Goal: Find specific page/section: Find specific page/section

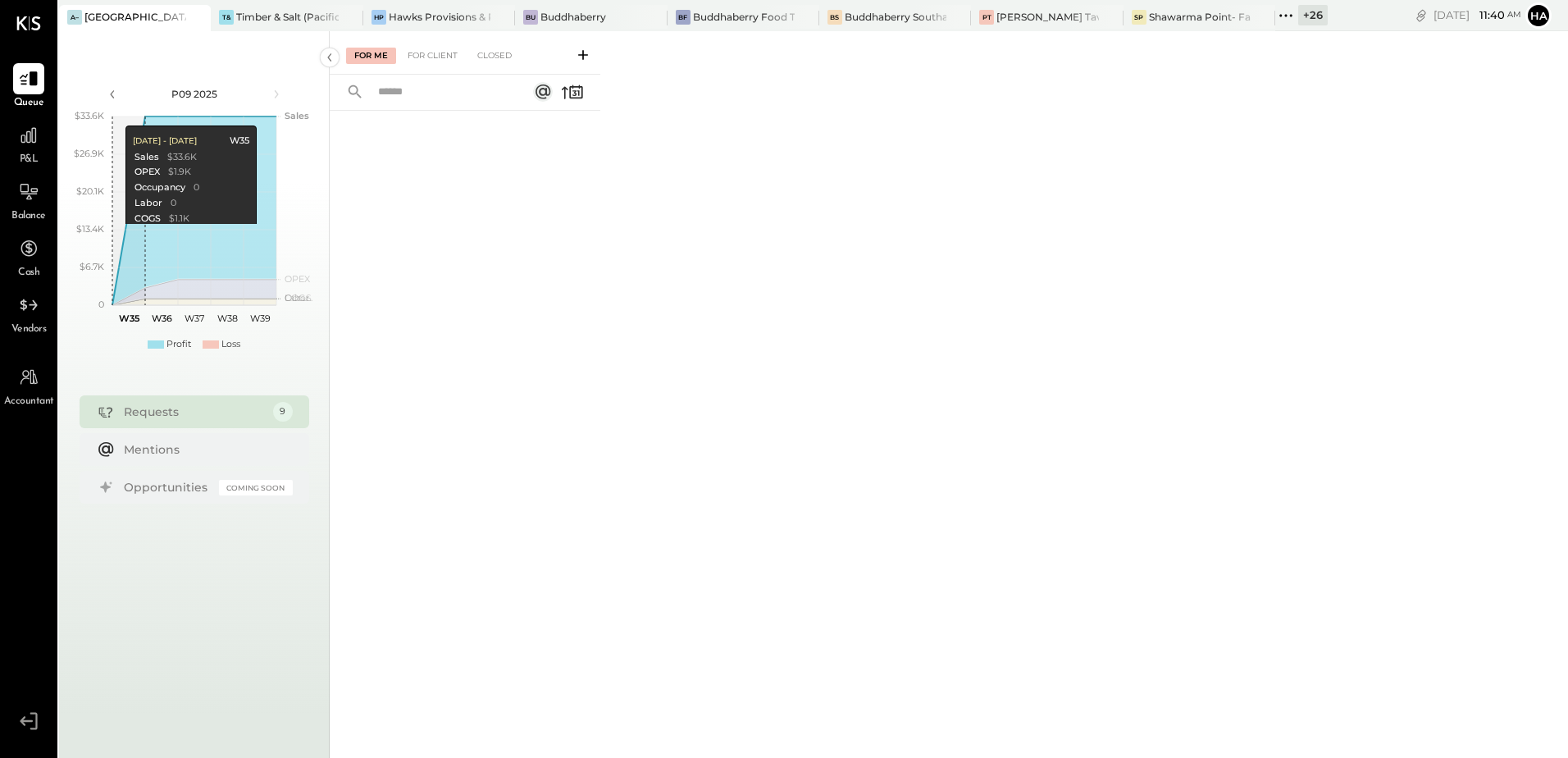
click at [1313, 14] on div "+ 26" at bounding box center [1312, 15] width 29 height 21
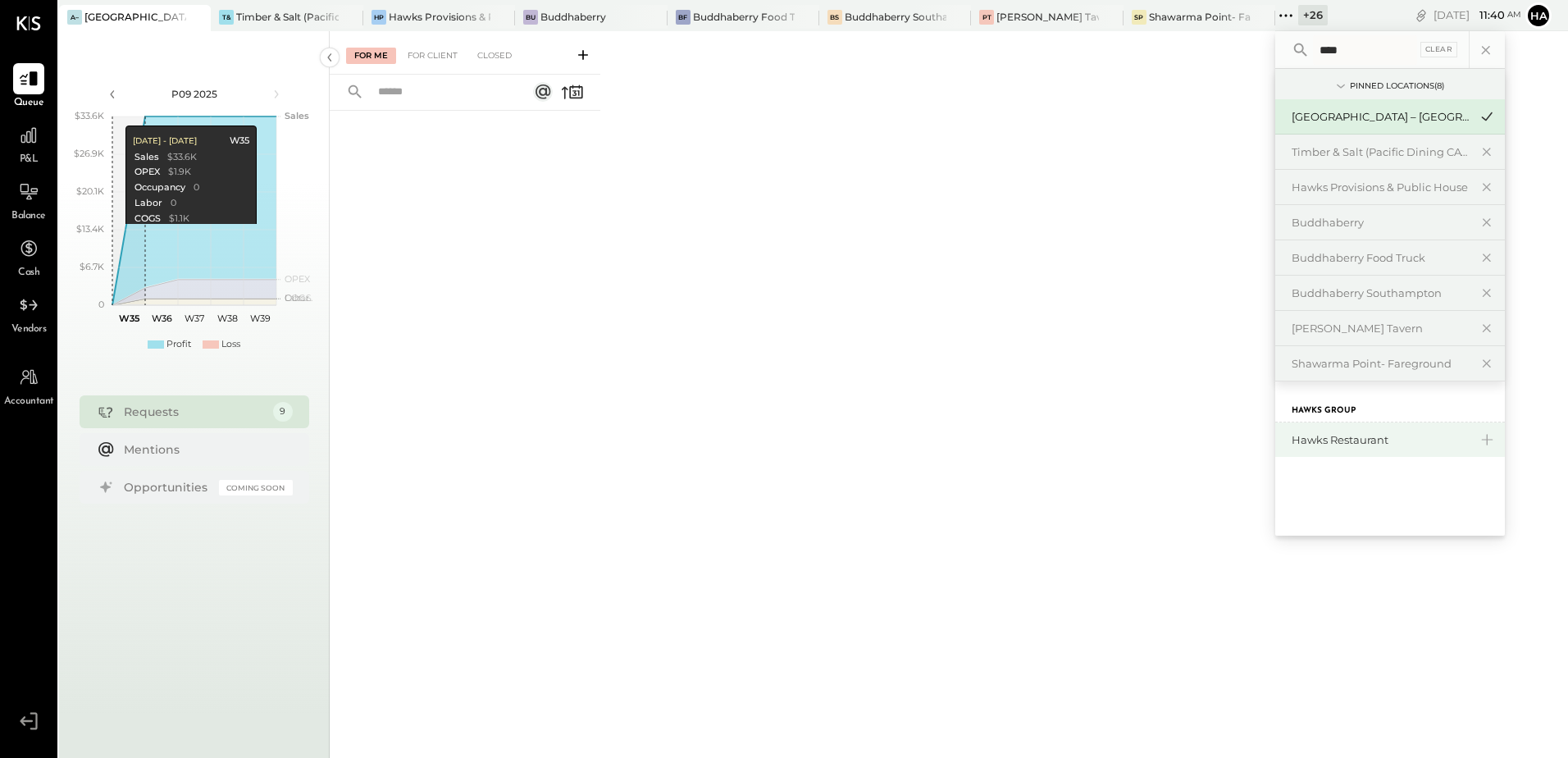
type input "****"
click at [1357, 442] on div "Hawks Restaurant" at bounding box center [1380, 440] width 177 height 16
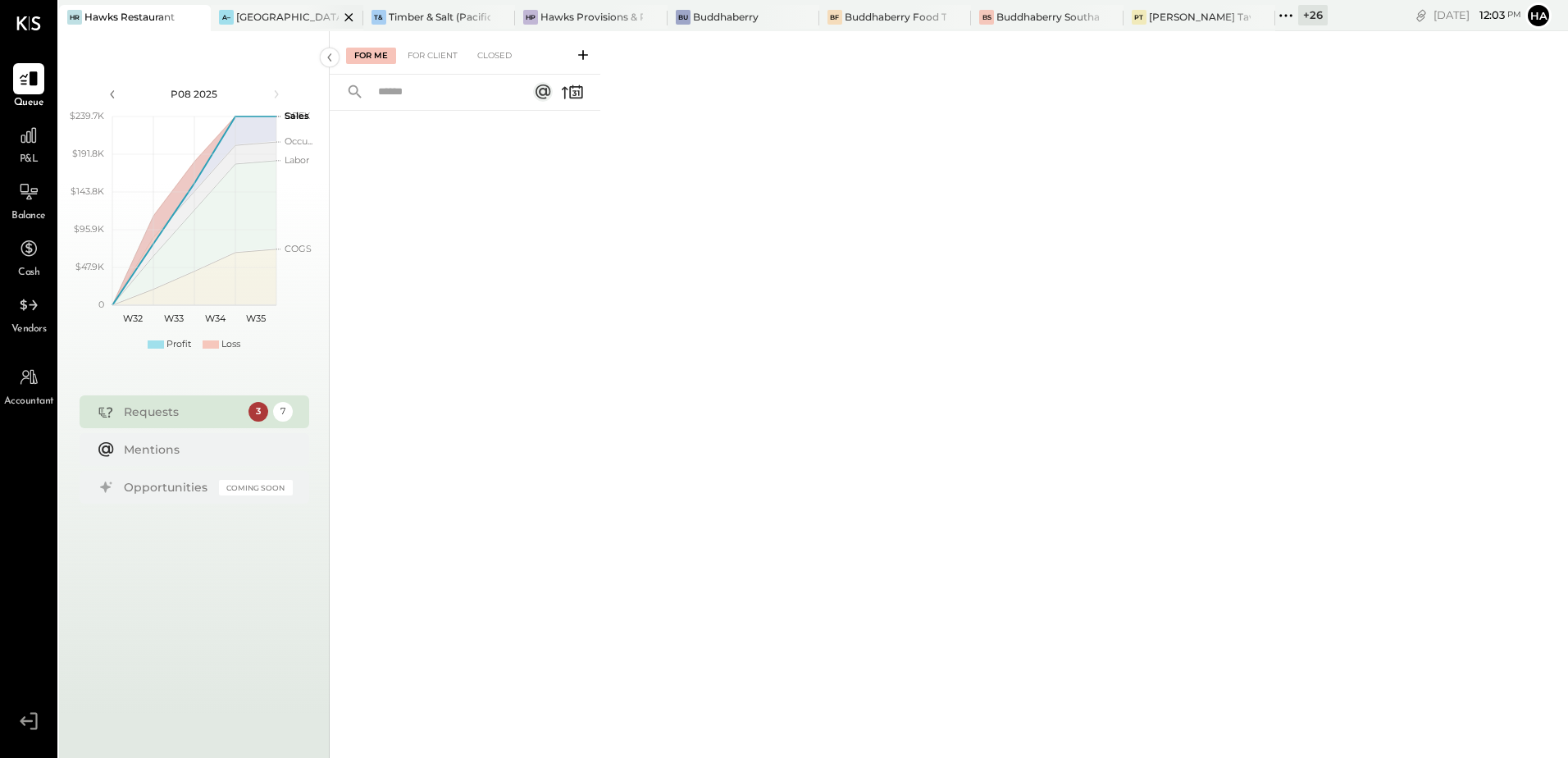
click at [343, 17] on icon at bounding box center [349, 18] width 21 height 20
click at [268, 17] on div "Timber & Salt (Pacific Dining CA1 LLC)" at bounding box center [320, 17] width 124 height 14
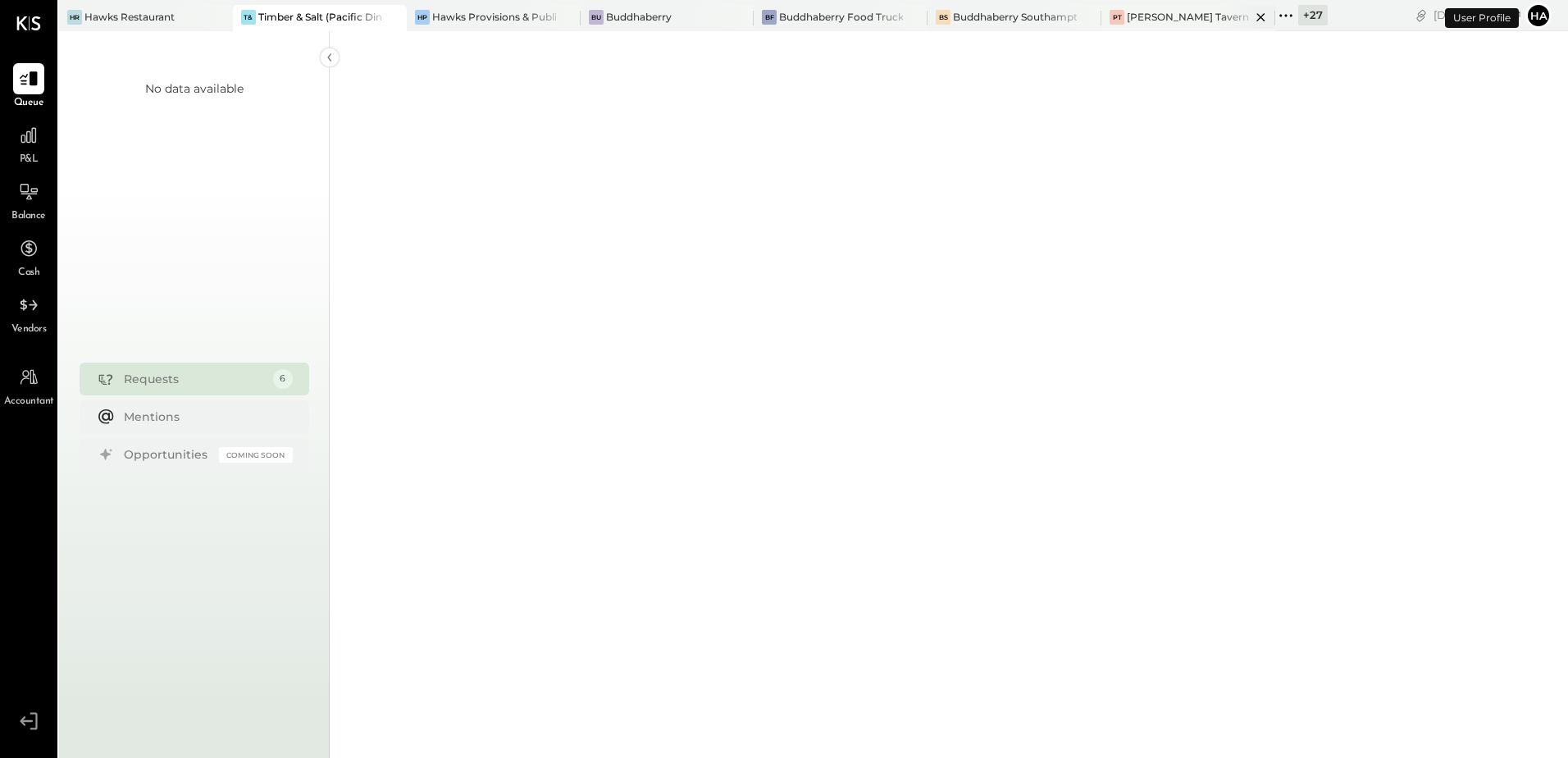
click at [1169, 18] on div "[PERSON_NAME] Tavern" at bounding box center [1188, 17] width 122 height 14
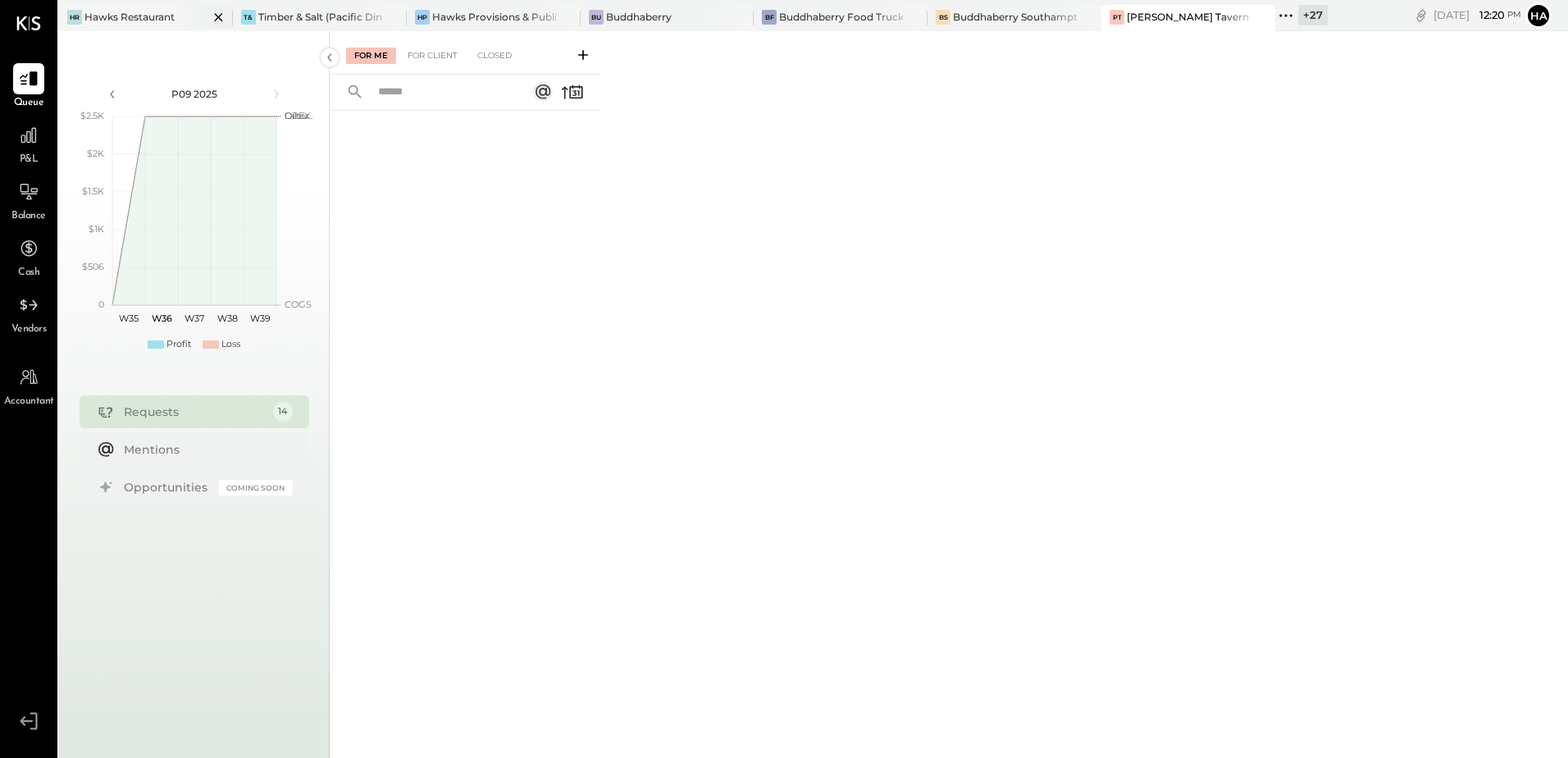
click at [126, 12] on div "Hawks Restaurant" at bounding box center [130, 17] width 90 height 14
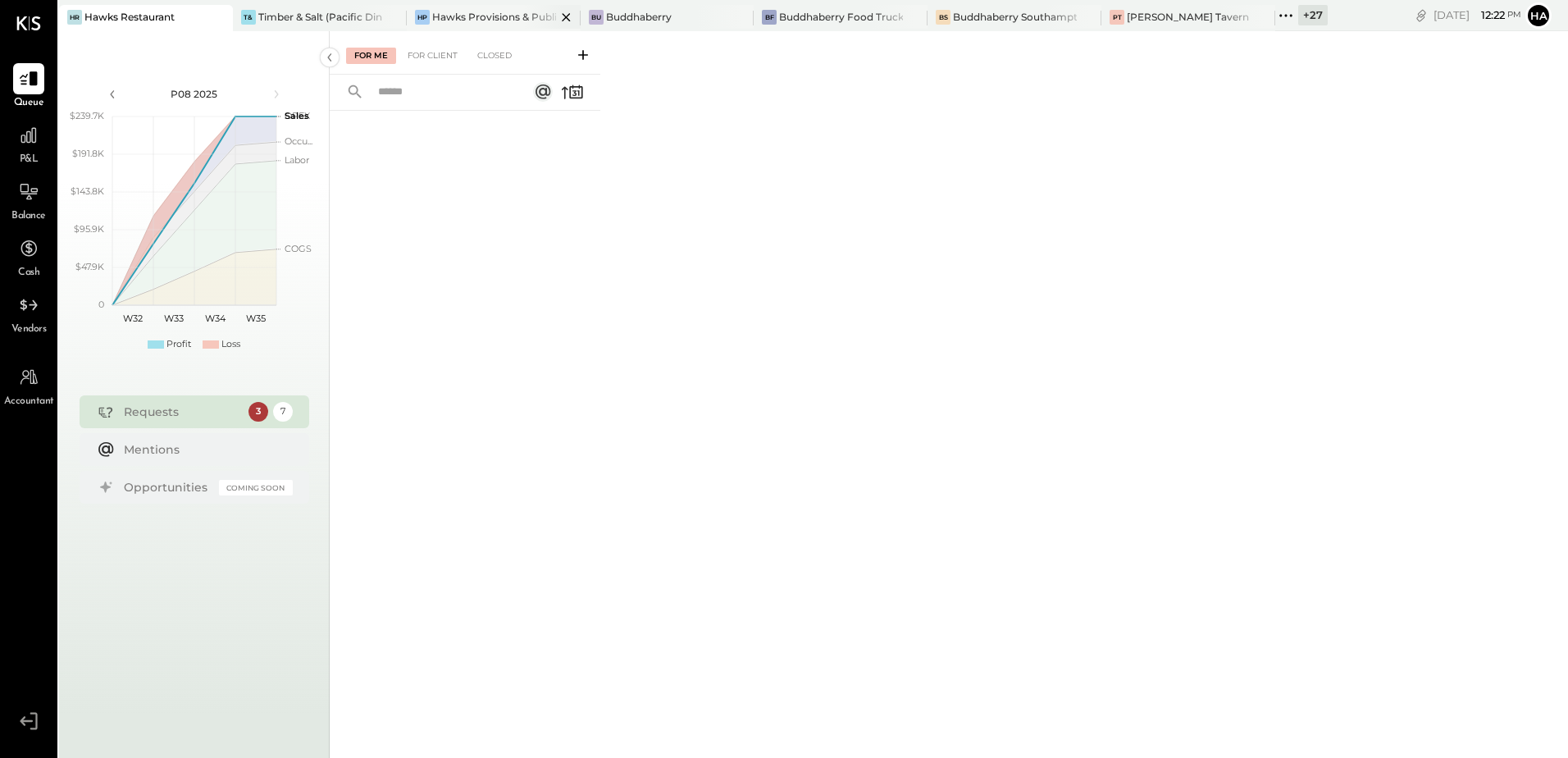
click at [452, 28] on div "HP Hawks Provisions & Public House" at bounding box center [494, 18] width 174 height 27
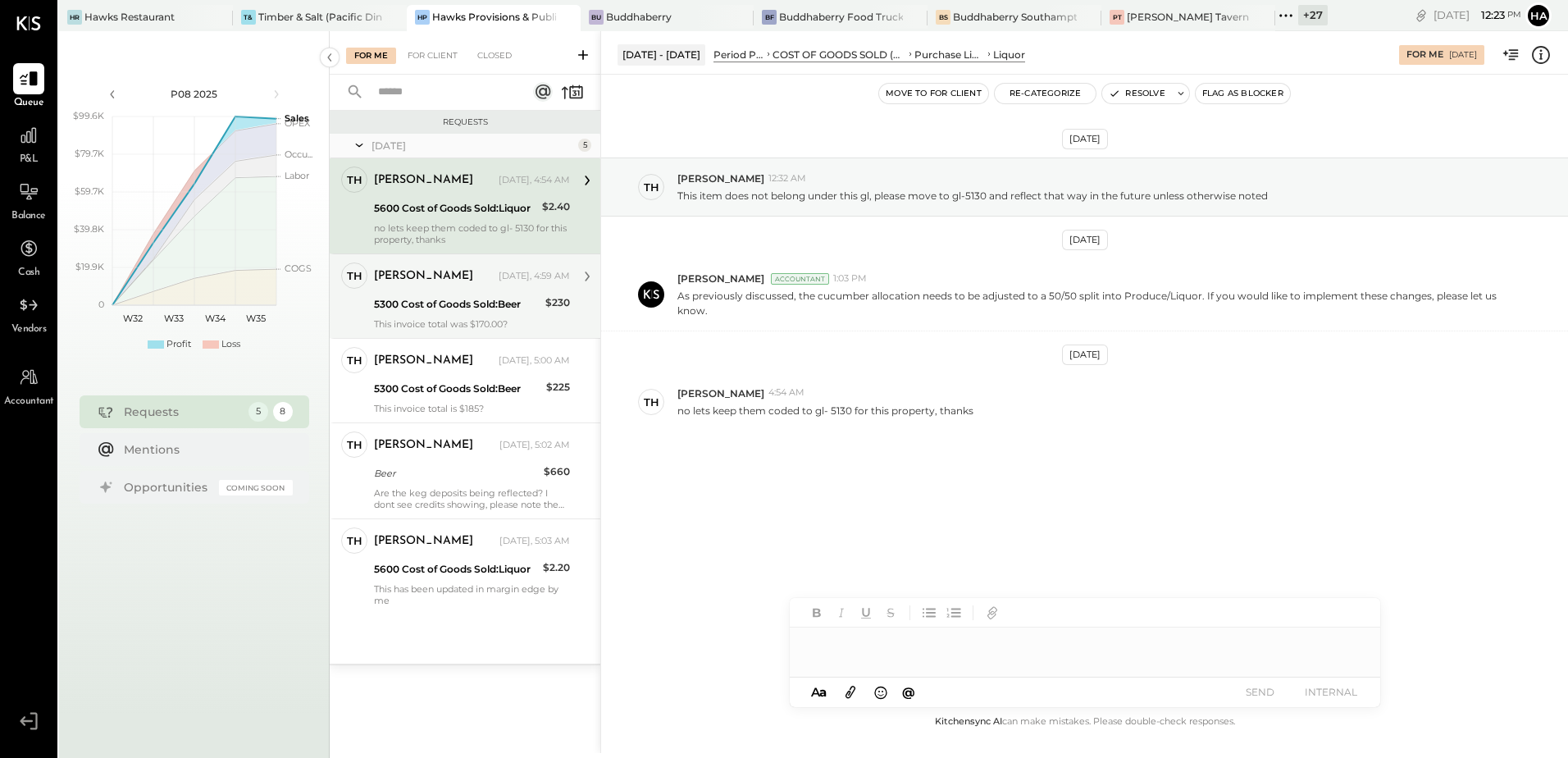
click at [452, 304] on div "5300 Cost of Goods Sold:Beer" at bounding box center [456, 304] width 166 height 17
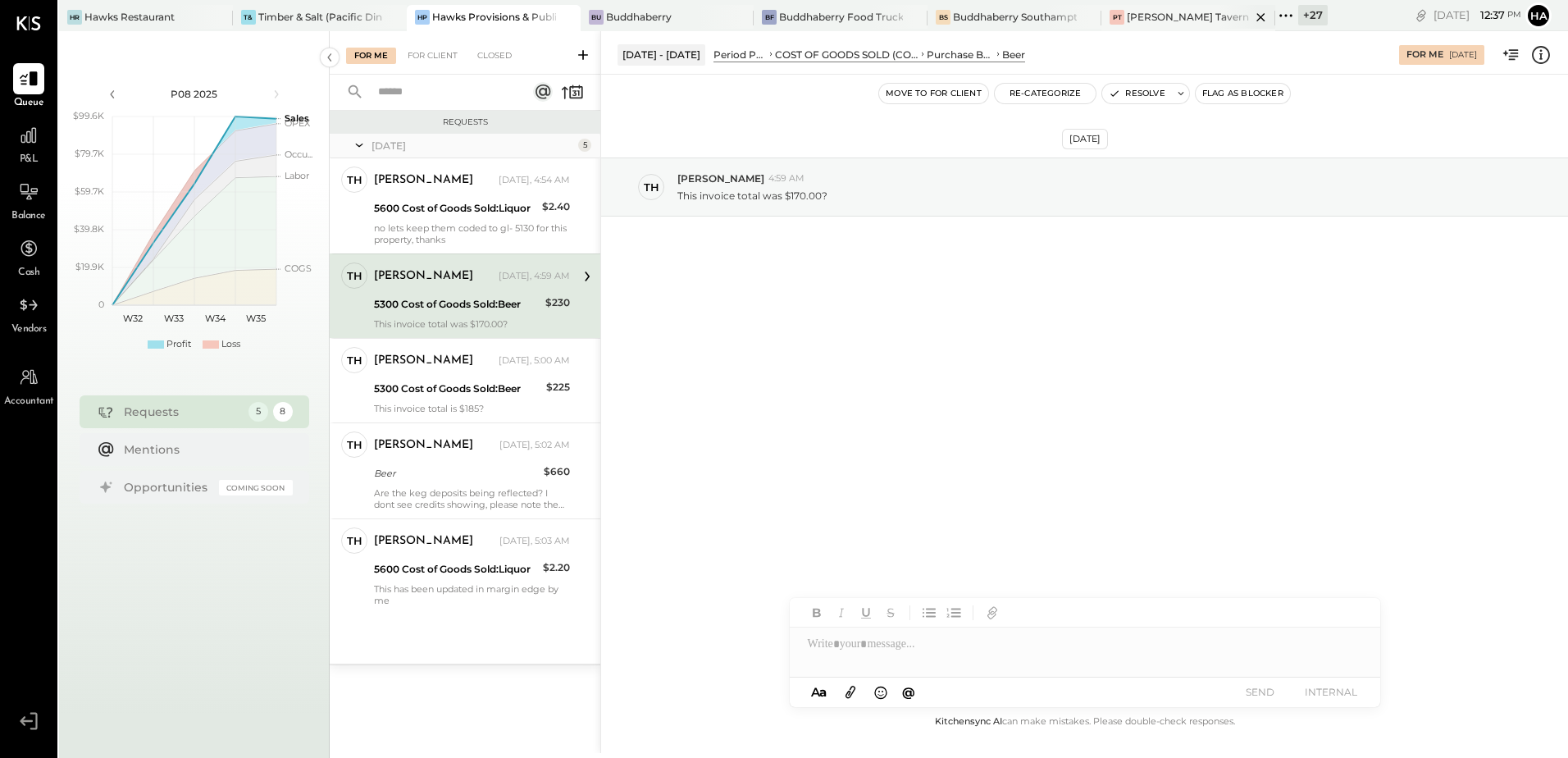
click at [1177, 18] on div "[PERSON_NAME] Tavern" at bounding box center [1188, 17] width 122 height 14
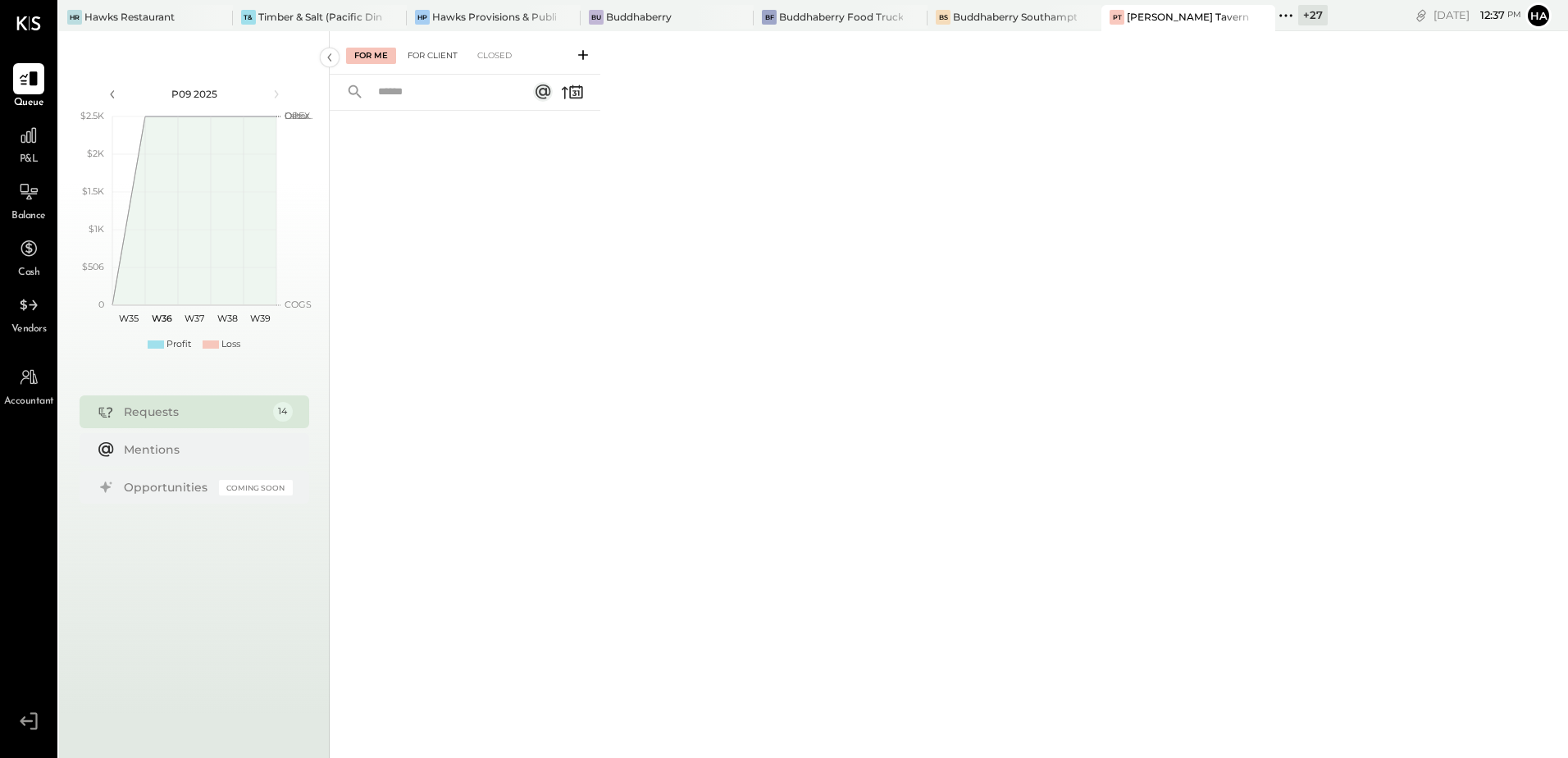
click at [419, 57] on div "For Client" at bounding box center [433, 55] width 67 height 17
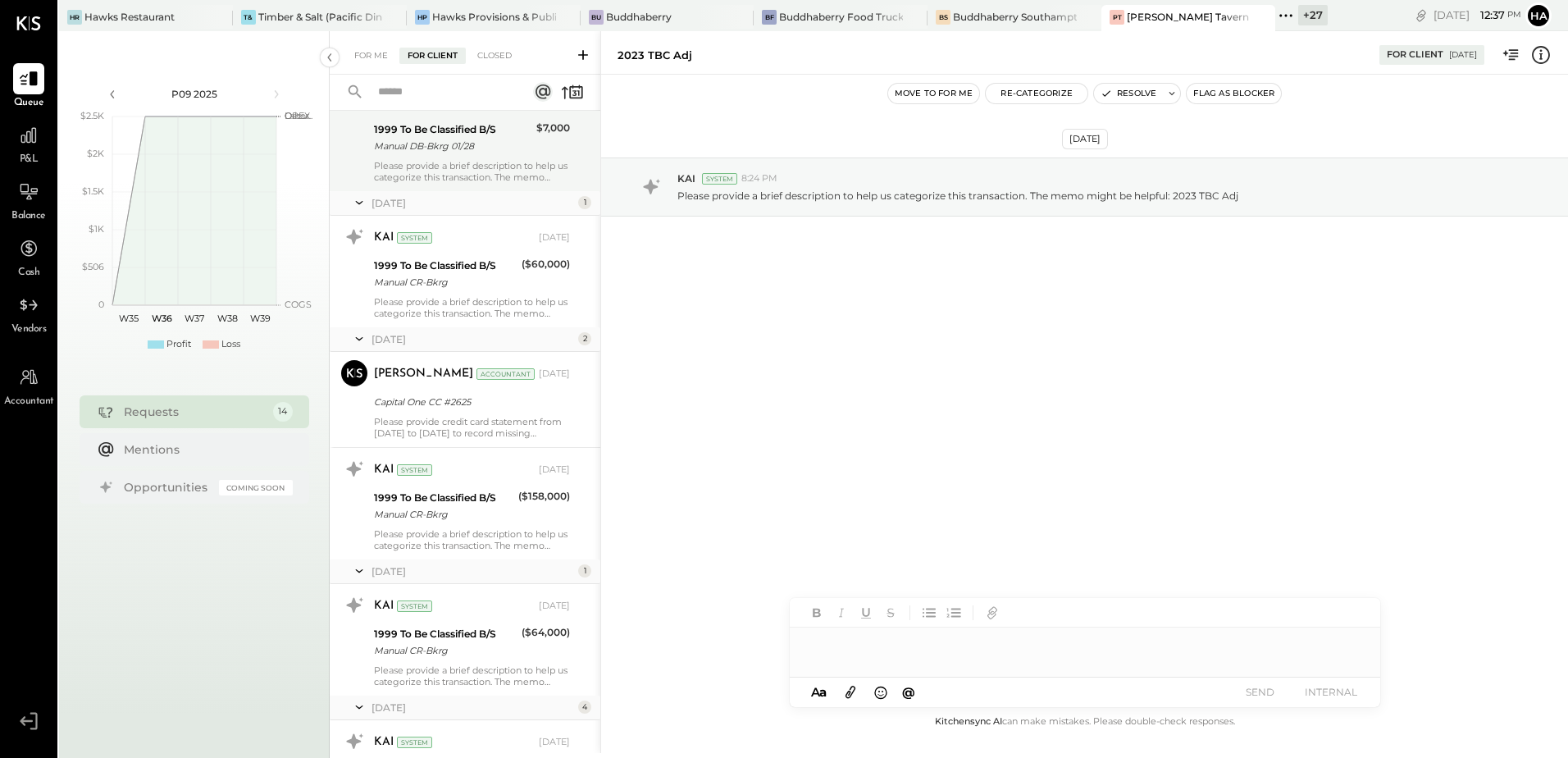
scroll to position [246, 0]
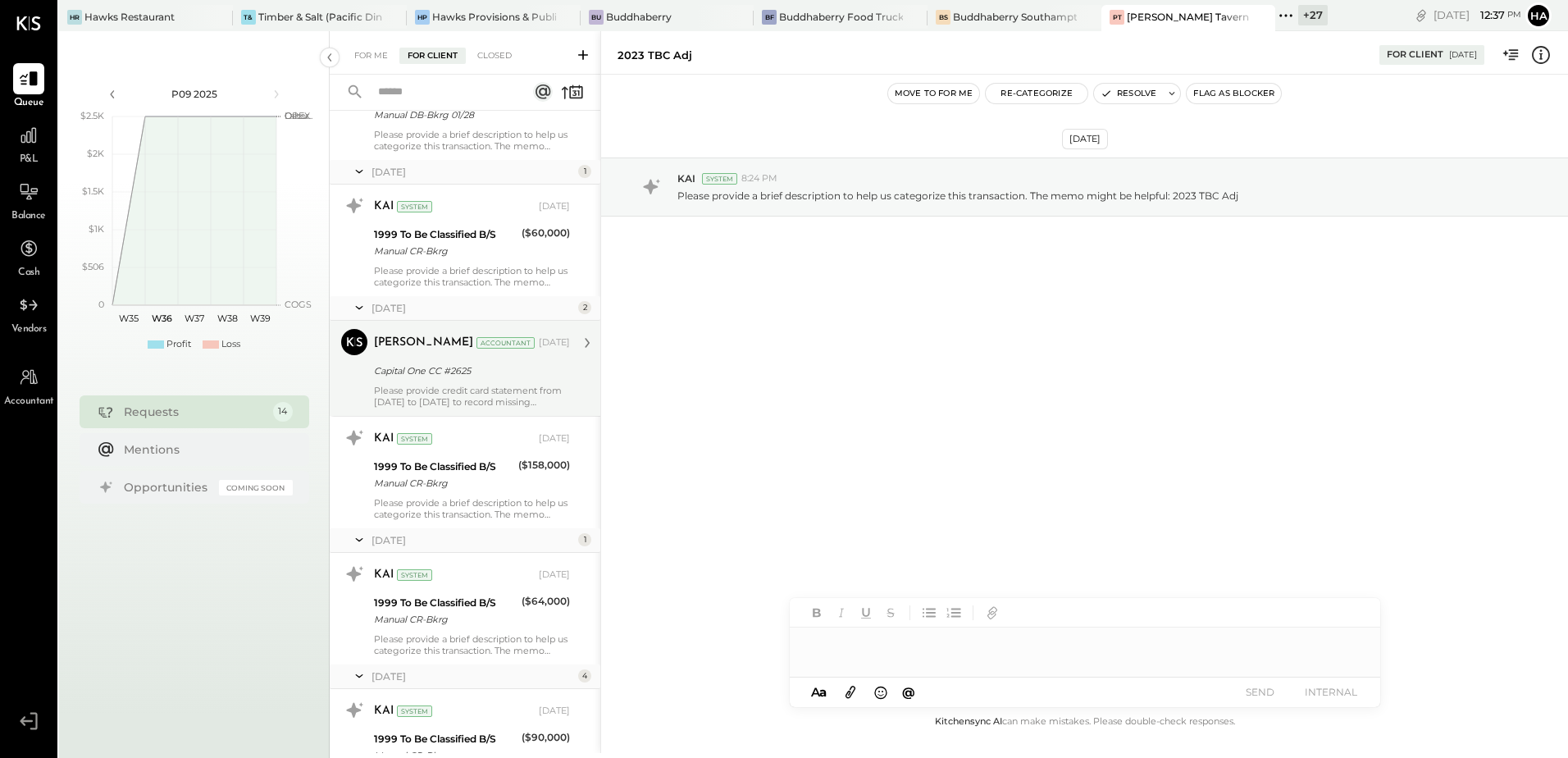
click at [472, 384] on div "Please provide credit card statement from [DATE] to [DATE] to record missing tr…" at bounding box center [471, 395] width 196 height 23
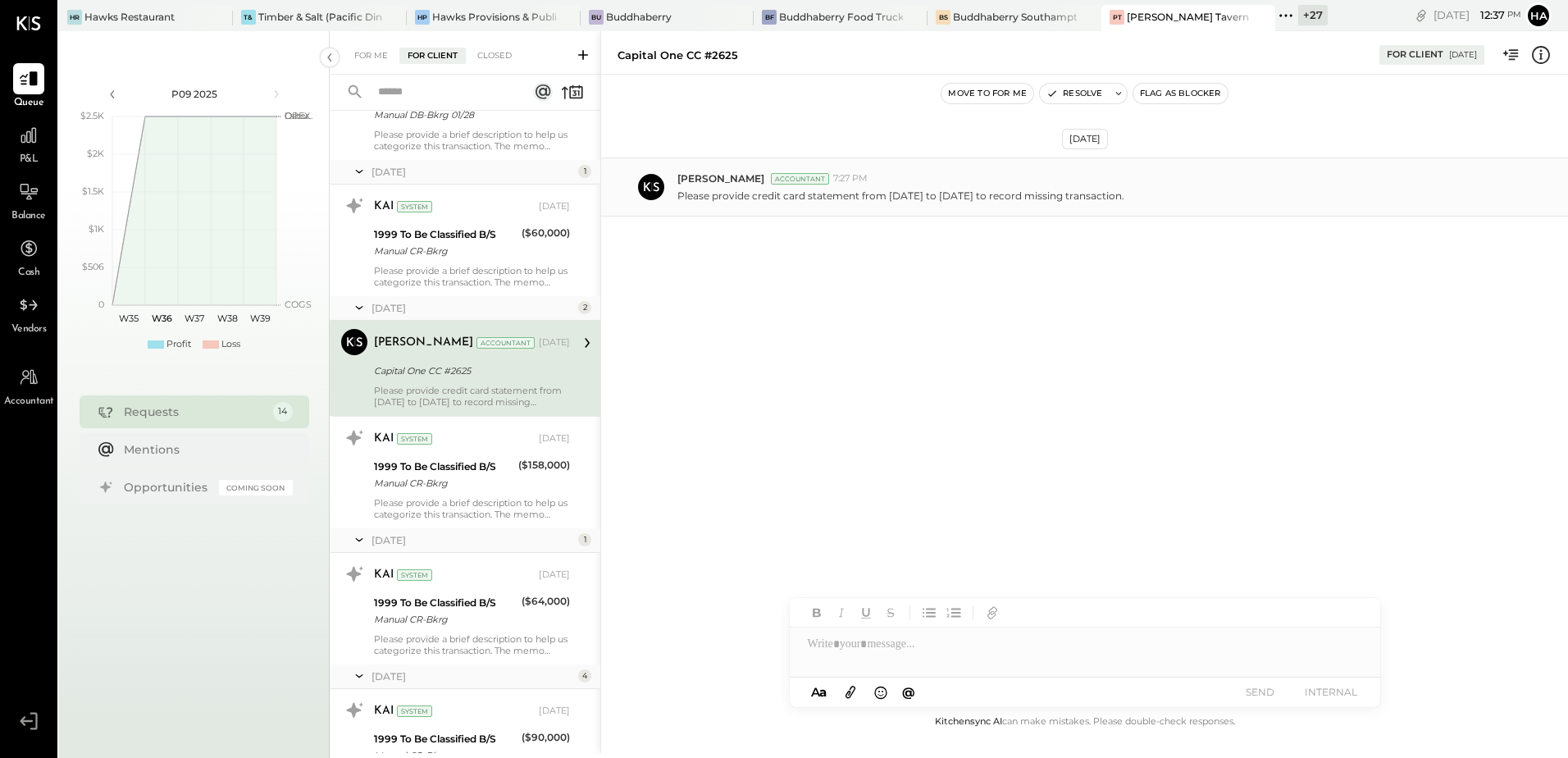
drag, startPoint x: 679, startPoint y: 196, endPoint x: 1150, endPoint y: 199, distance: 471.0
click at [1150, 199] on div "Please provide credit card statement from [DATE] to [DATE] to record missing tr…" at bounding box center [1116, 195] width 878 height 18
copy p "Please provide credit card statement from [DATE] to [DATE] to record missing tr…"
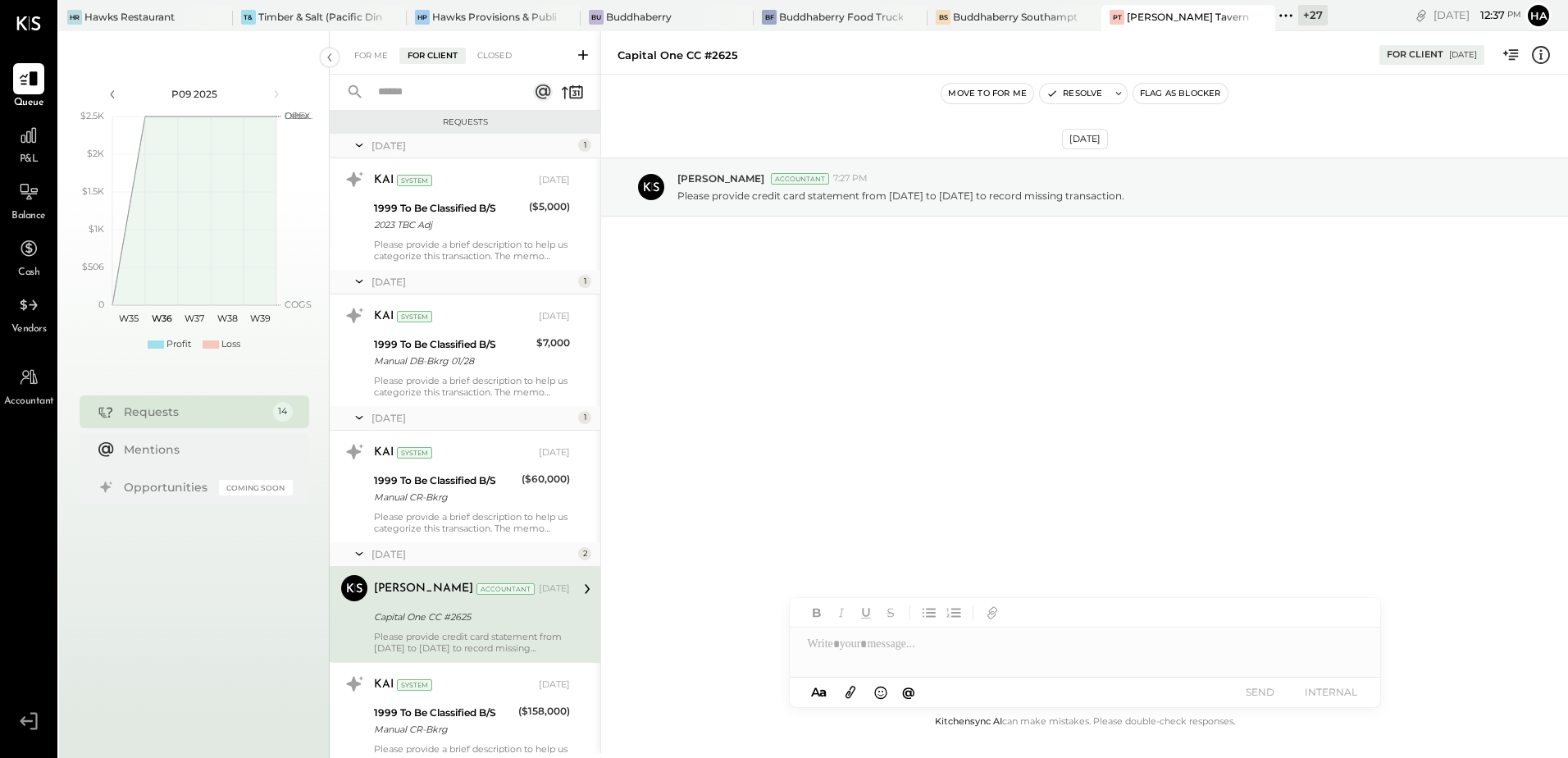
click at [960, 437] on div "[DATE] [PERSON_NAME] Accountant 7:27 PM Please provide credit card statement fr…" at bounding box center [1083, 393] width 966 height 637
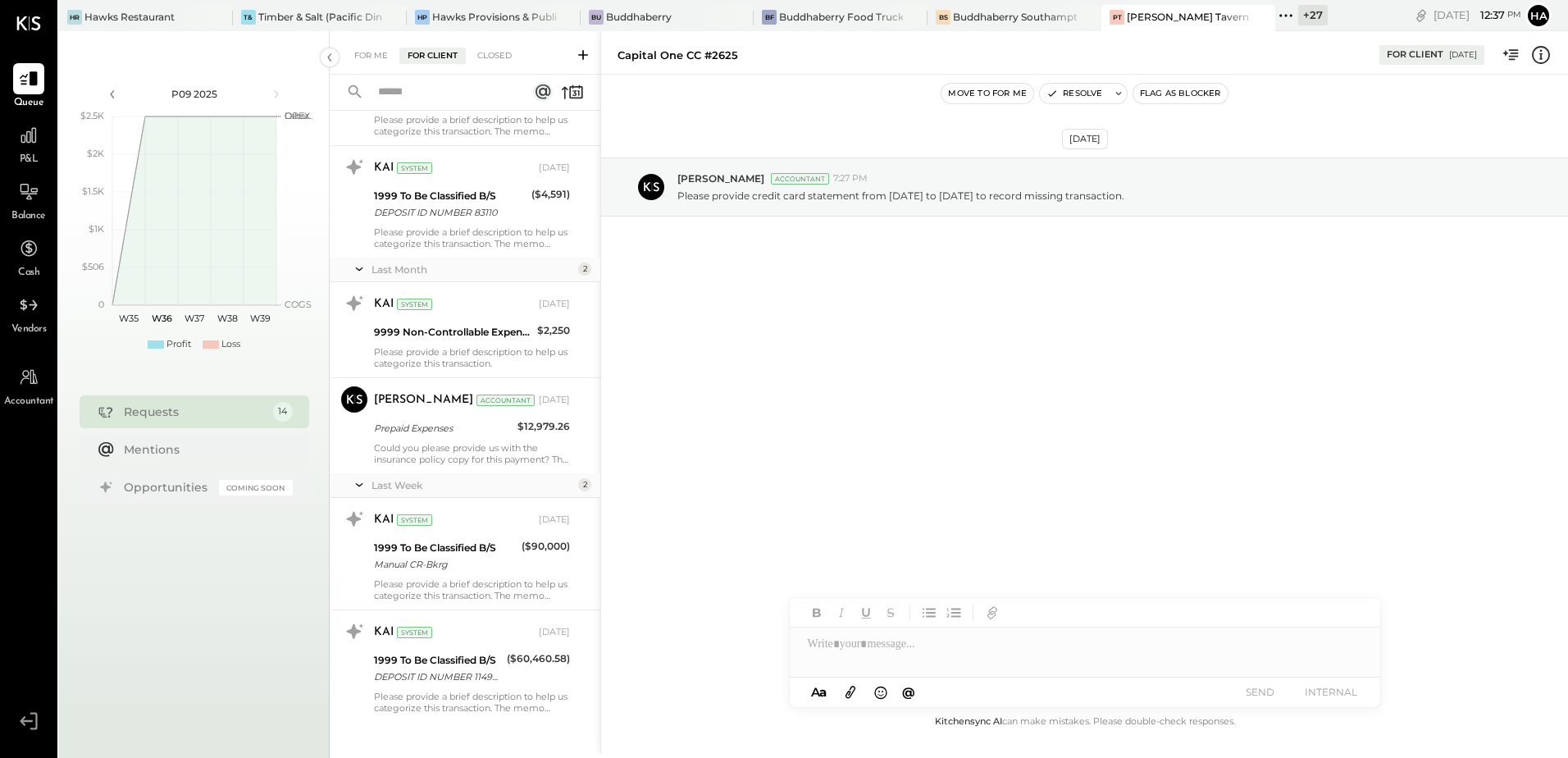
scroll to position [1141, 0]
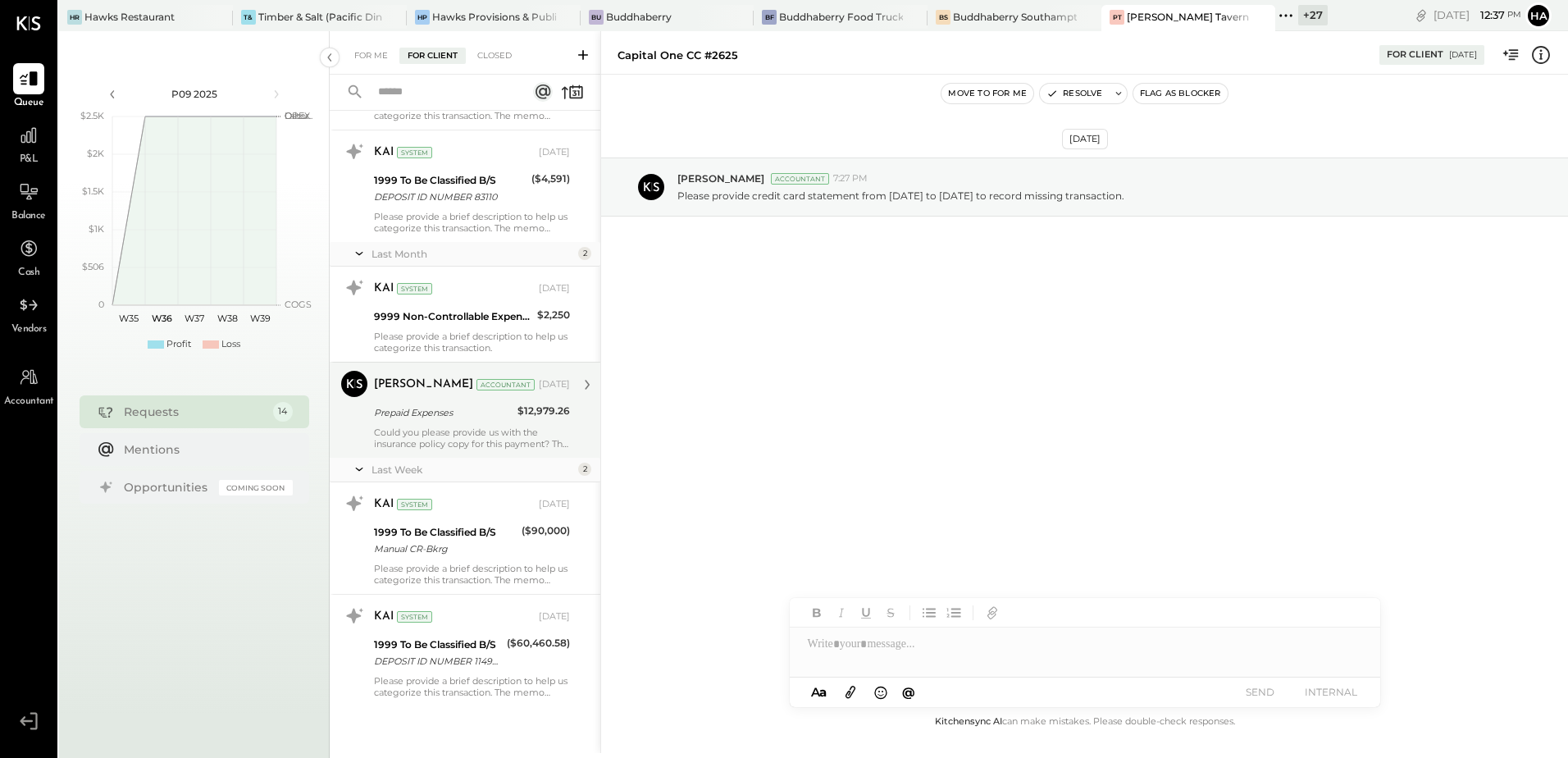
click at [463, 421] on div "Prepaid Expenses" at bounding box center [442, 413] width 139 height 20
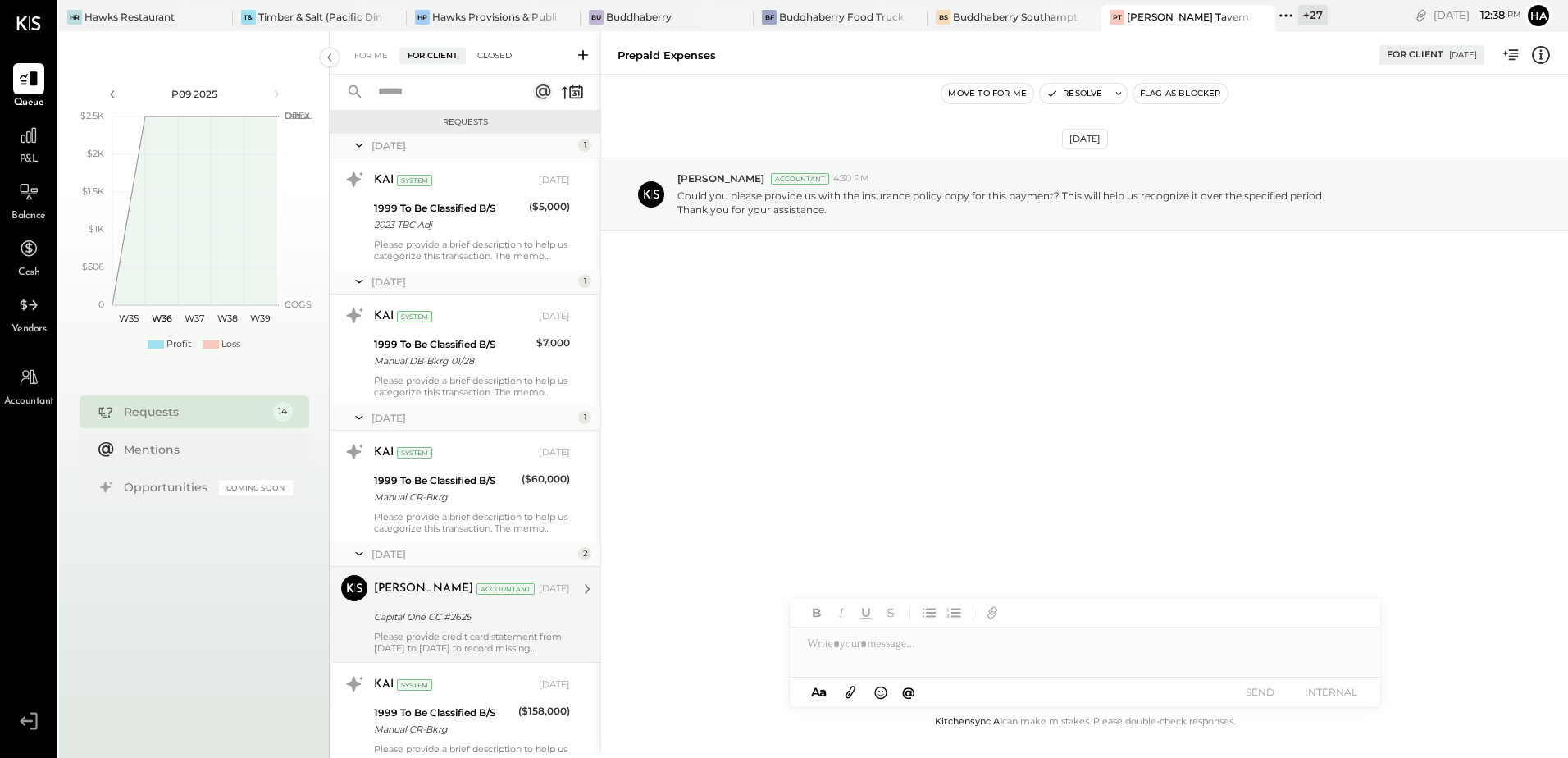
click at [501, 53] on div "Closed" at bounding box center [494, 55] width 51 height 17
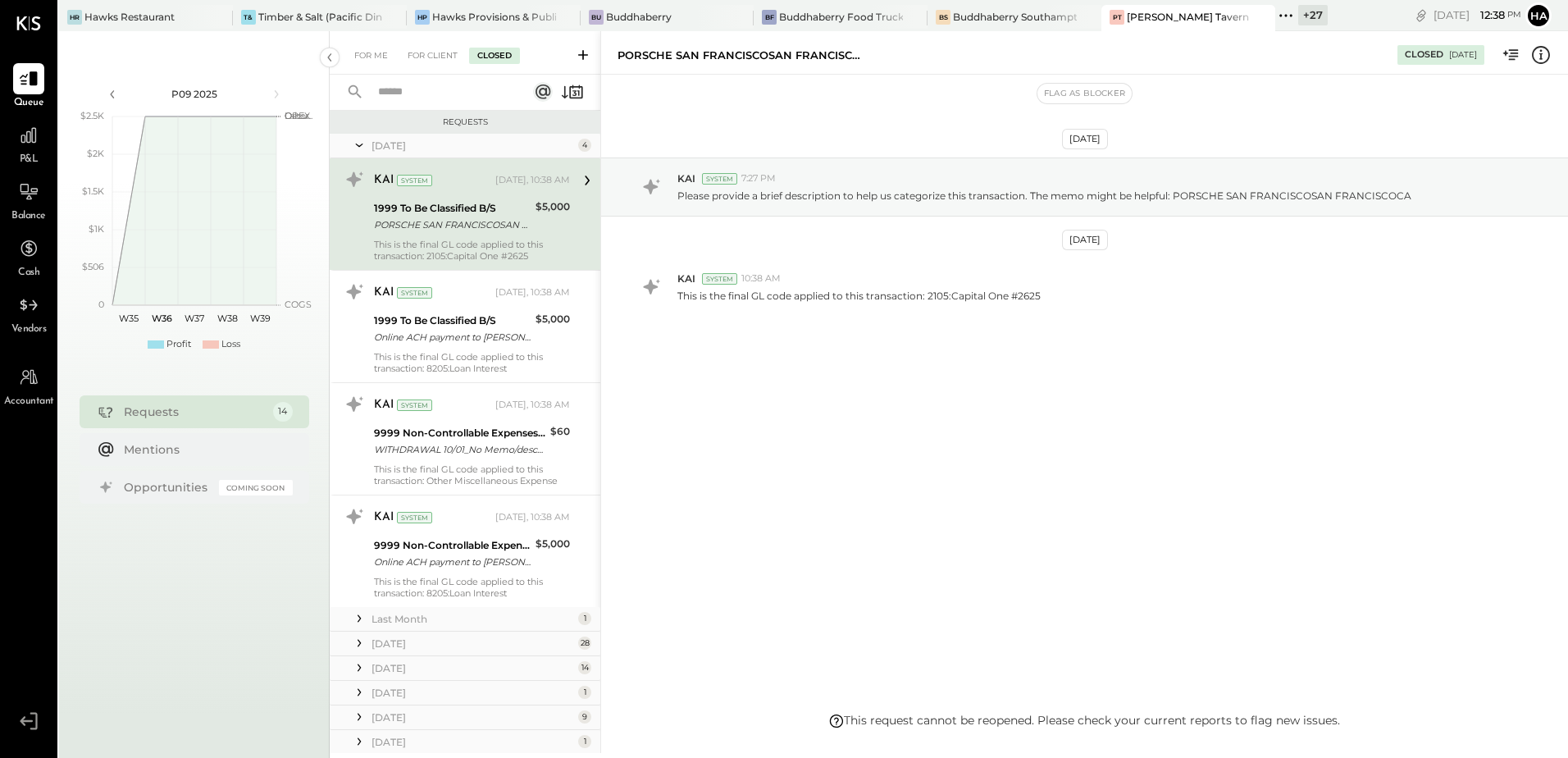
click at [402, 613] on div "Last Month" at bounding box center [473, 618] width 203 height 14
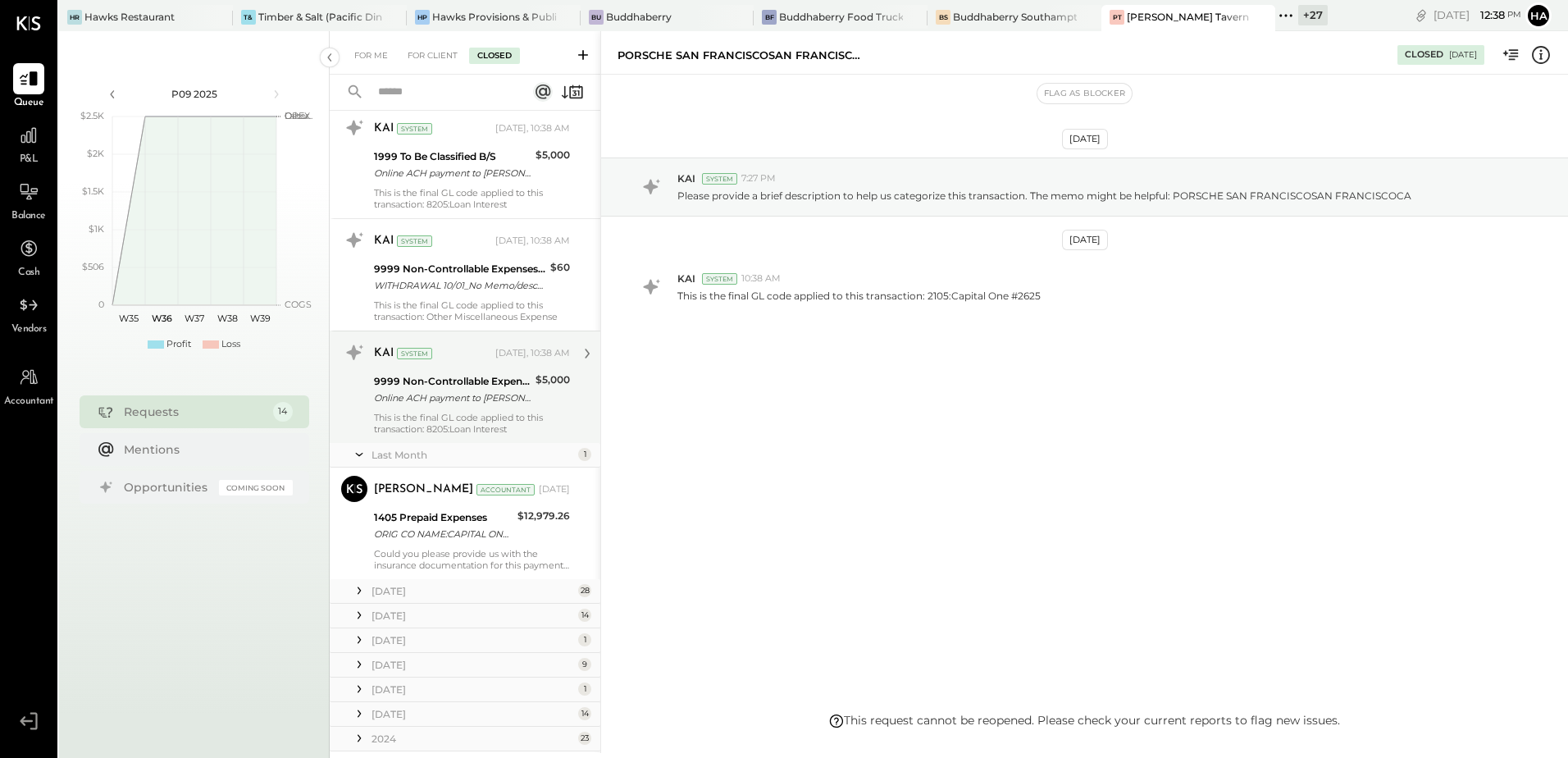
scroll to position [209, 0]
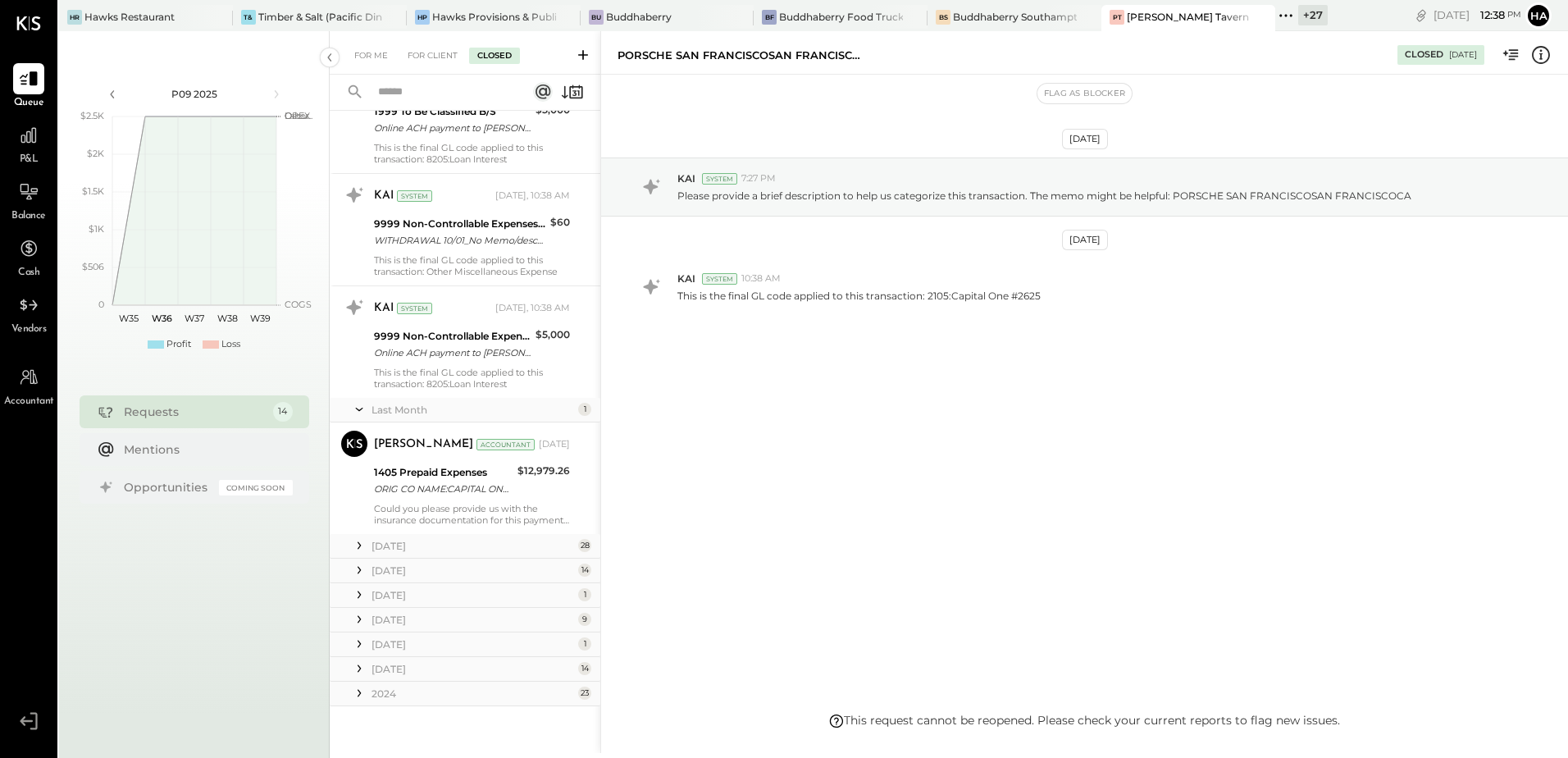
click at [384, 546] on div "[DATE]" at bounding box center [473, 546] width 203 height 14
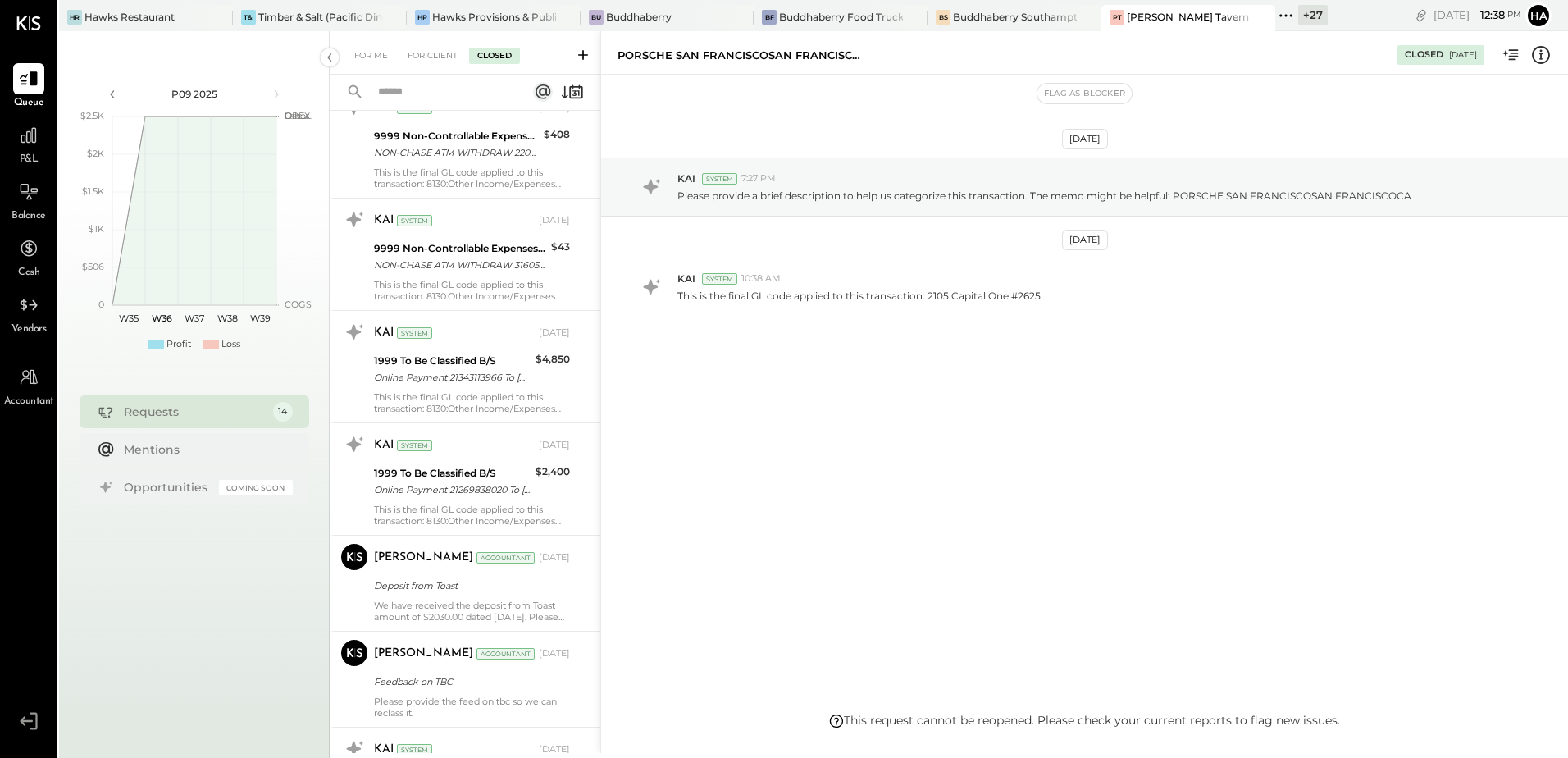
scroll to position [1603, 0]
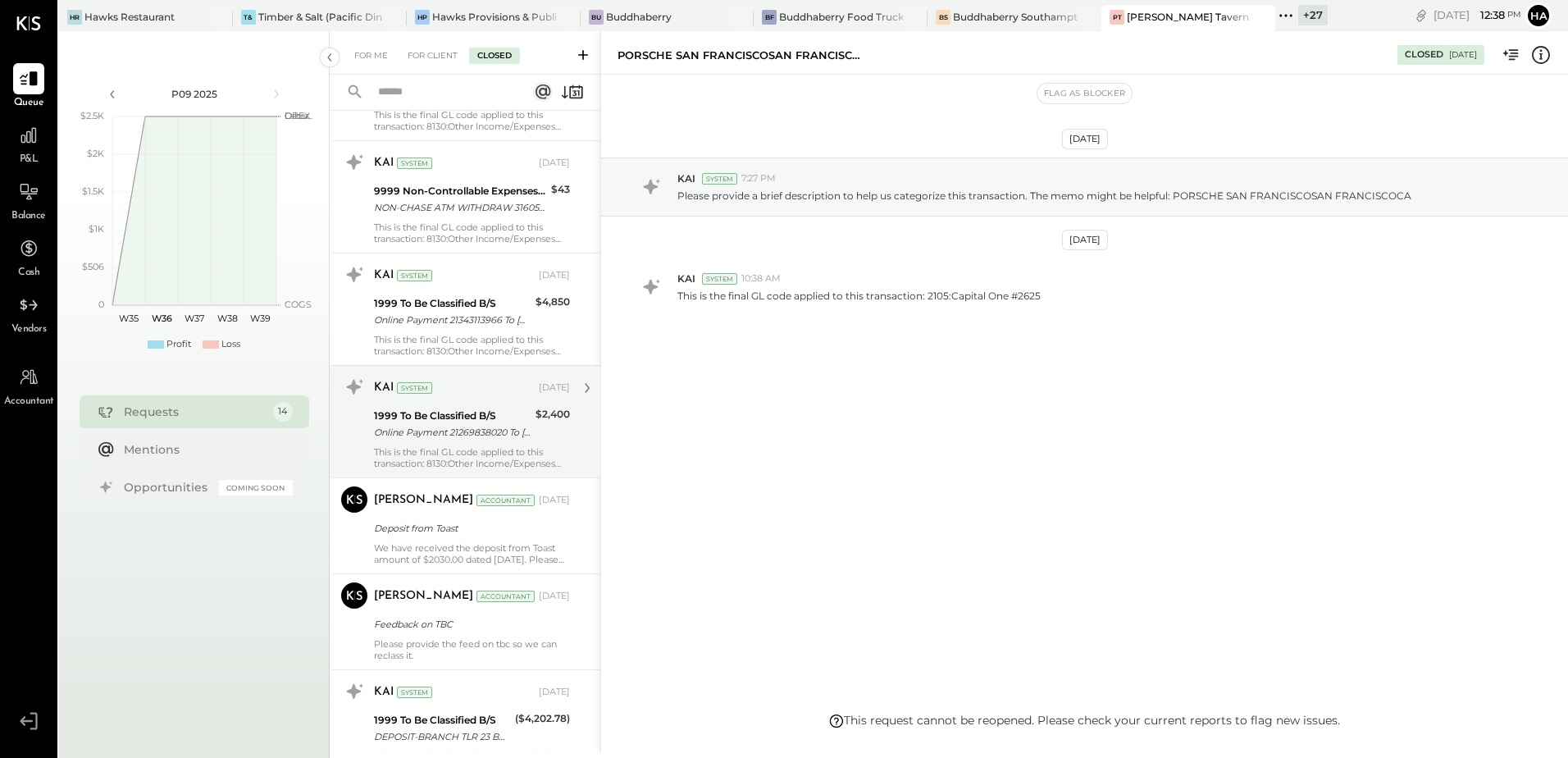
click at [437, 425] on div "Online Payment 21269838020 To [PERSON_NAME] new Citi 07/01" at bounding box center [451, 432] width 156 height 17
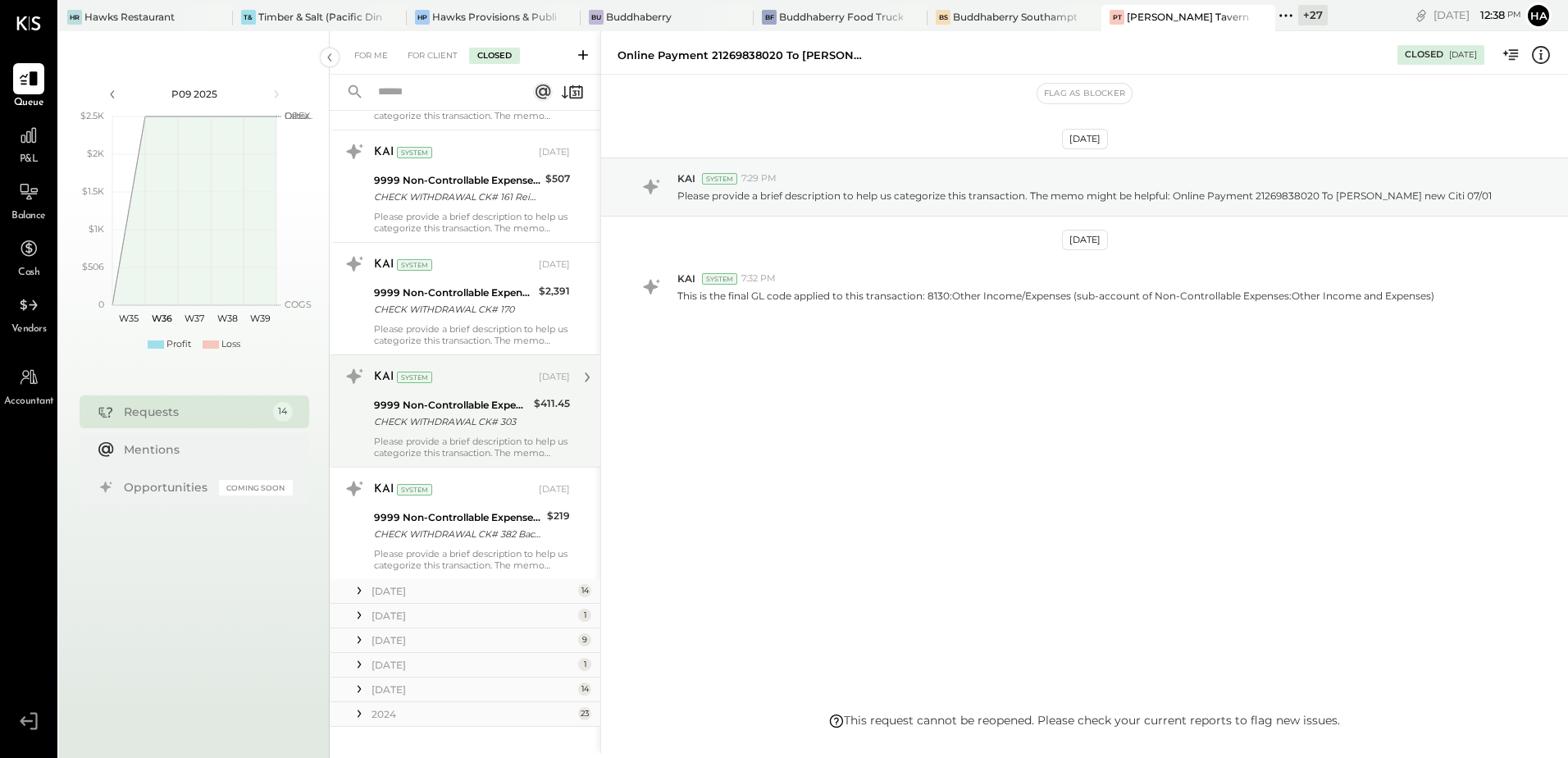
scroll to position [3287, 0]
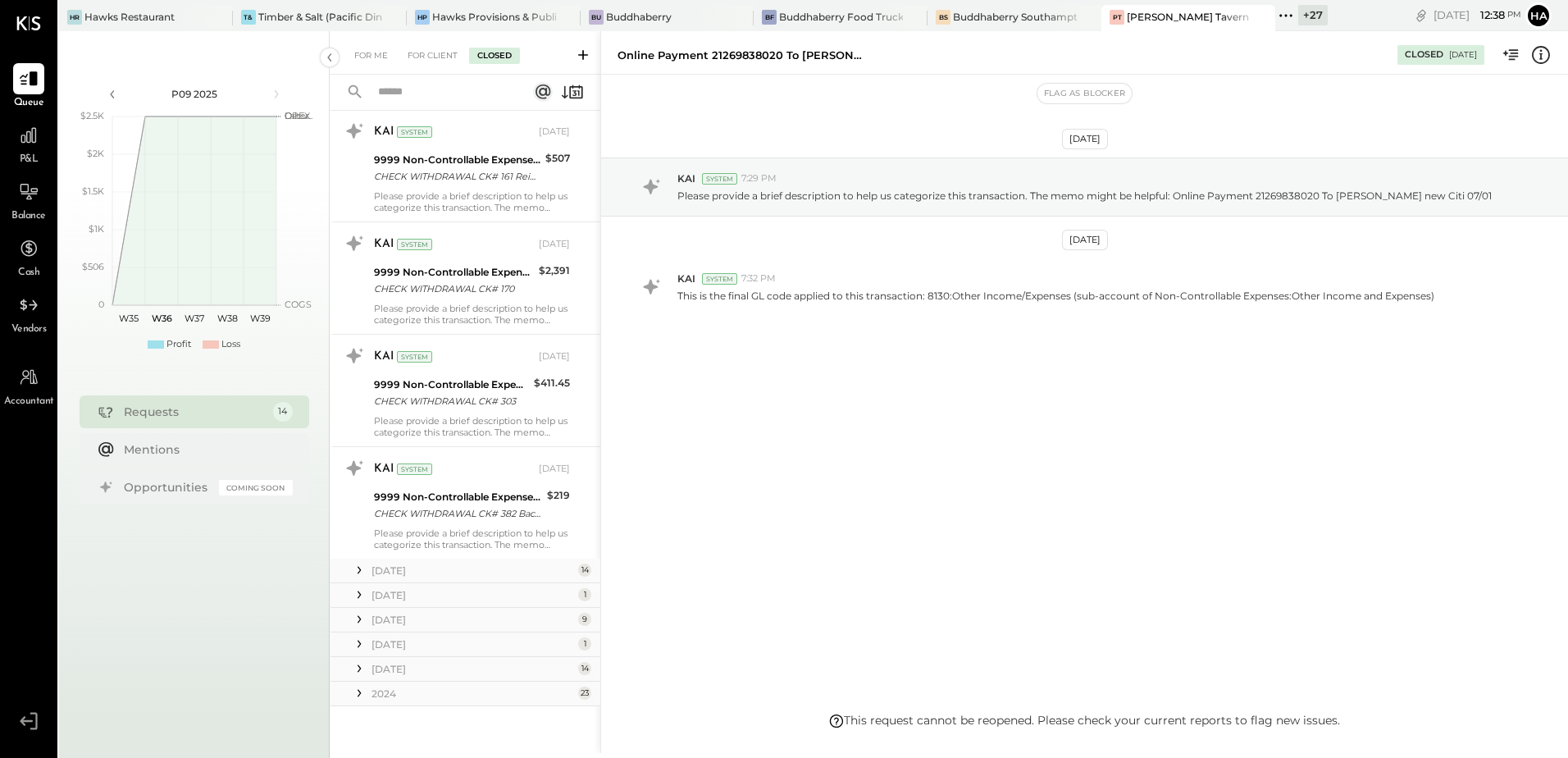
click at [383, 571] on div "[DATE]" at bounding box center [473, 570] width 203 height 14
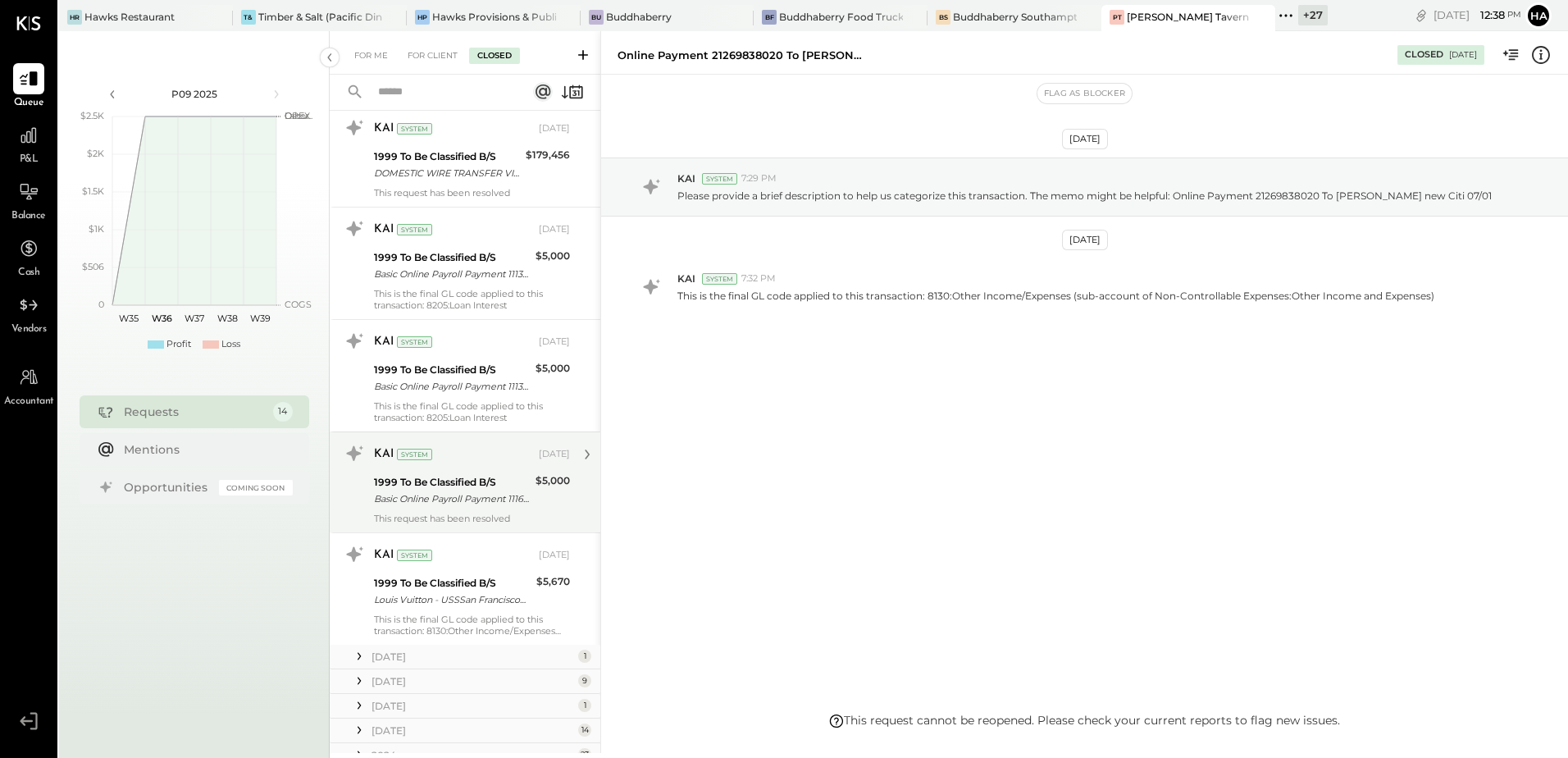
scroll to position [4824, 0]
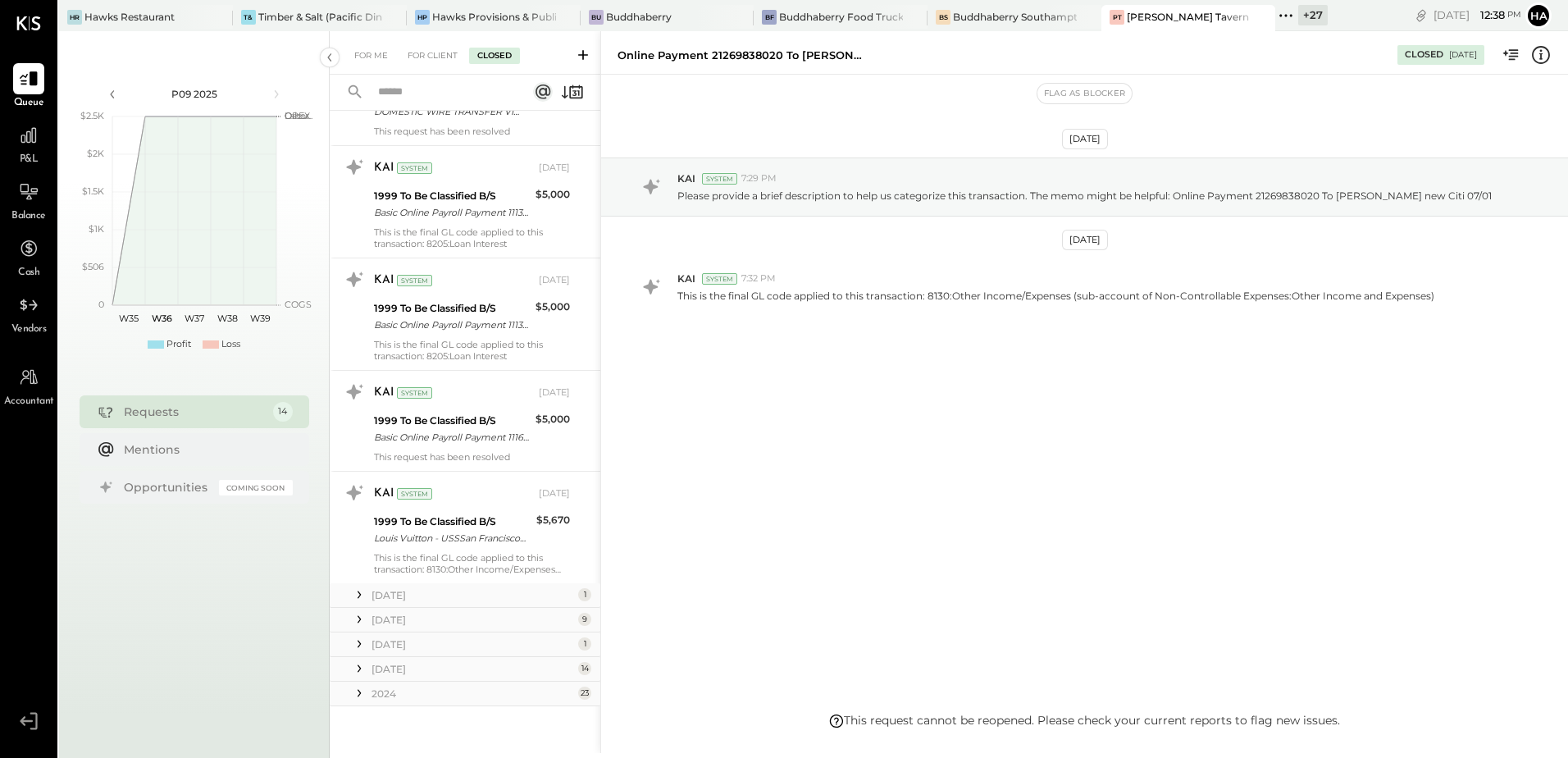
click at [369, 598] on div "[DATE] 1" at bounding box center [464, 595] width 270 height 25
click at [362, 595] on icon at bounding box center [359, 594] width 17 height 17
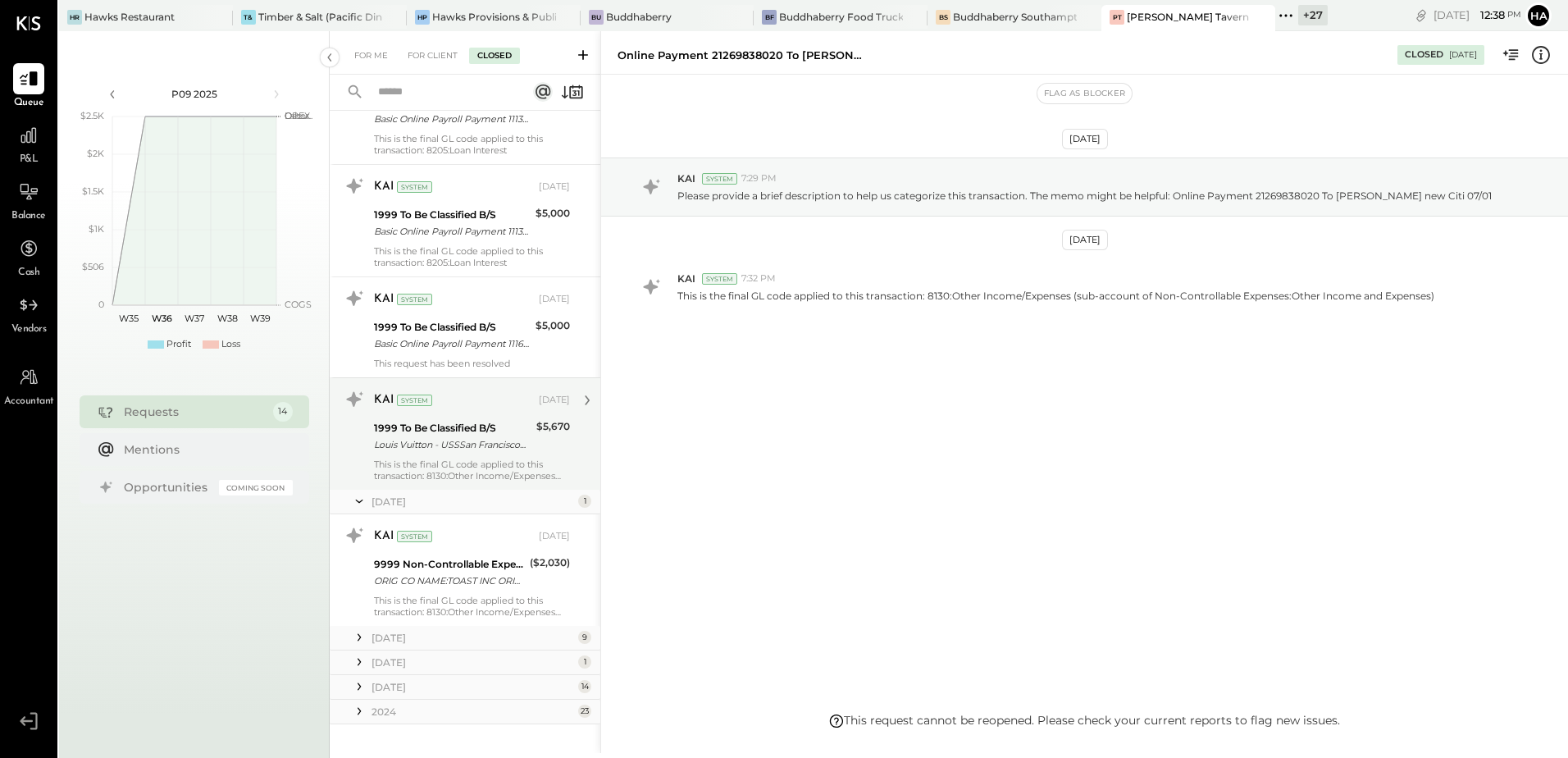
scroll to position [4936, 0]
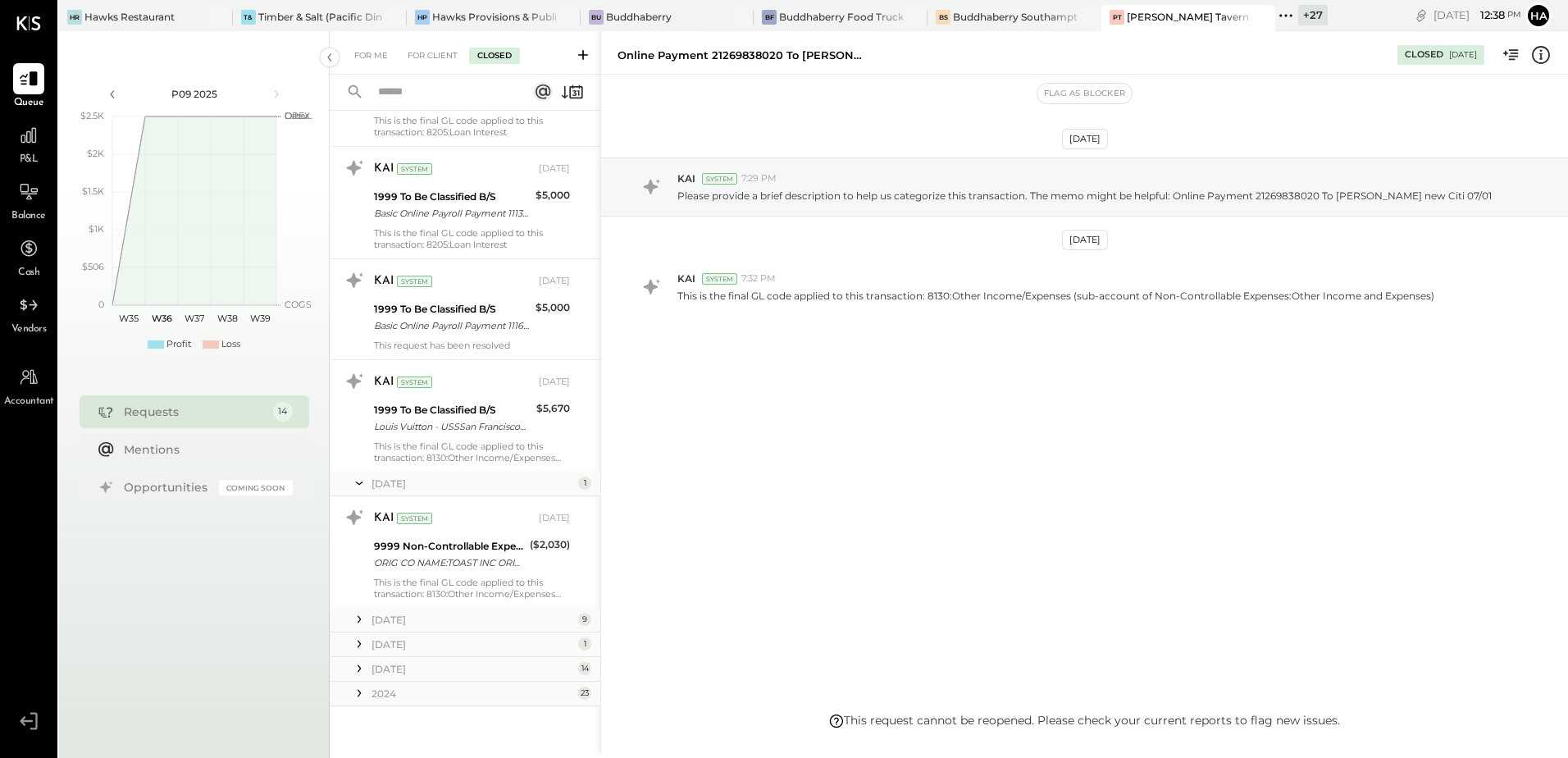
click at [359, 618] on icon at bounding box center [359, 618] width 17 height 17
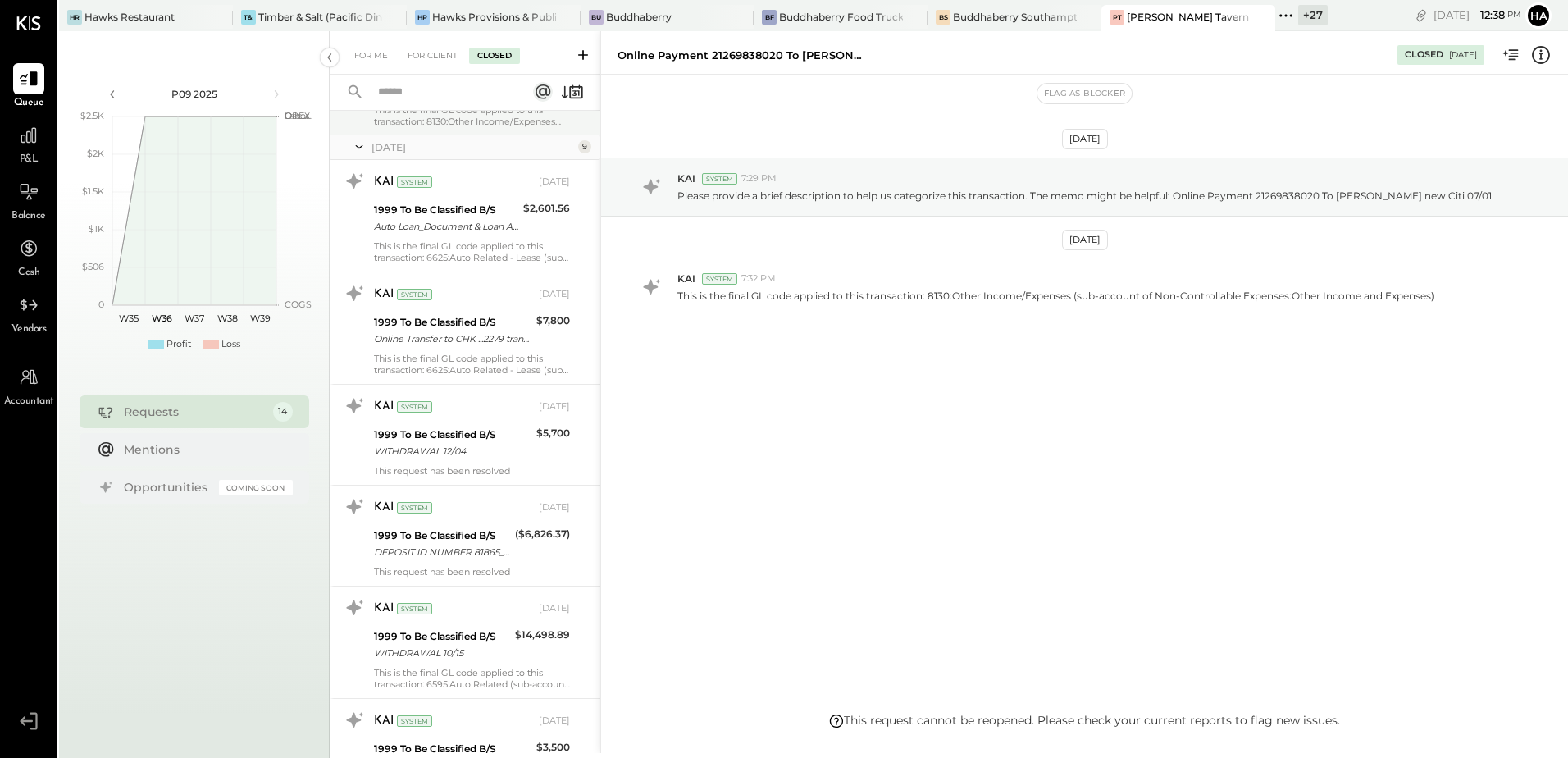
scroll to position [5428, 0]
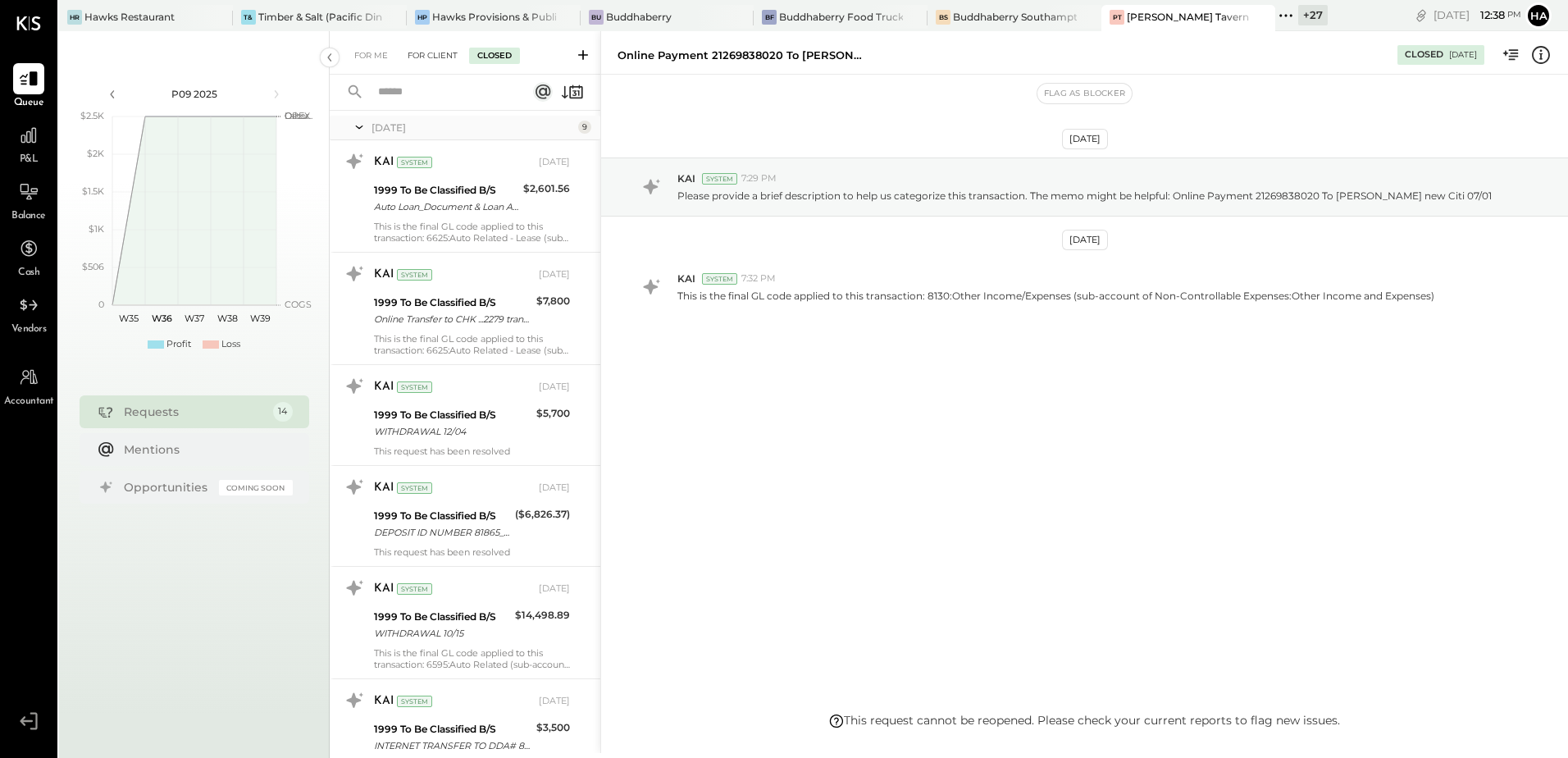
click at [427, 53] on div "For Client" at bounding box center [433, 55] width 67 height 17
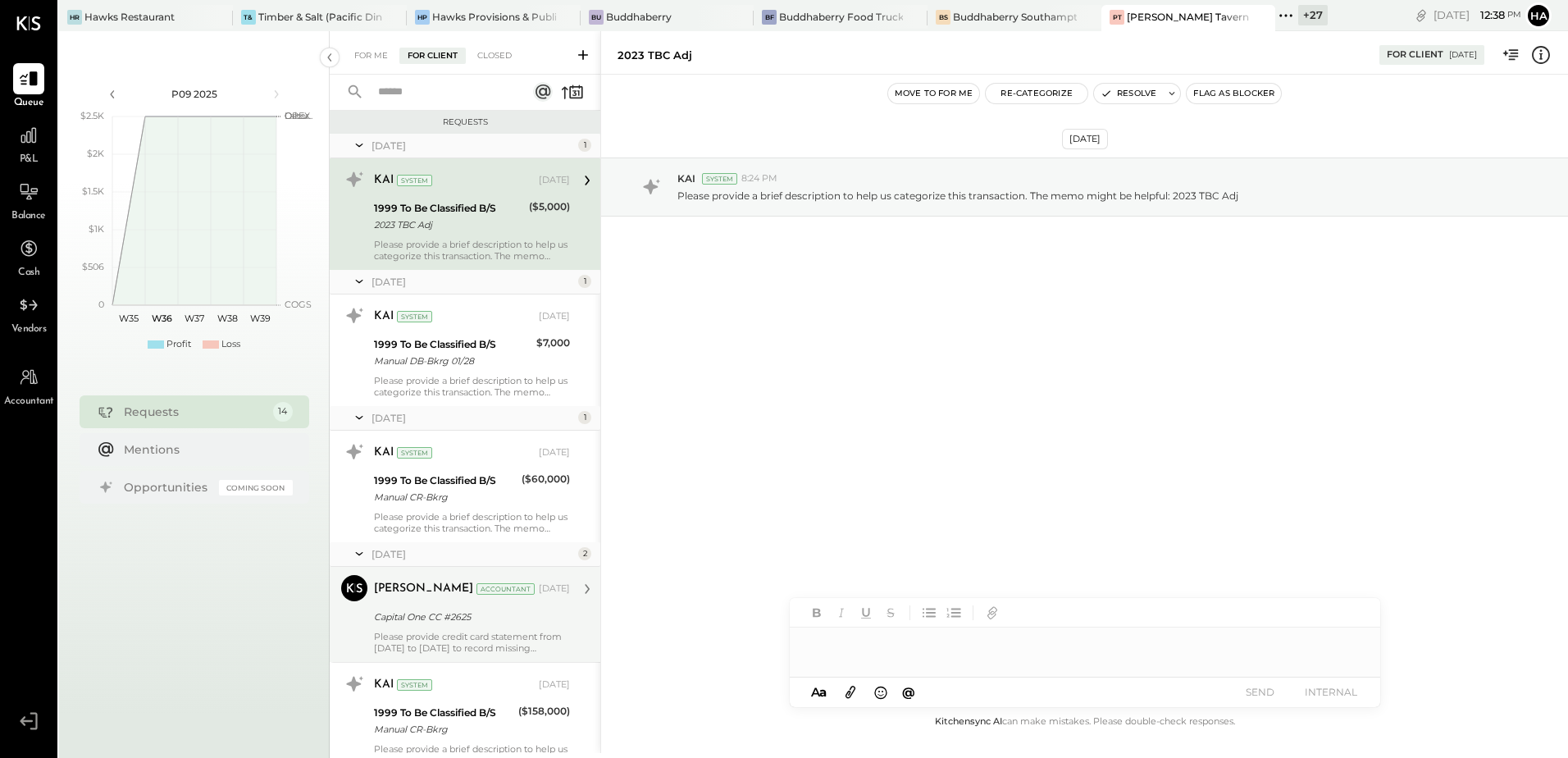
click at [436, 620] on div "Capital One CC #2625" at bounding box center [469, 616] width 191 height 17
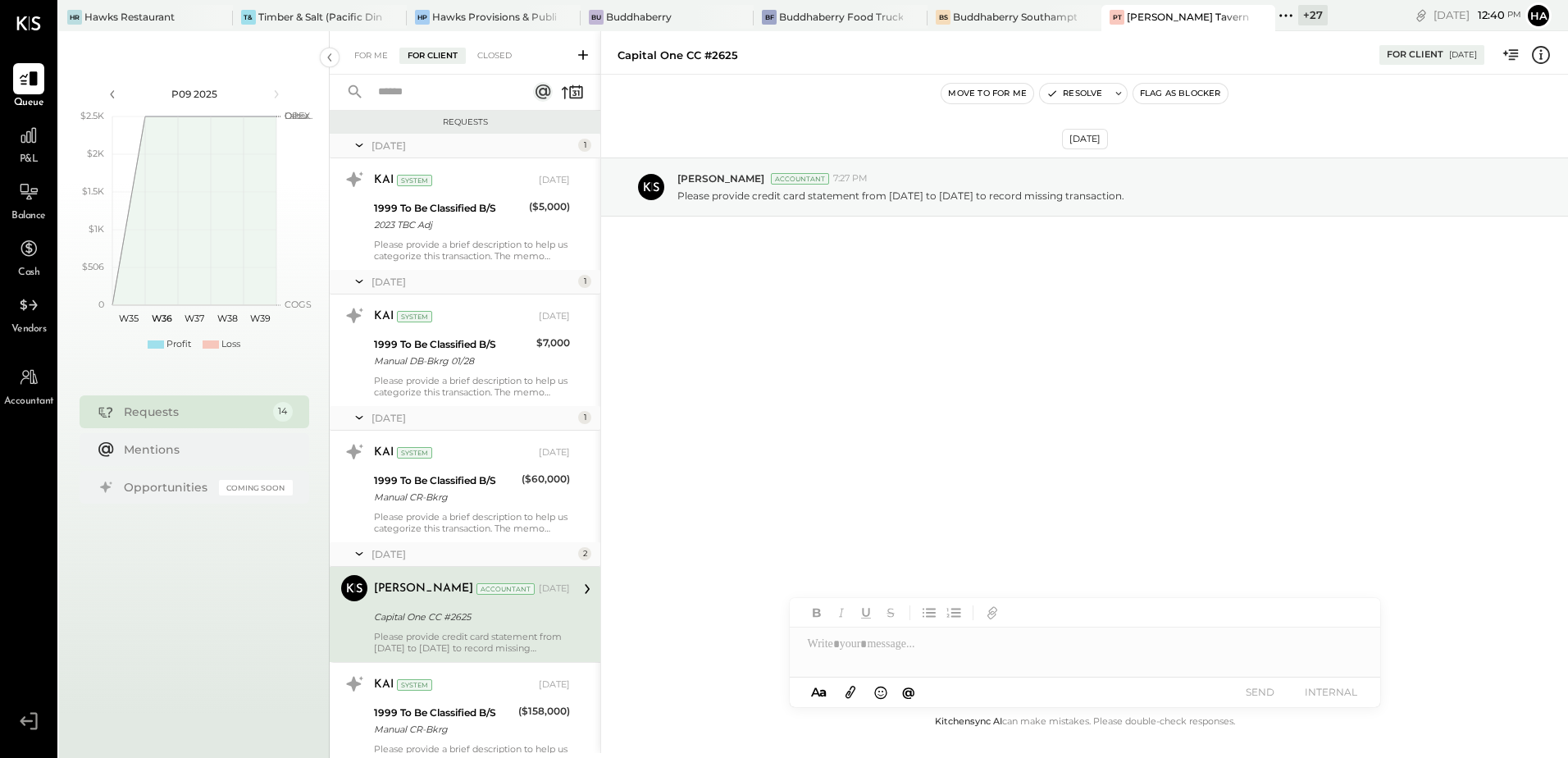
click at [359, 145] on icon at bounding box center [359, 146] width 17 height 41
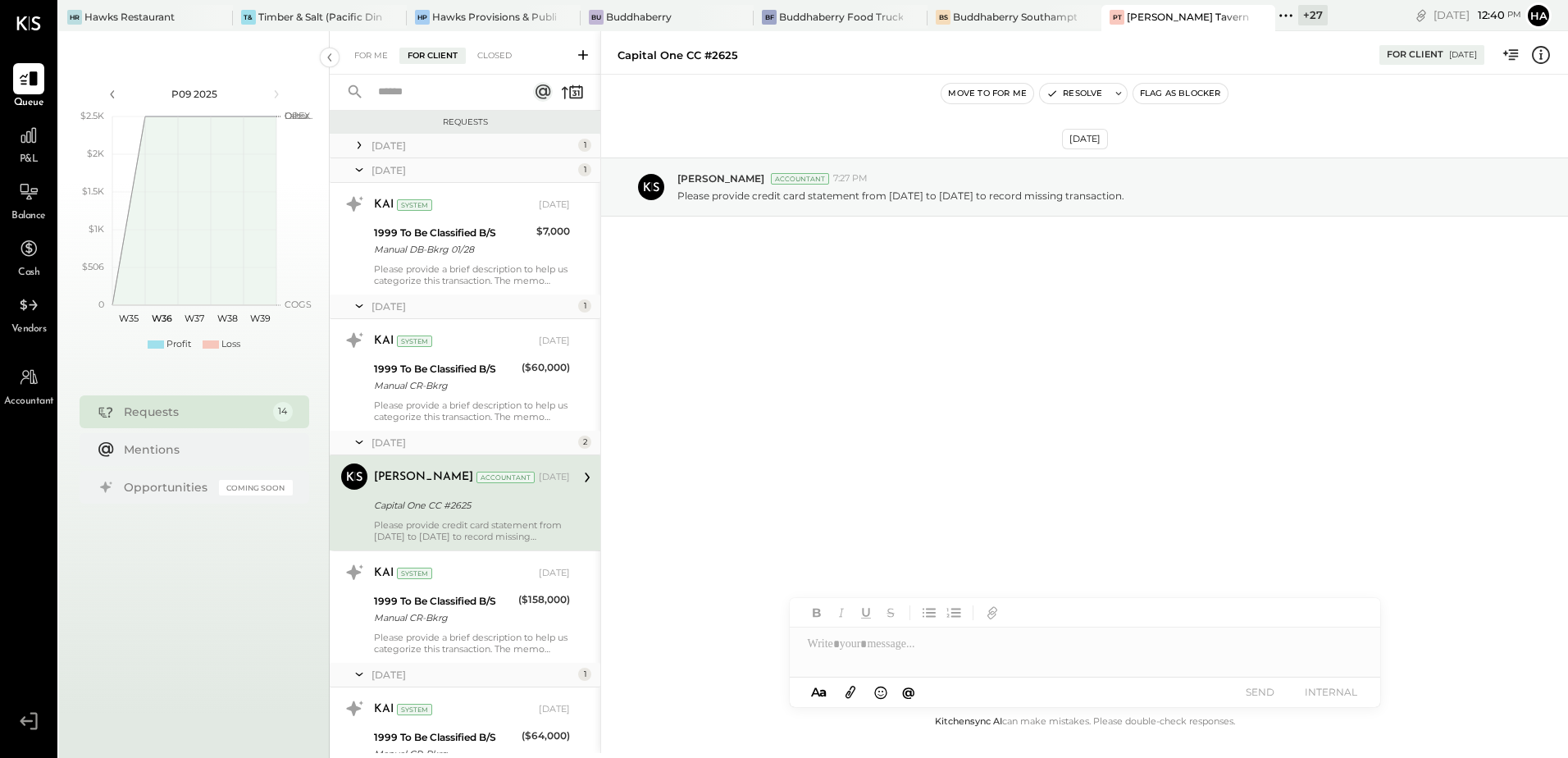
click at [364, 172] on icon at bounding box center [359, 170] width 17 height 41
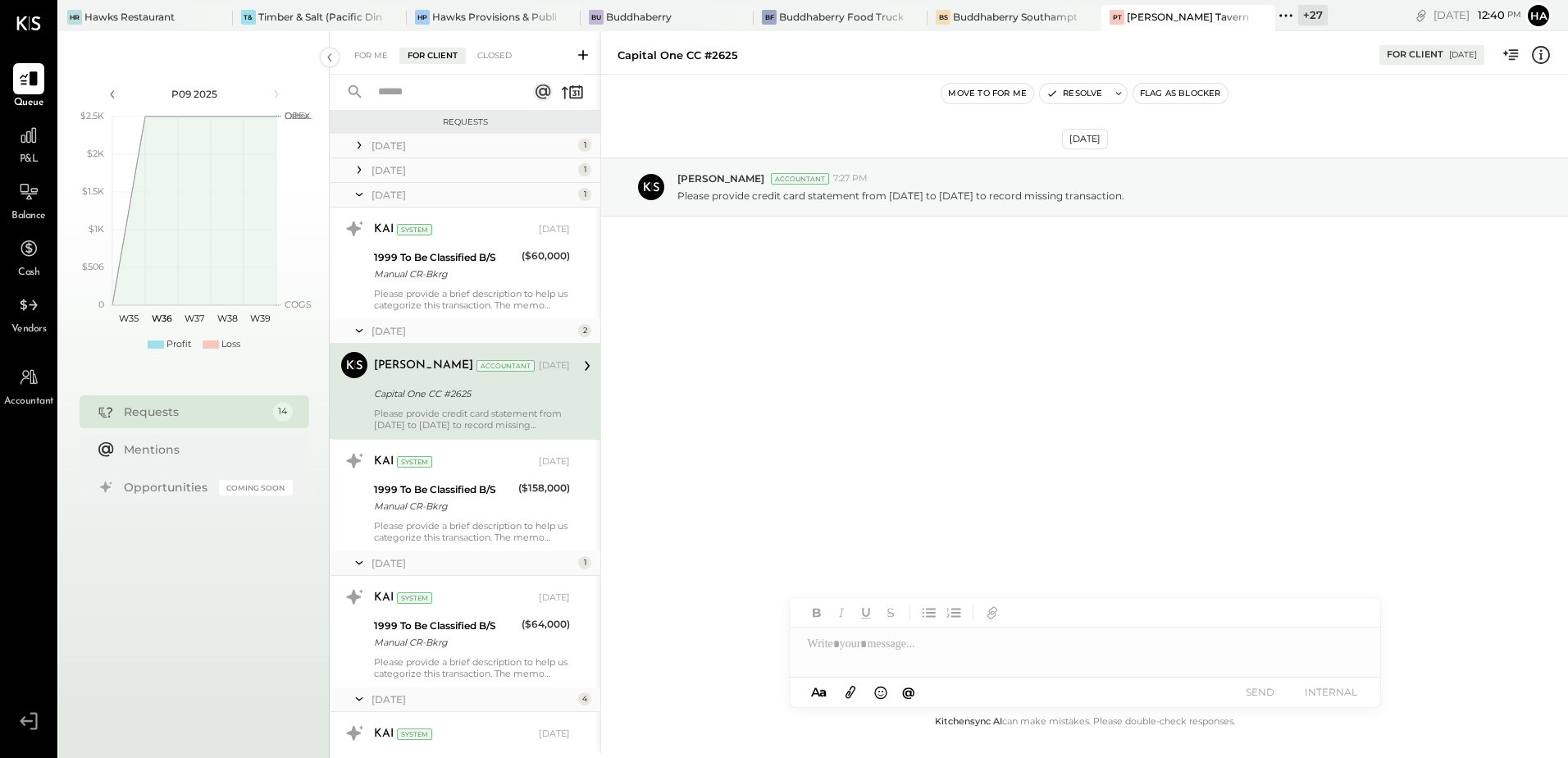
click at [361, 189] on icon at bounding box center [359, 195] width 17 height 41
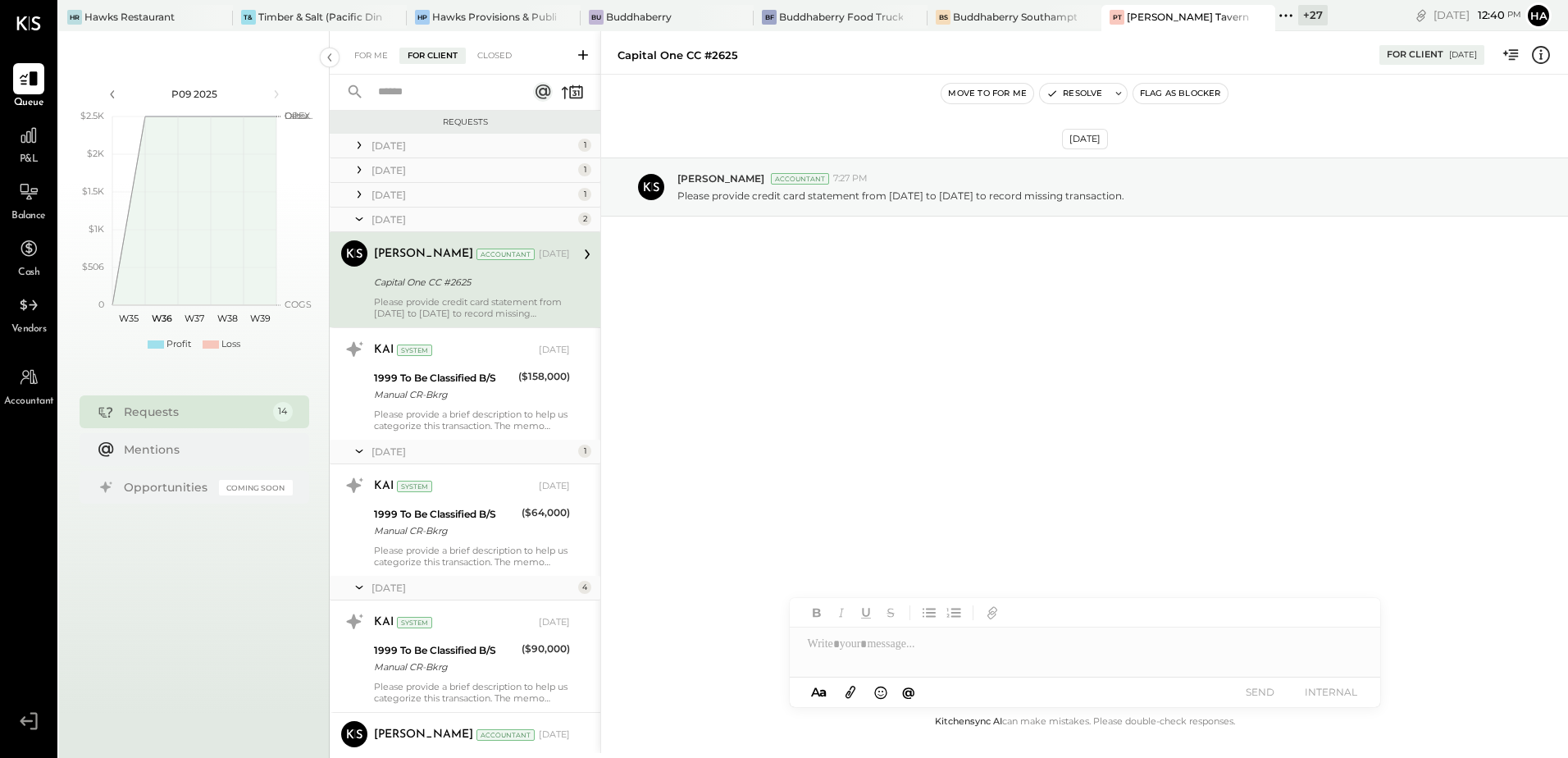
click at [359, 218] on icon at bounding box center [359, 219] width 17 height 41
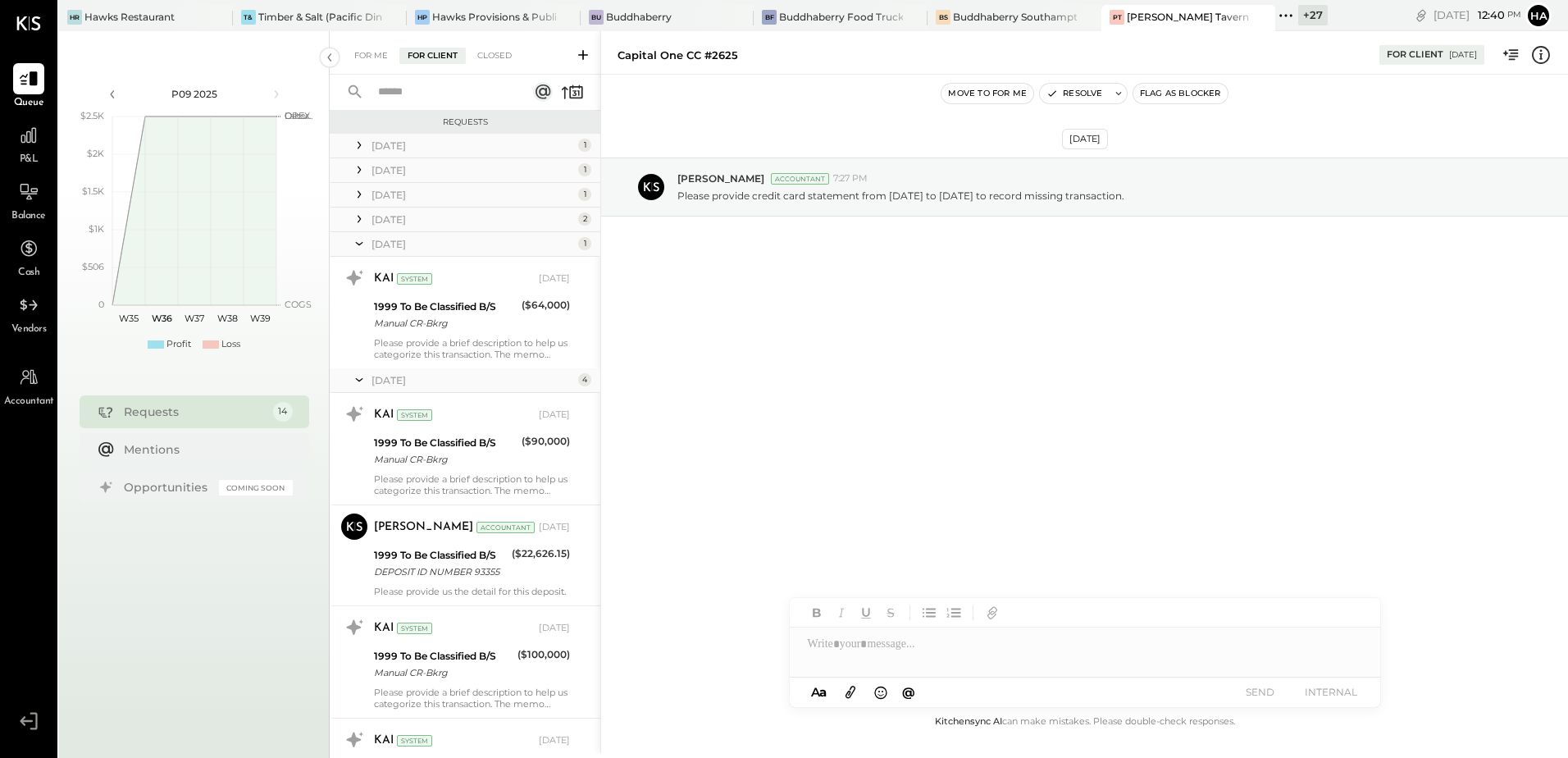
click at [361, 253] on icon at bounding box center [359, 244] width 17 height 41
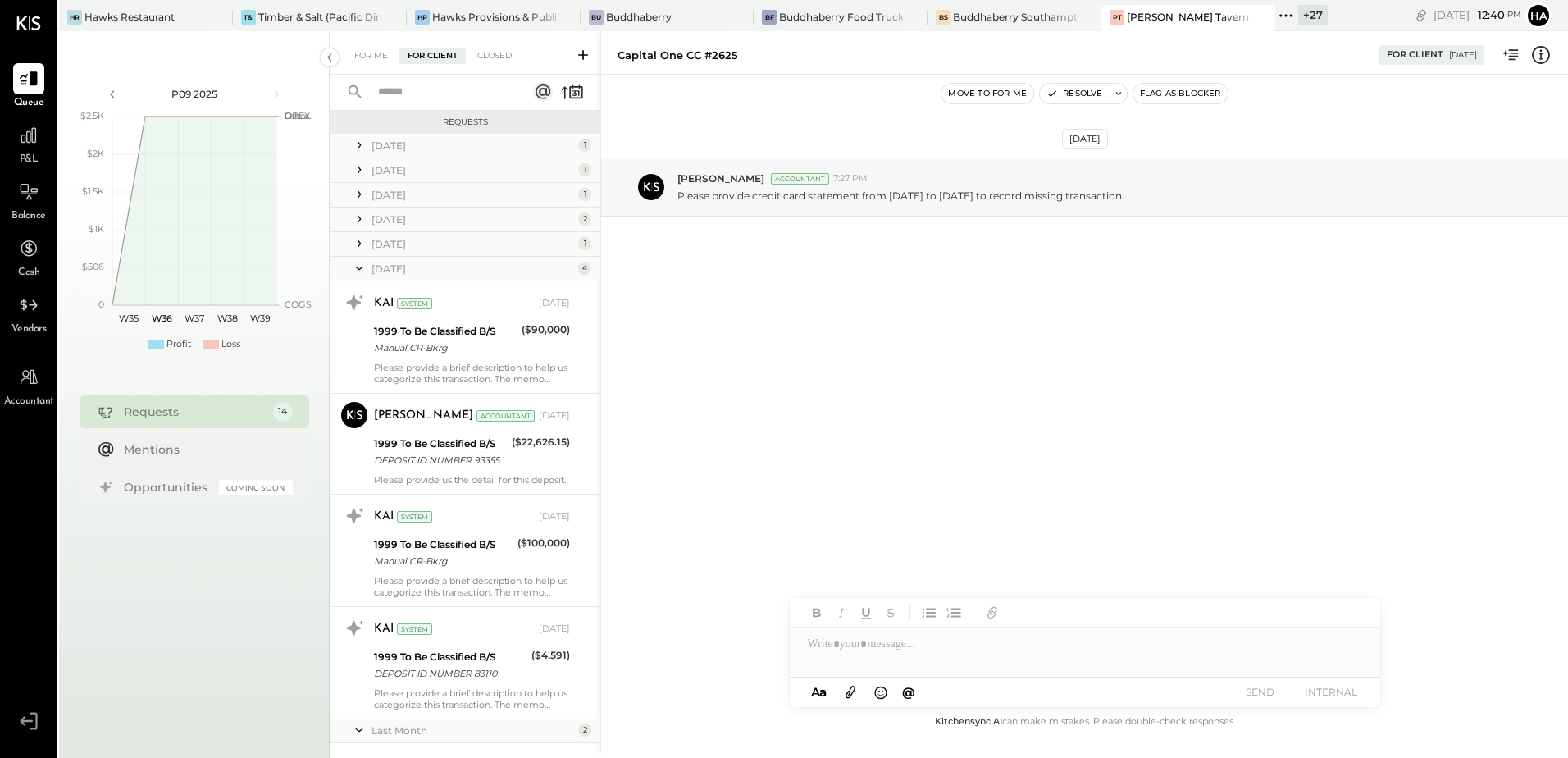
click at [363, 269] on icon at bounding box center [359, 268] width 17 height 41
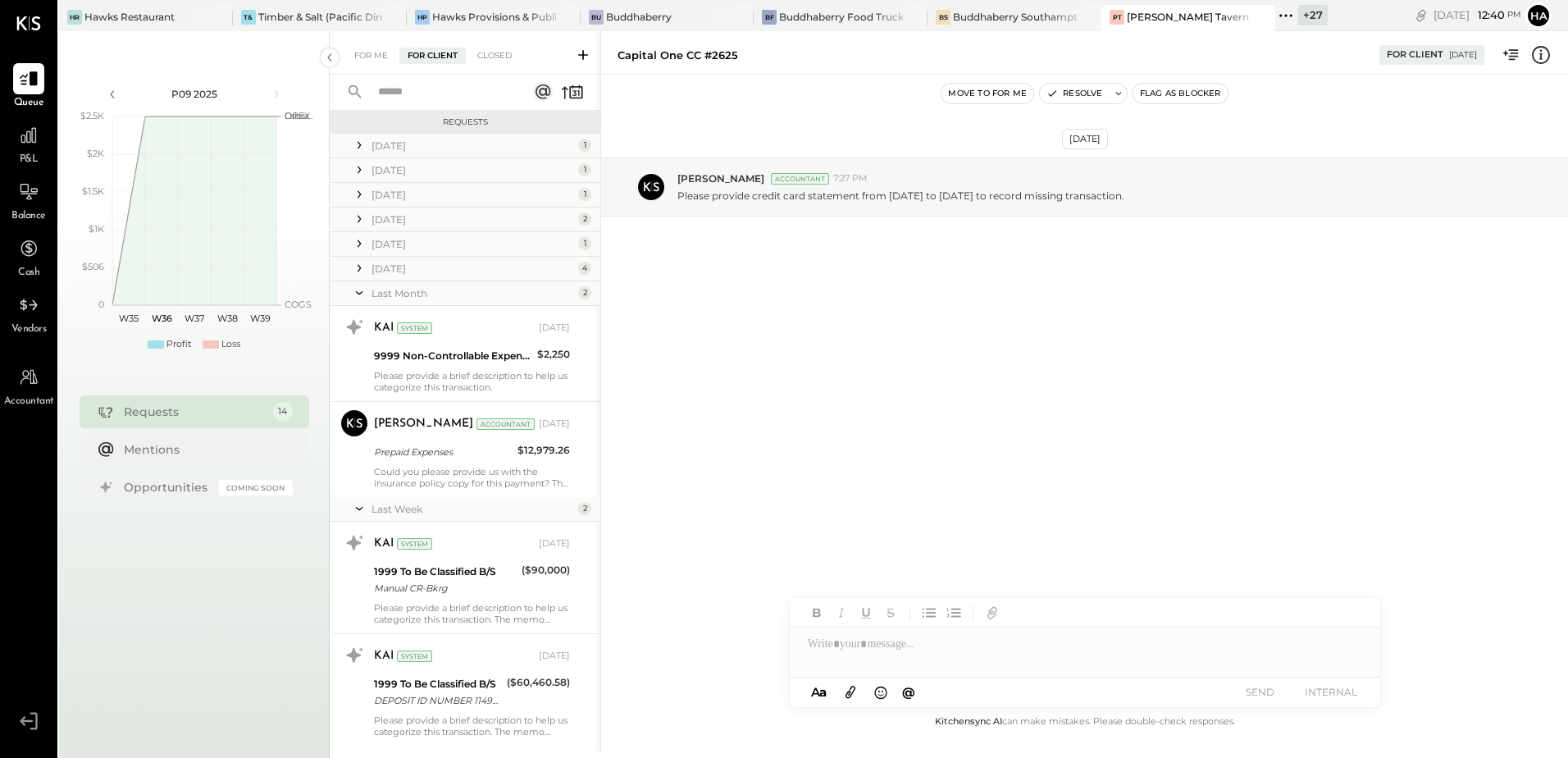
click at [360, 291] on icon at bounding box center [359, 293] width 17 height 41
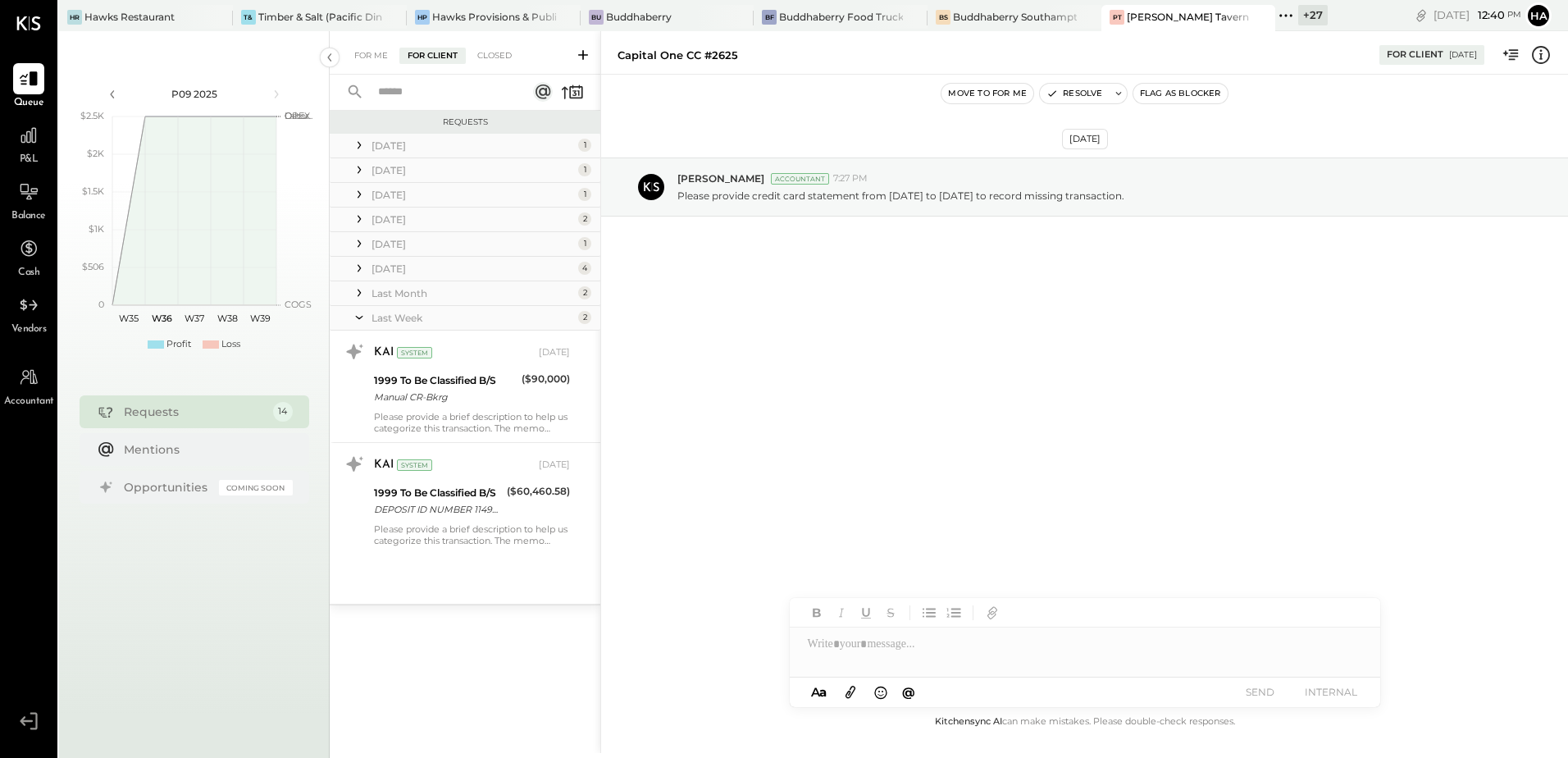
click at [359, 319] on icon at bounding box center [359, 318] width 17 height 41
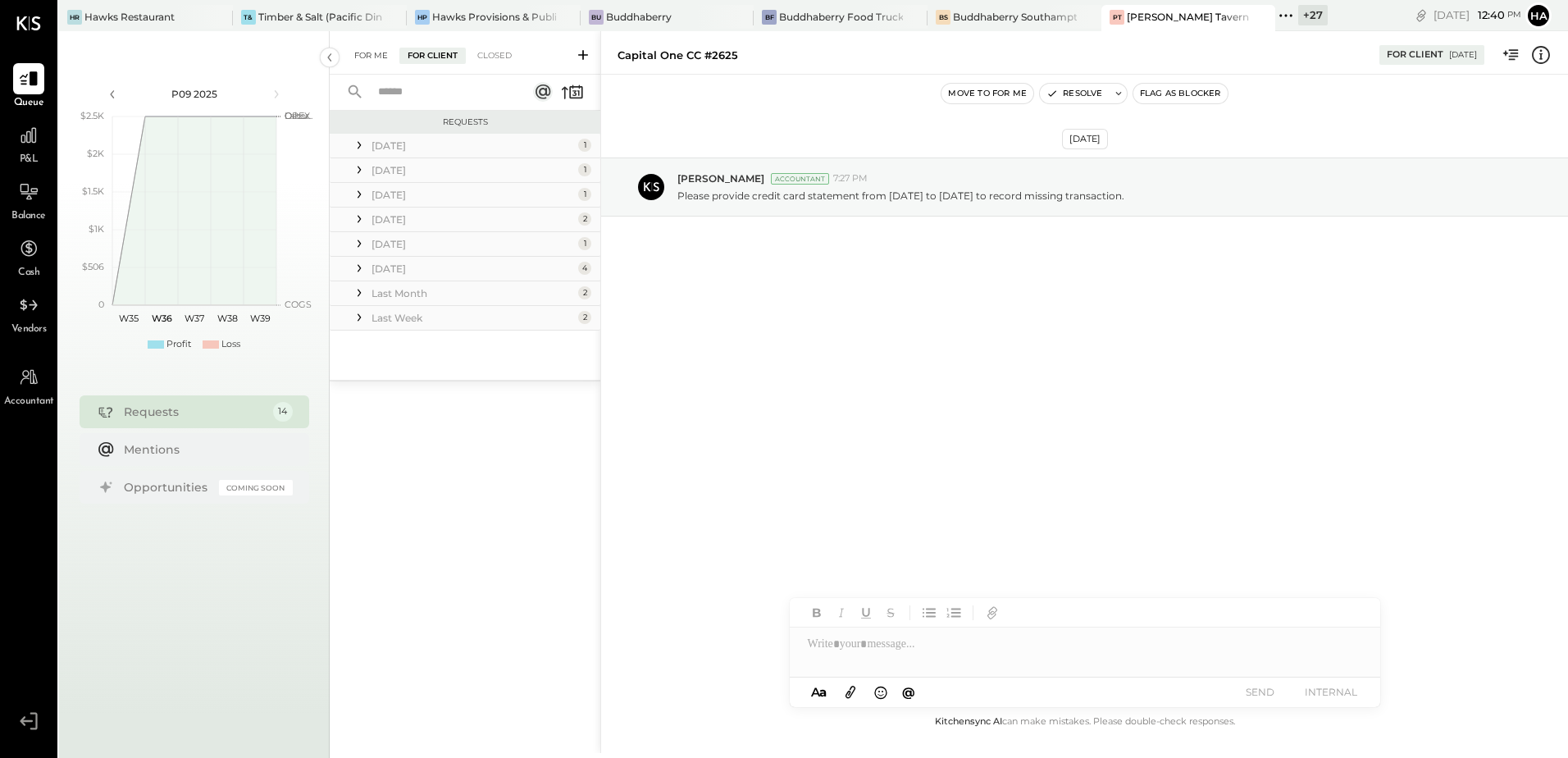
click at [364, 55] on div "For Me" at bounding box center [371, 55] width 50 height 17
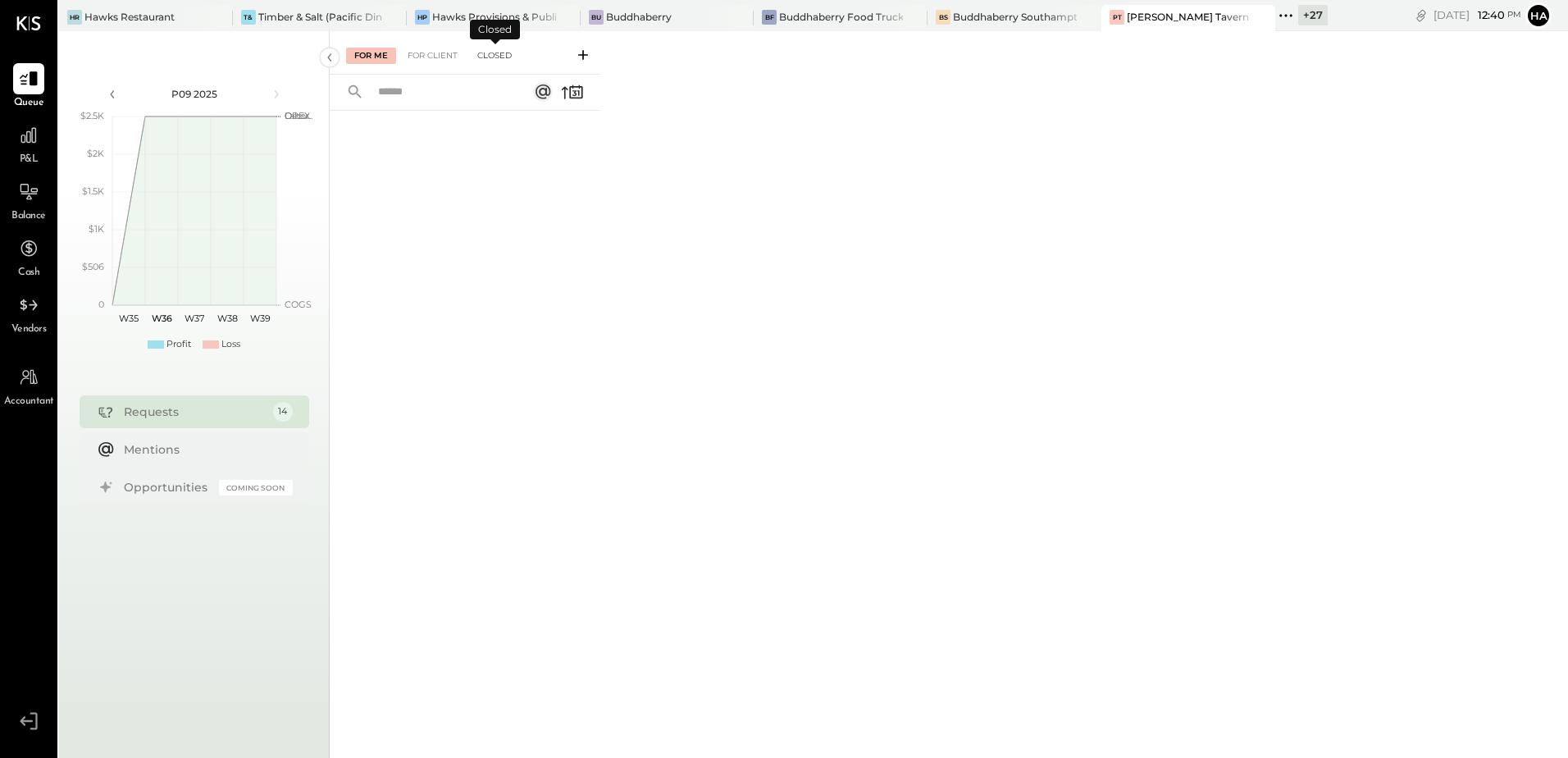
click at [509, 55] on div "Closed" at bounding box center [494, 55] width 51 height 17
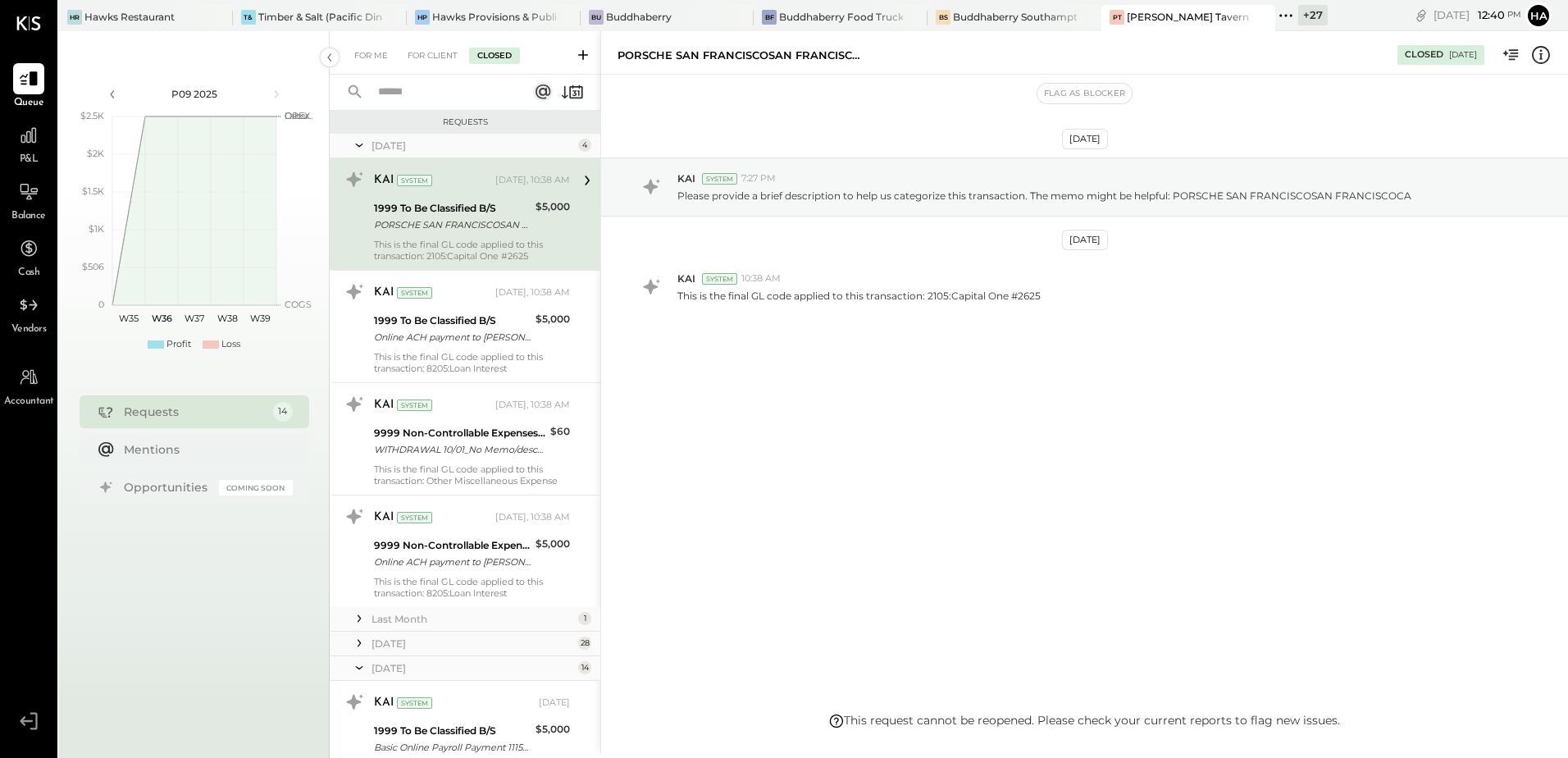
click at [357, 147] on icon at bounding box center [359, 146] width 17 height 41
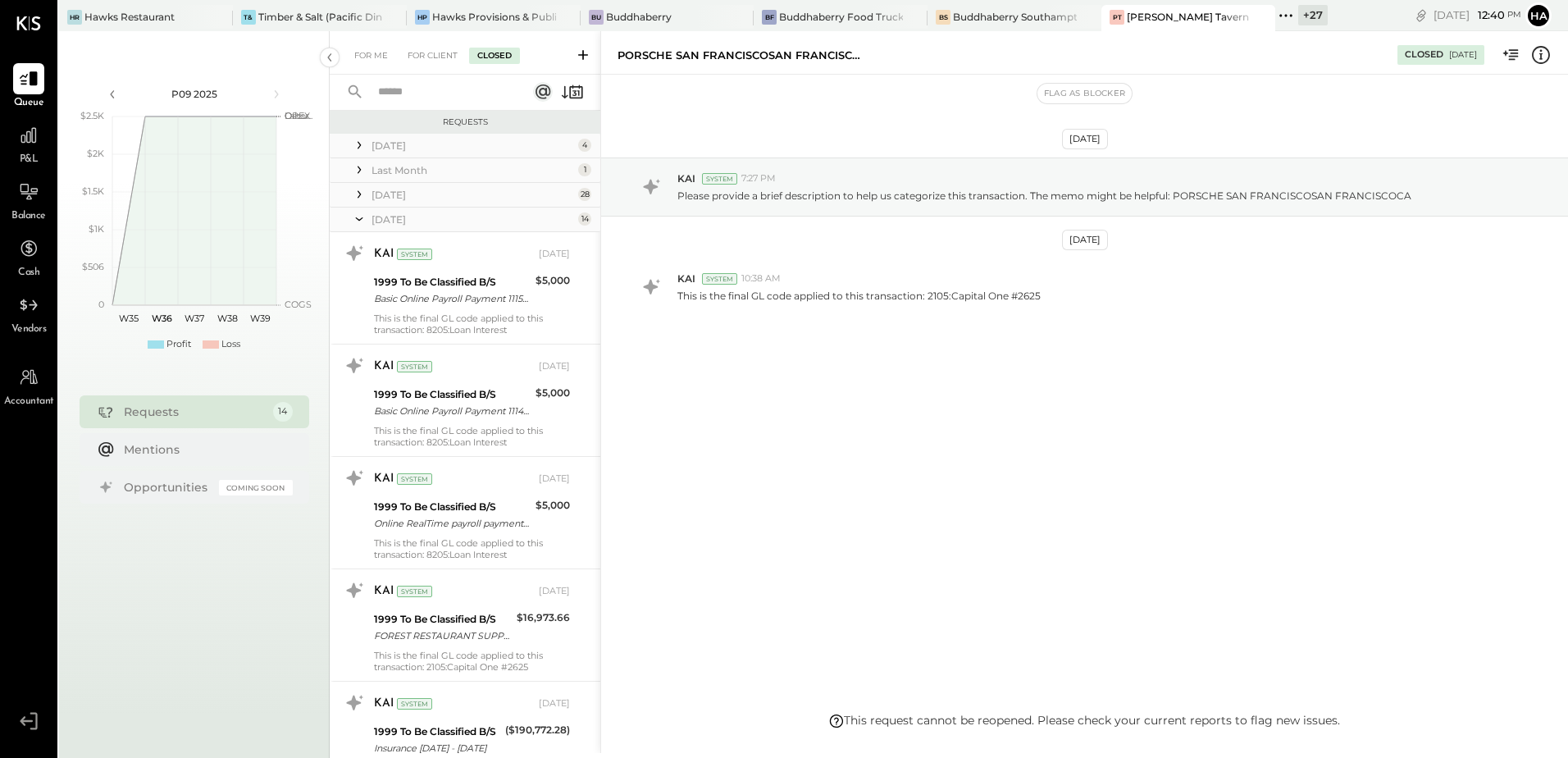
click at [359, 220] on icon at bounding box center [359, 219] width 17 height 41
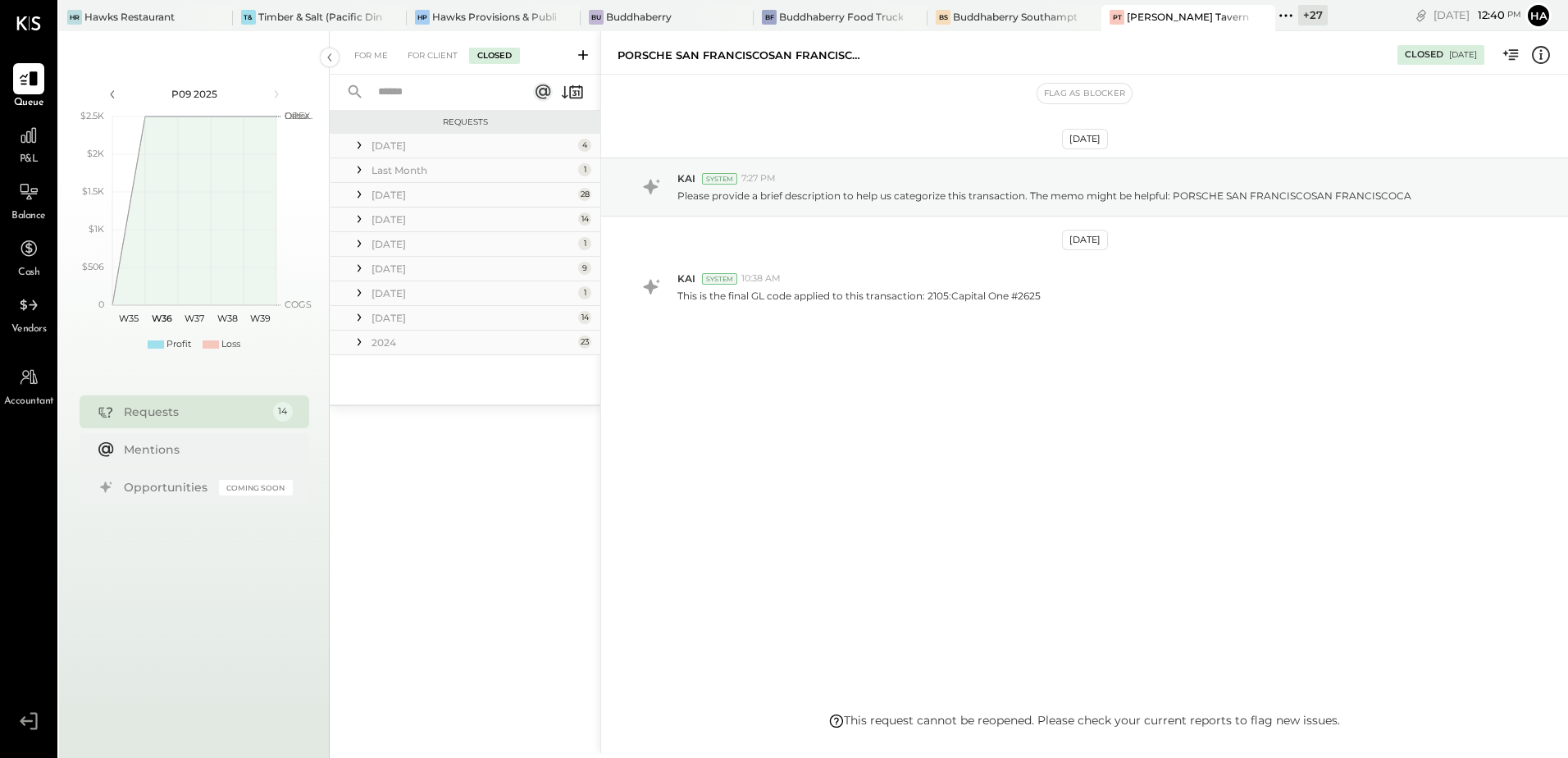
click at [360, 145] on icon at bounding box center [359, 146] width 3 height 8
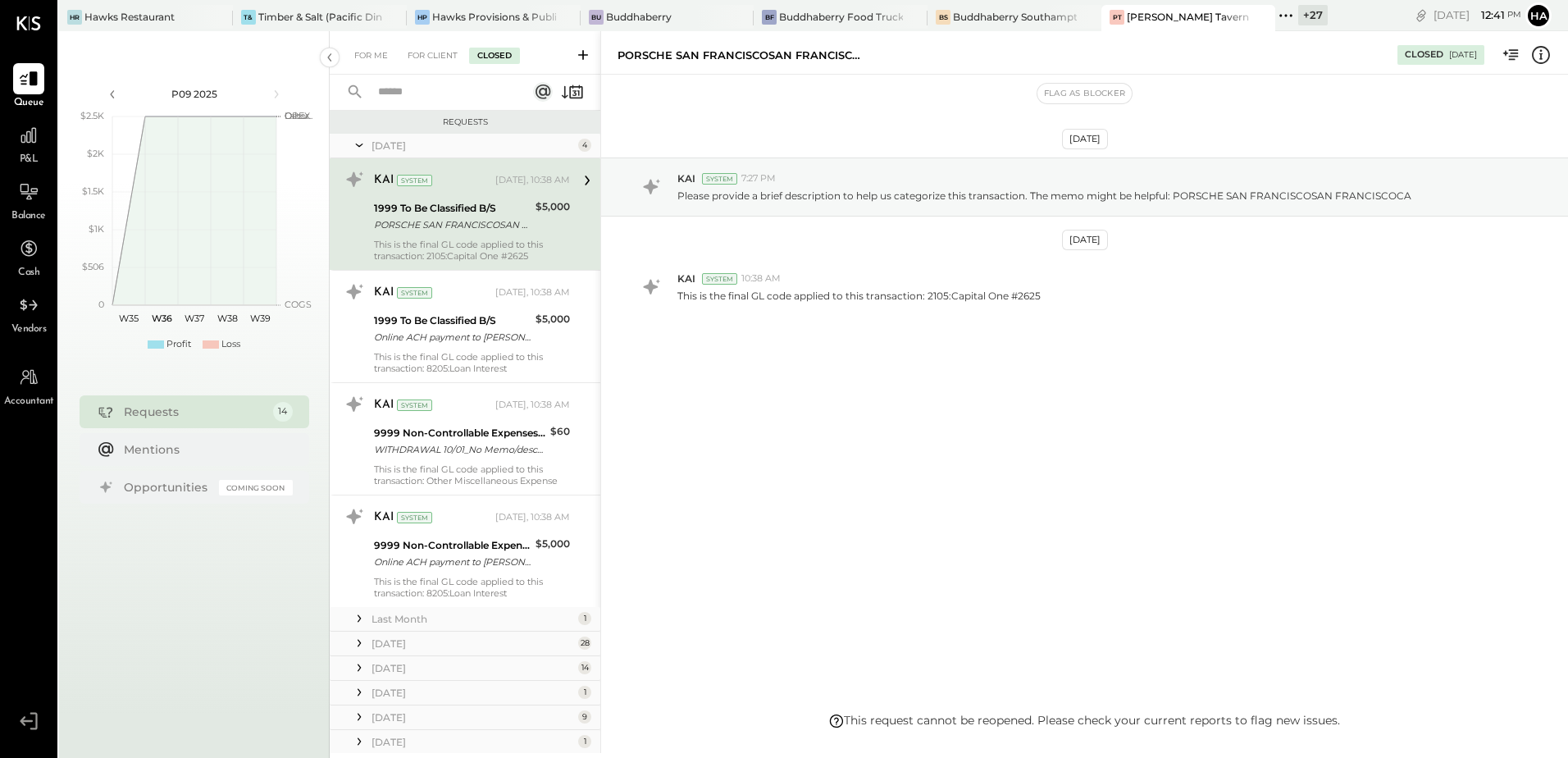
click at [1545, 57] on icon at bounding box center [1541, 55] width 22 height 22
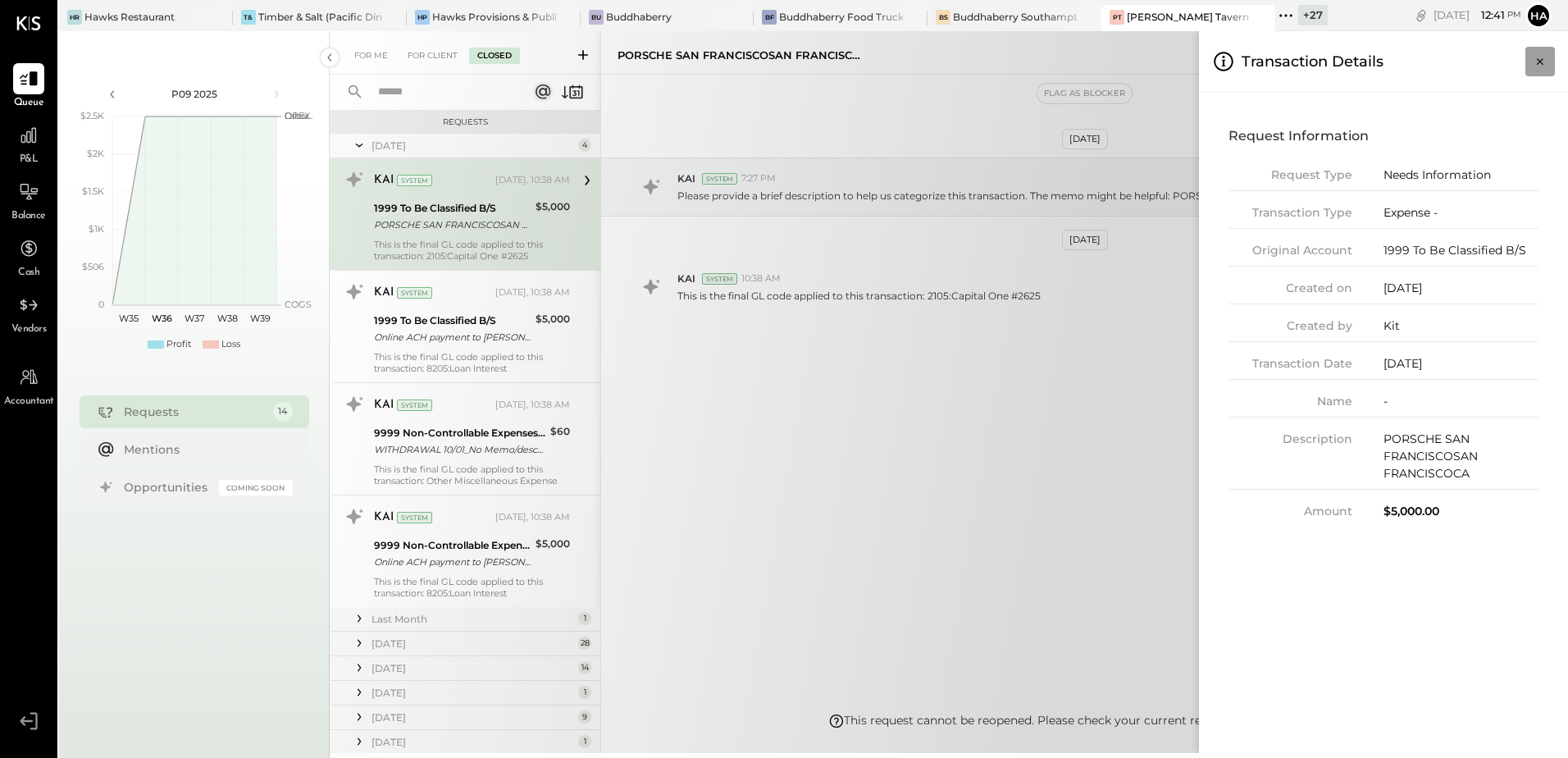
click at [1543, 55] on icon "Close panel" at bounding box center [1539, 61] width 17 height 17
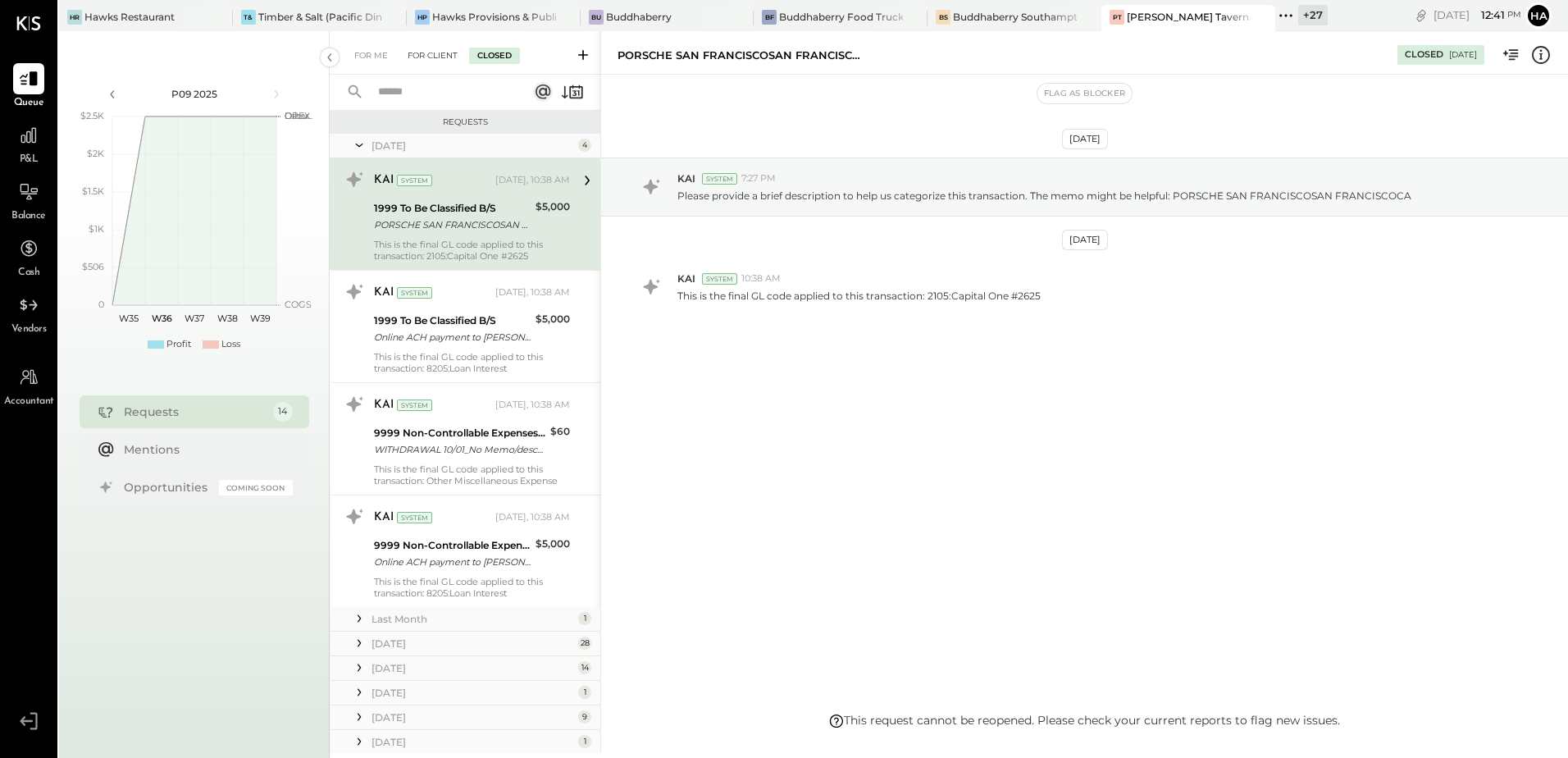
click at [428, 56] on div "For Client" at bounding box center [433, 55] width 67 height 17
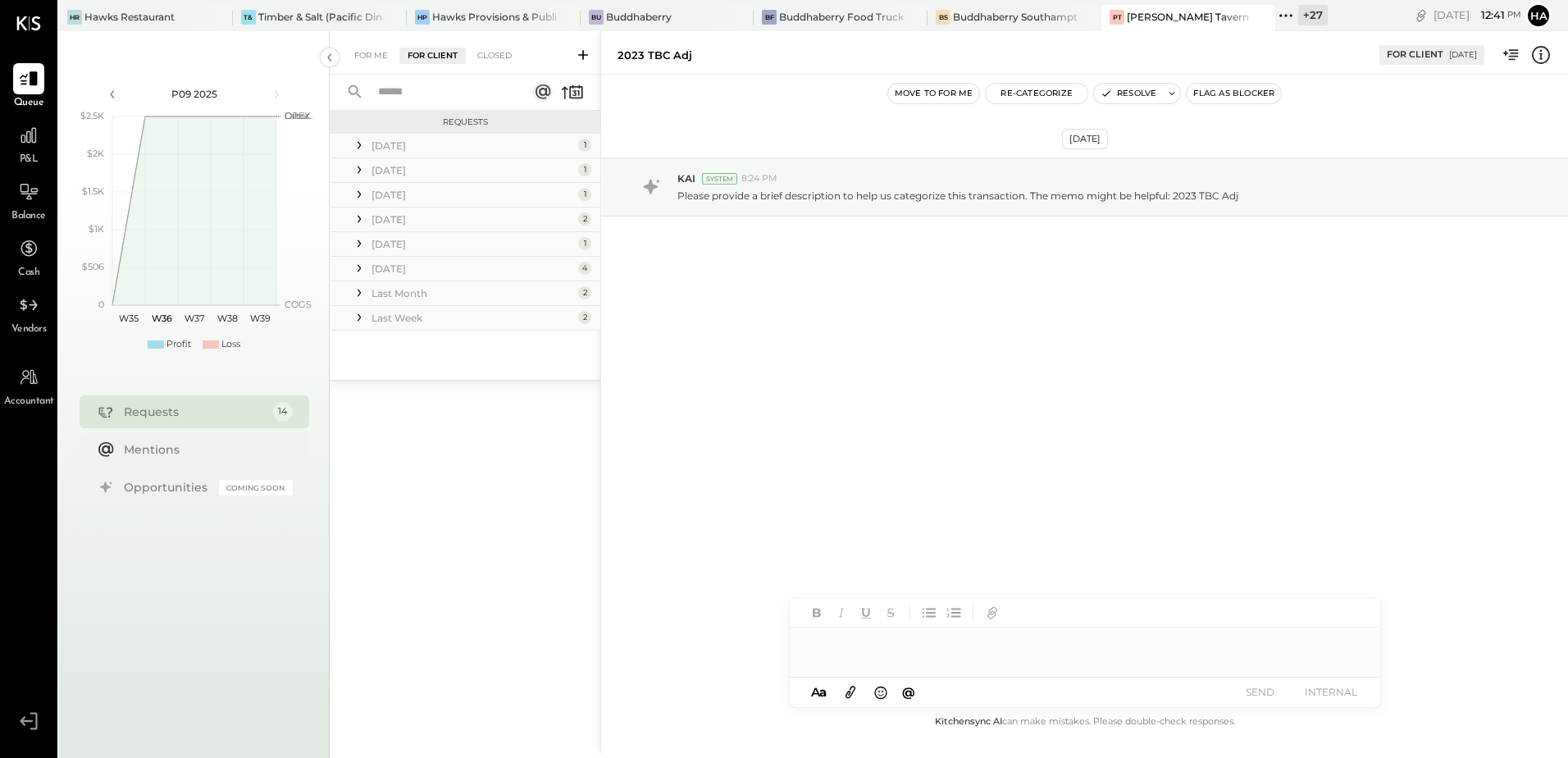
click at [586, 55] on icon at bounding box center [583, 55] width 10 height 10
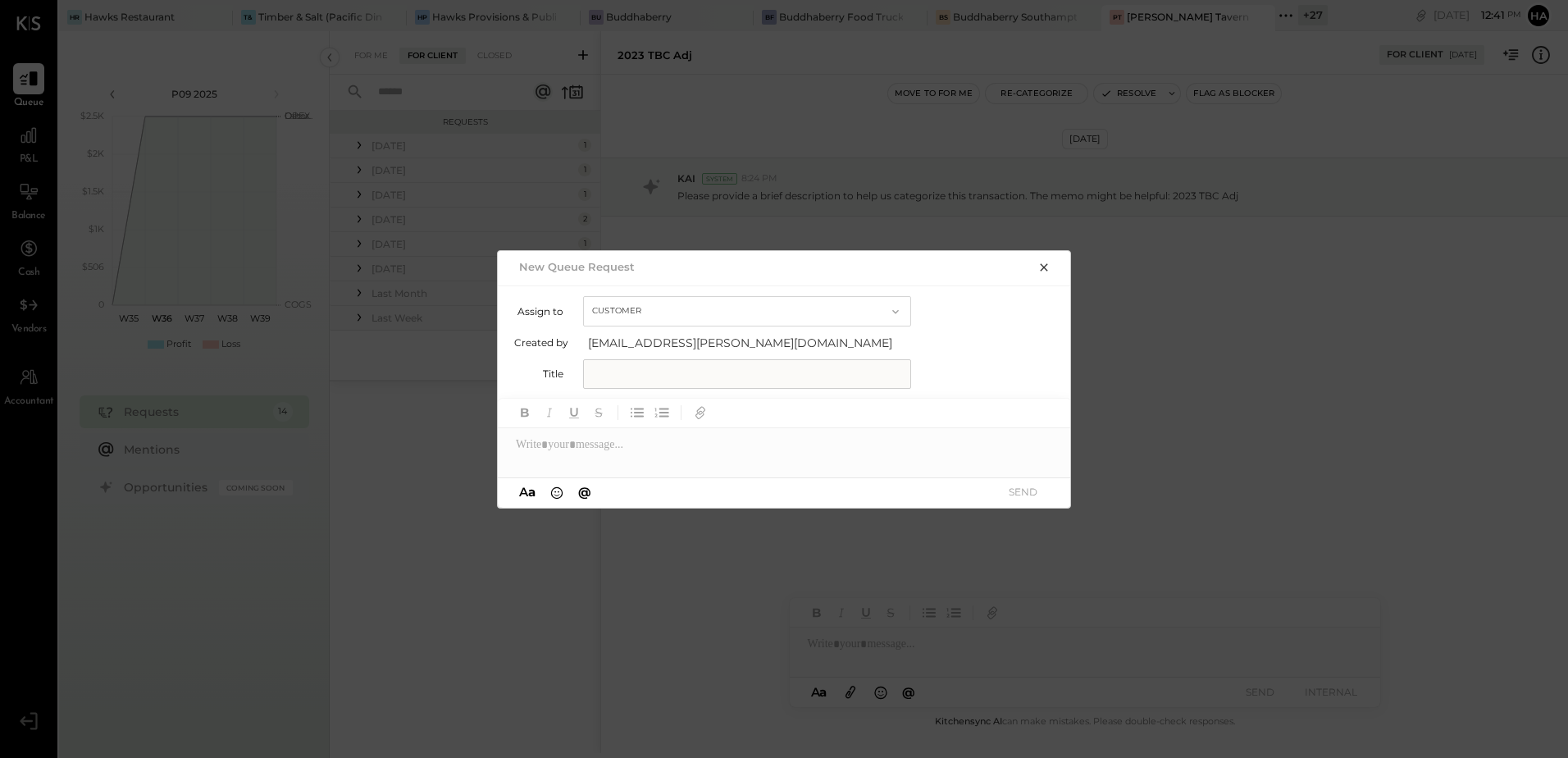
click at [678, 309] on button "Customer" at bounding box center [747, 311] width 328 height 30
click at [668, 313] on div "Customer" at bounding box center [747, 312] width 326 height 29
click at [647, 370] on input "text" at bounding box center [747, 374] width 328 height 29
type input "**********"
click at [619, 450] on div at bounding box center [784, 443] width 574 height 32
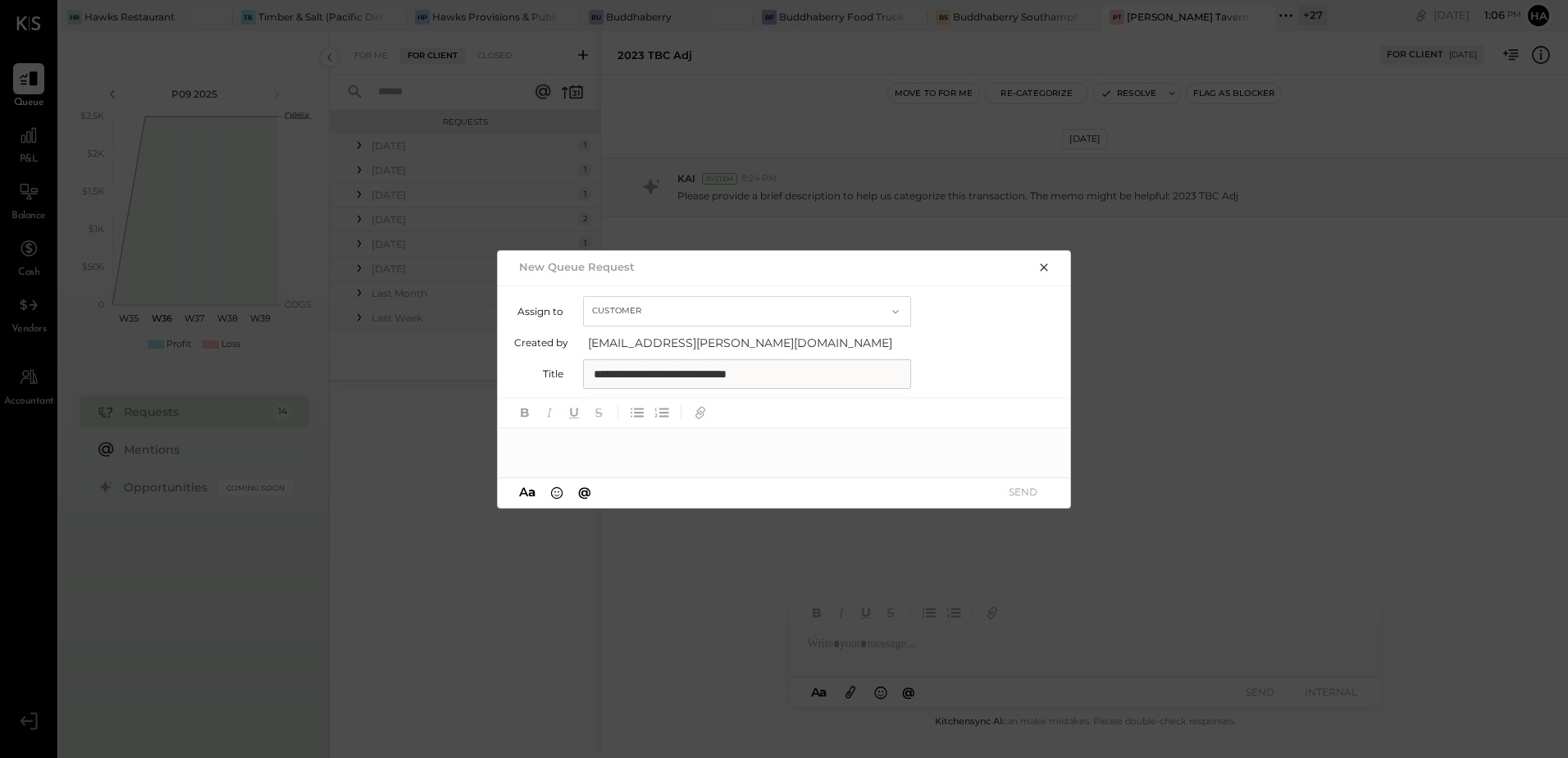
paste div
click at [1037, 444] on icon at bounding box center [1037, 446] width 8 height 8
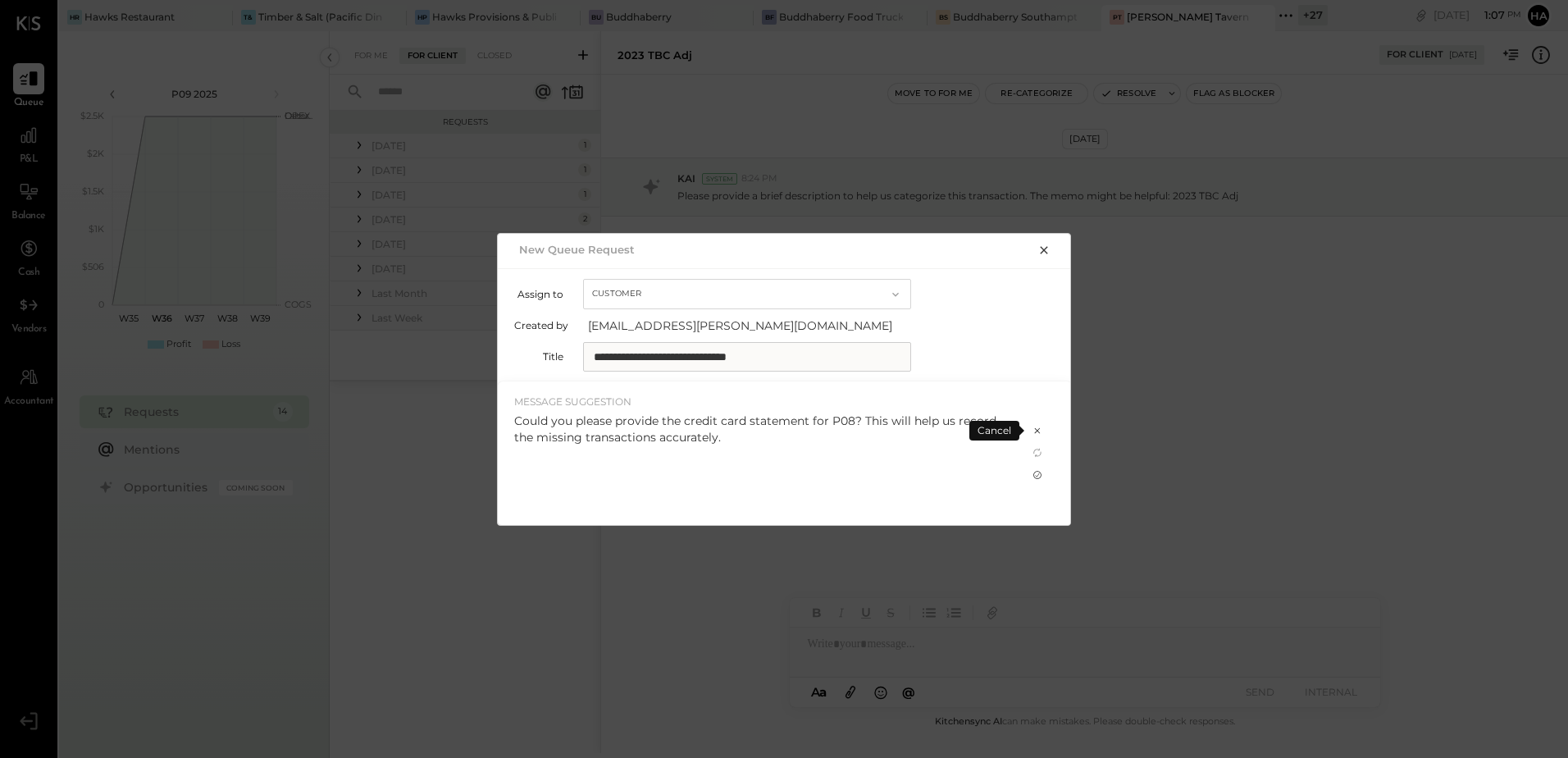
click at [1039, 475] on icon at bounding box center [1037, 474] width 13 height 13
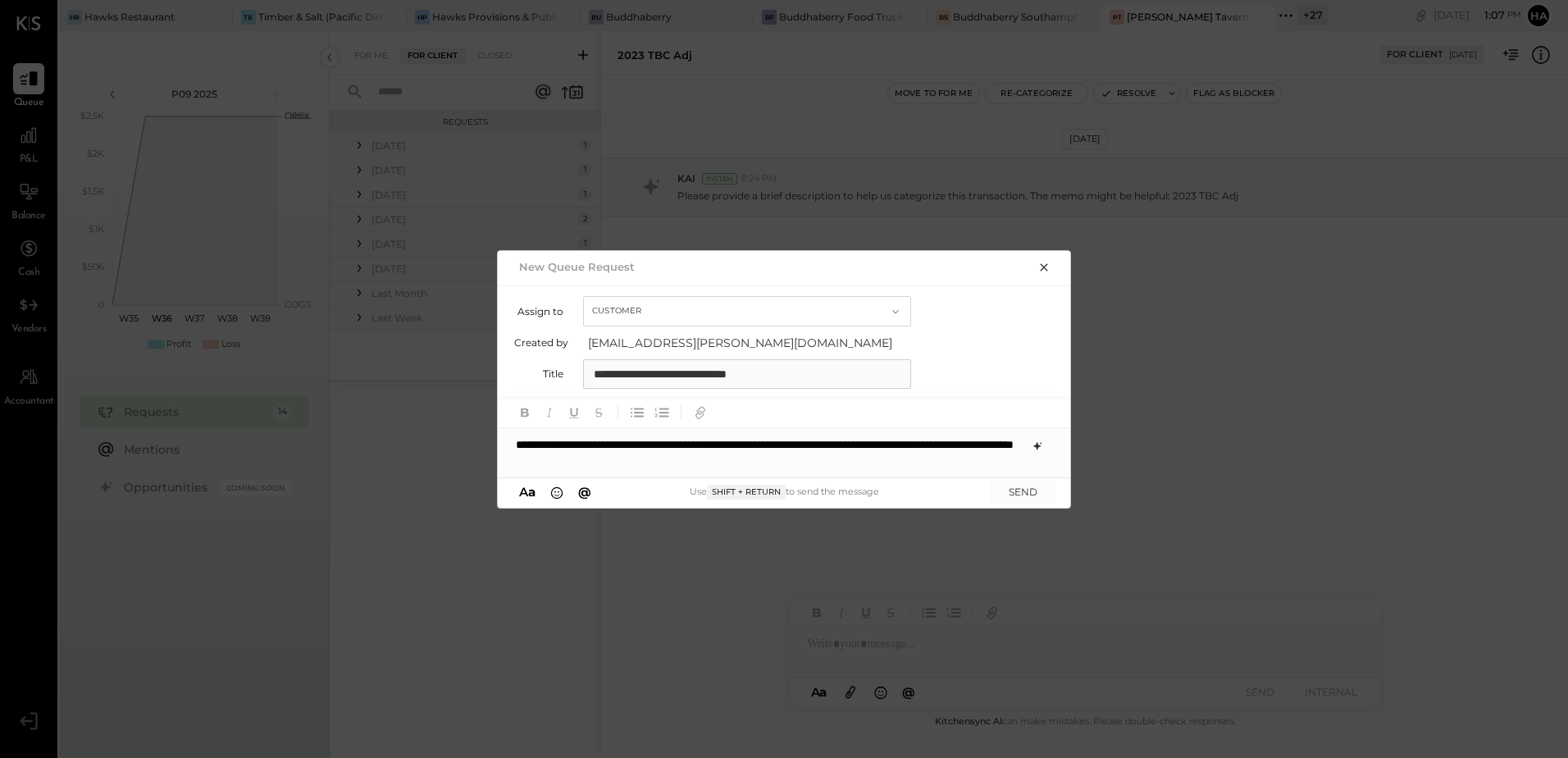
click at [865, 444] on p "**********" at bounding box center [770, 452] width 507 height 32
click at [518, 442] on p "**********" at bounding box center [770, 444] width 507 height 17
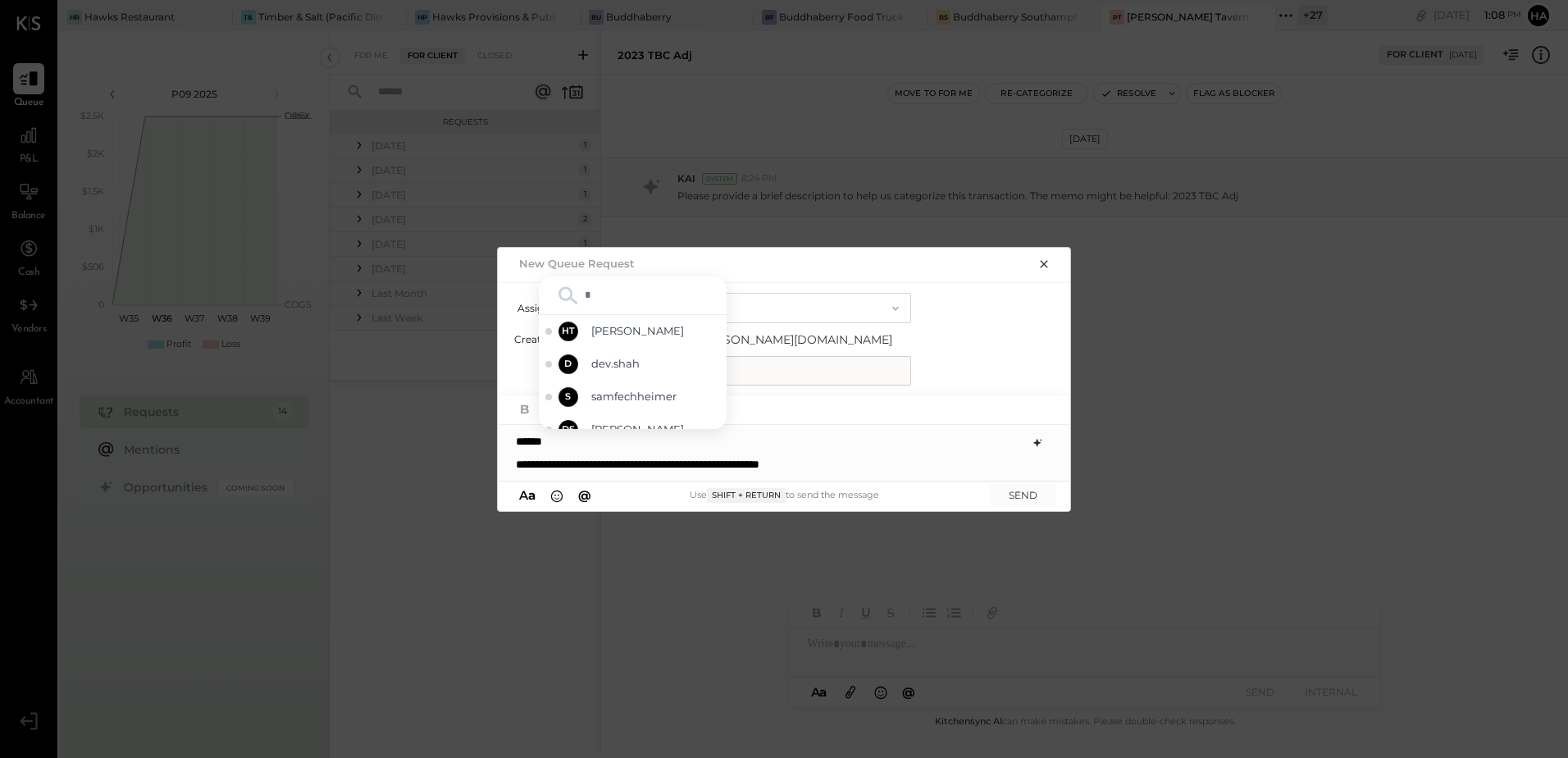
type input "**"
click at [642, 352] on span "samfechheimer" at bounding box center [655, 347] width 129 height 16
drag, startPoint x: 659, startPoint y: 373, endPoint x: 829, endPoint y: 366, distance: 170.1
click at [829, 366] on input "**********" at bounding box center [747, 371] width 328 height 29
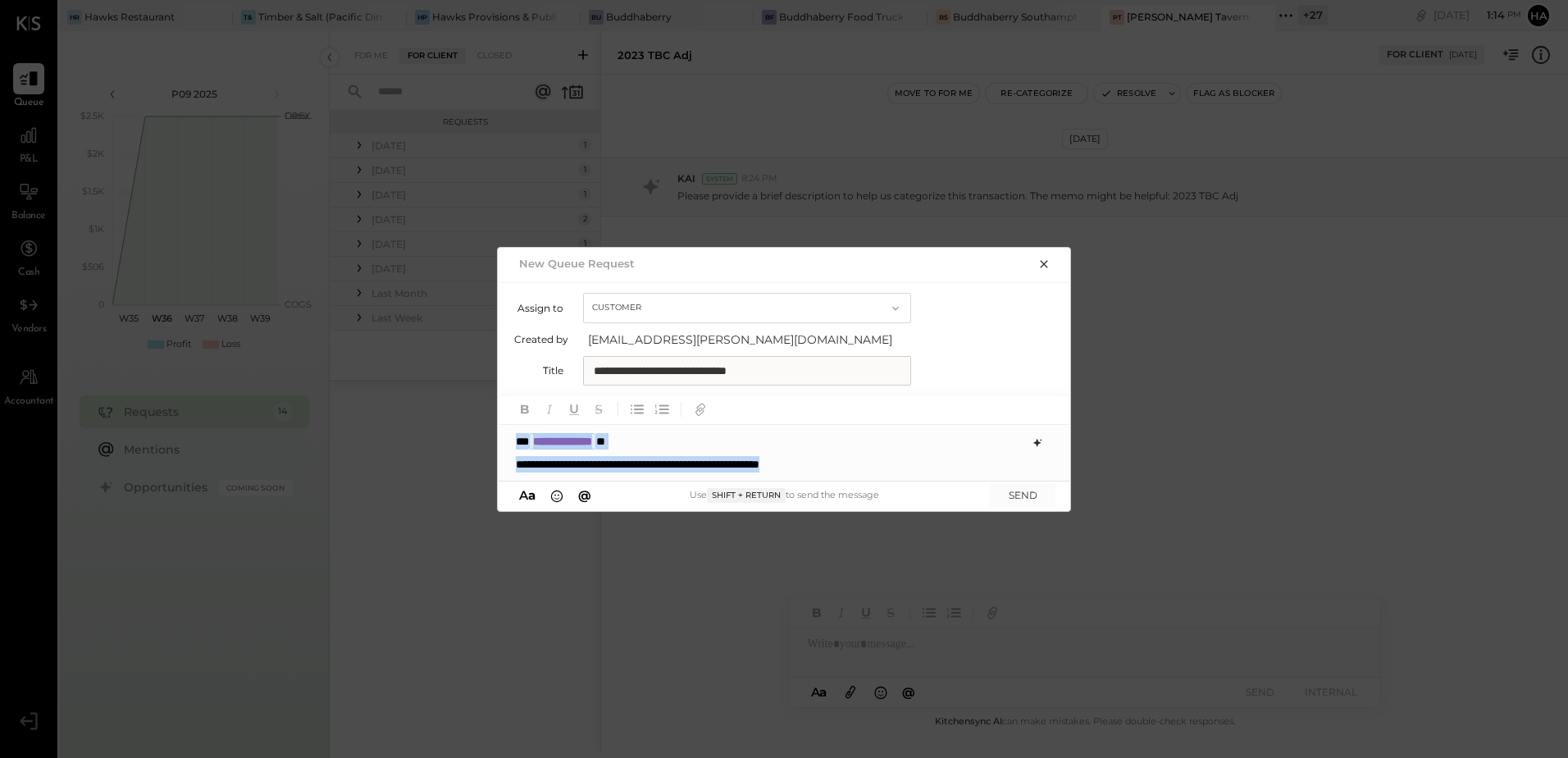
drag, startPoint x: 514, startPoint y: 442, endPoint x: 878, endPoint y: 472, distance: 365.2
click at [878, 472] on div "**********" at bounding box center [784, 452] width 574 height 56
copy div "**********"
click at [1045, 268] on icon "button" at bounding box center [1043, 263] width 13 height 13
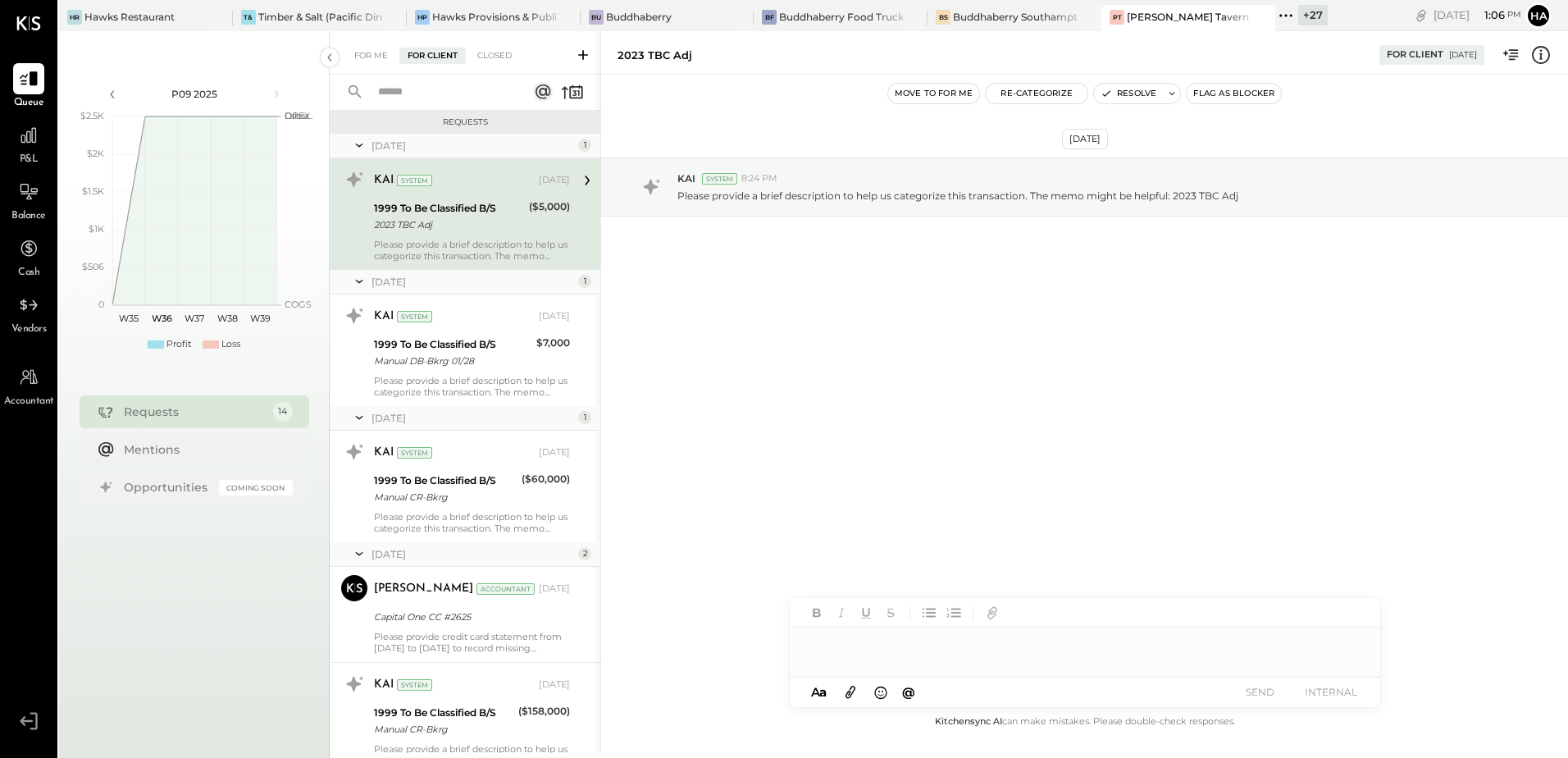
click at [368, 149] on div "January 25 1" at bounding box center [464, 146] width 270 height 25
click at [490, 54] on div "Closed" at bounding box center [494, 55] width 51 height 17
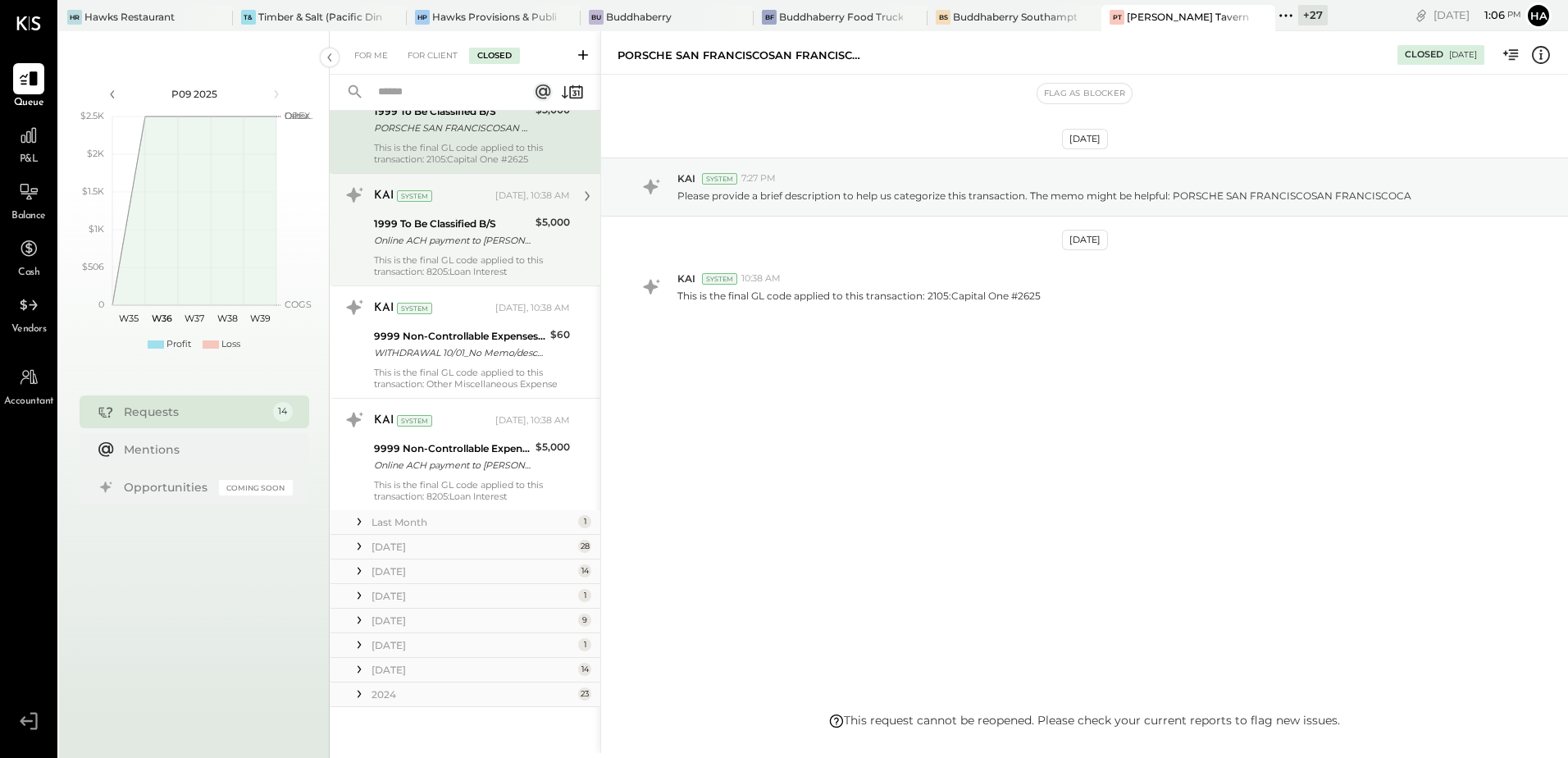
scroll to position [97, 0]
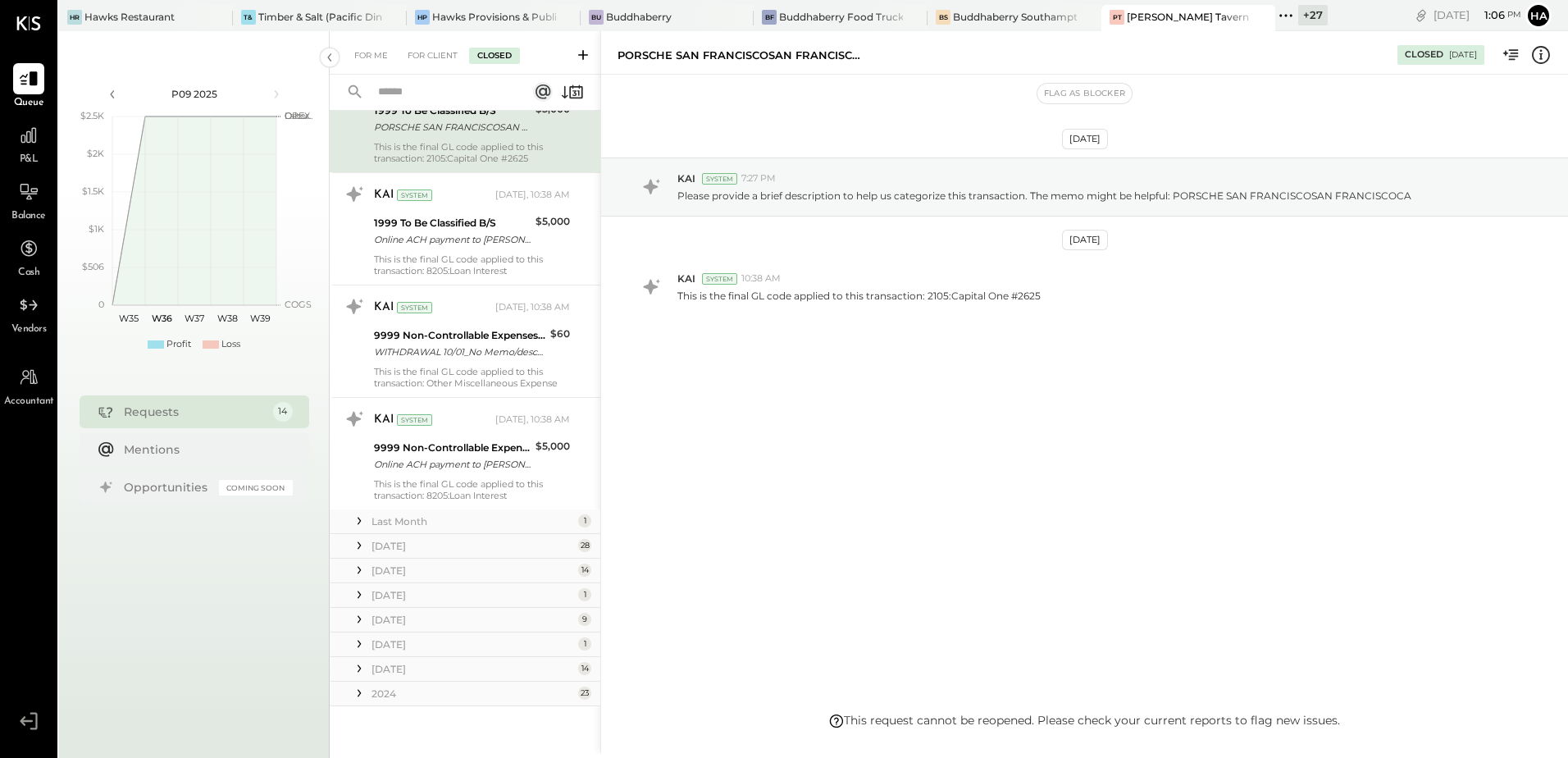
click at [402, 522] on div "Last Month" at bounding box center [473, 521] width 203 height 14
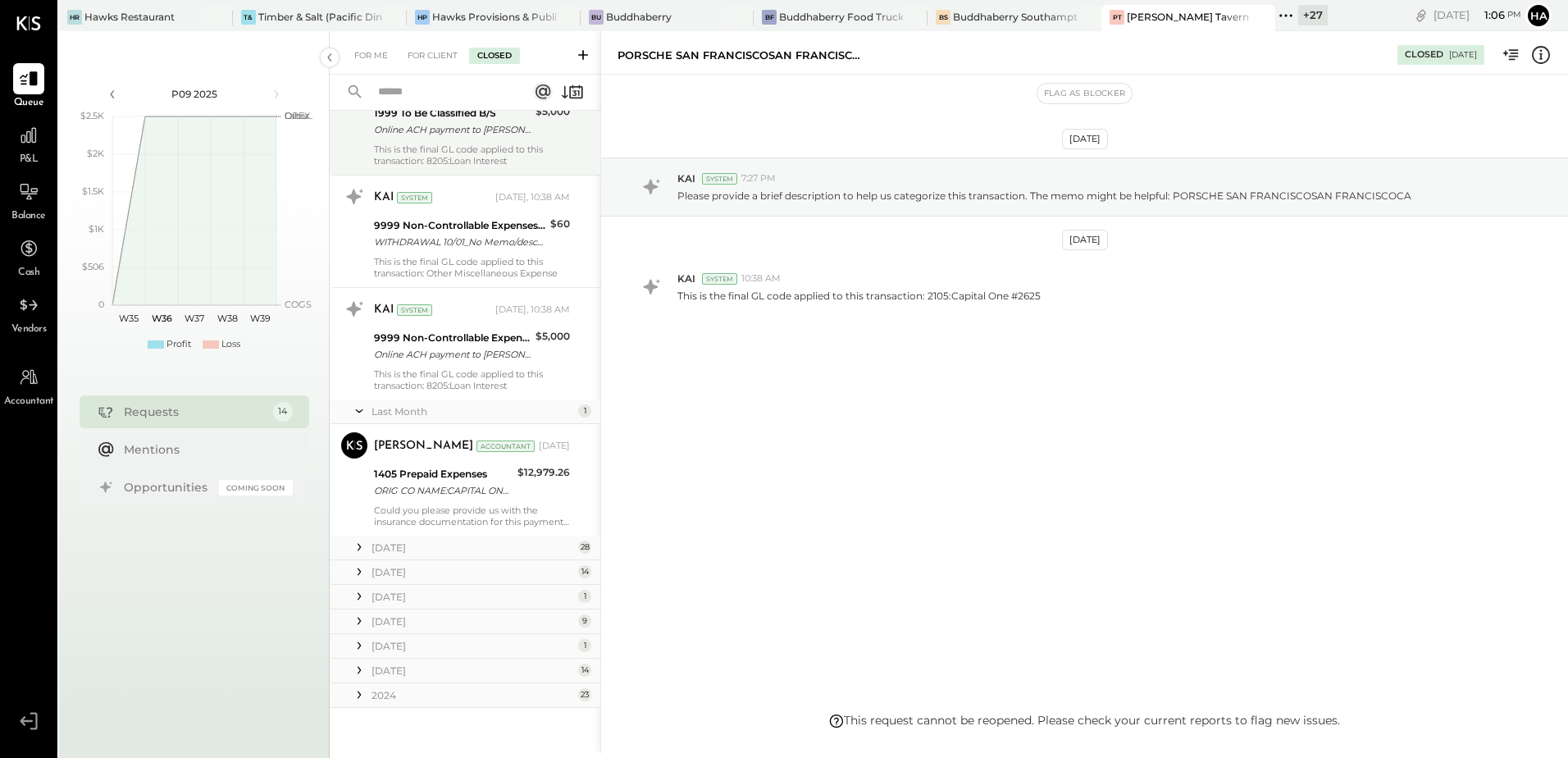
scroll to position [209, 0]
click at [392, 544] on div "[DATE]" at bounding box center [473, 546] width 203 height 14
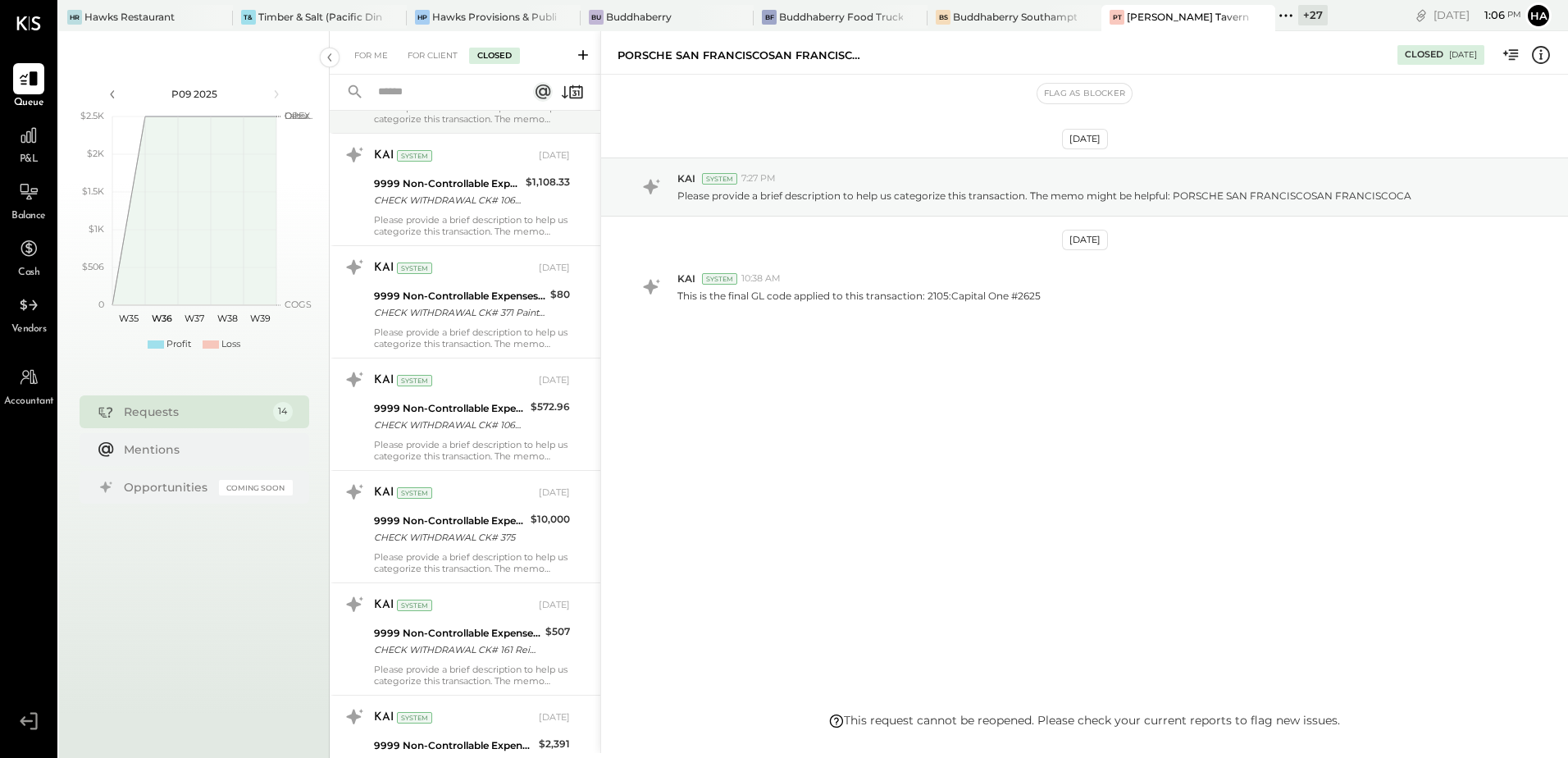
scroll to position [3079, 0]
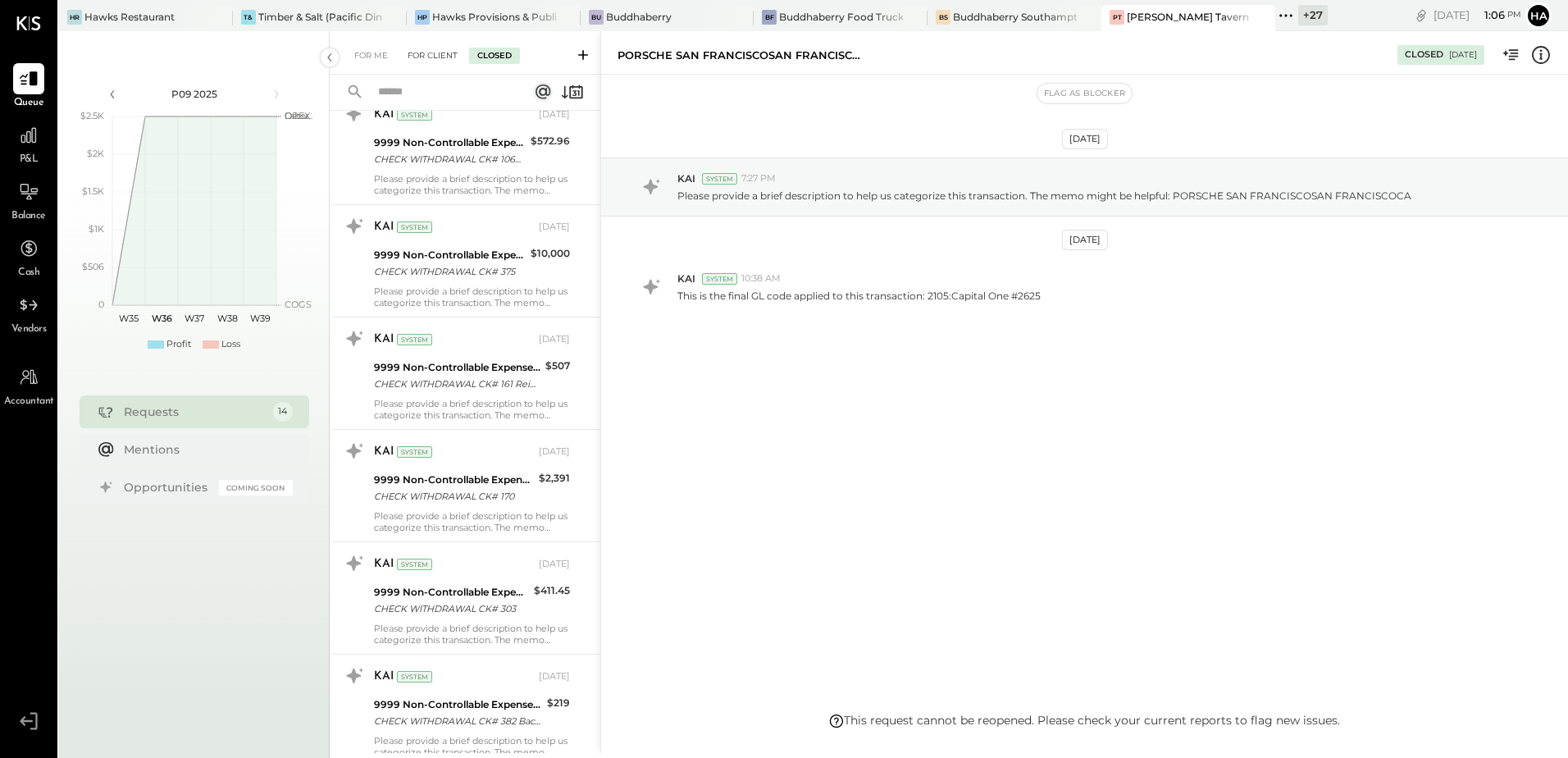
click at [430, 59] on div "For Client" at bounding box center [433, 55] width 67 height 17
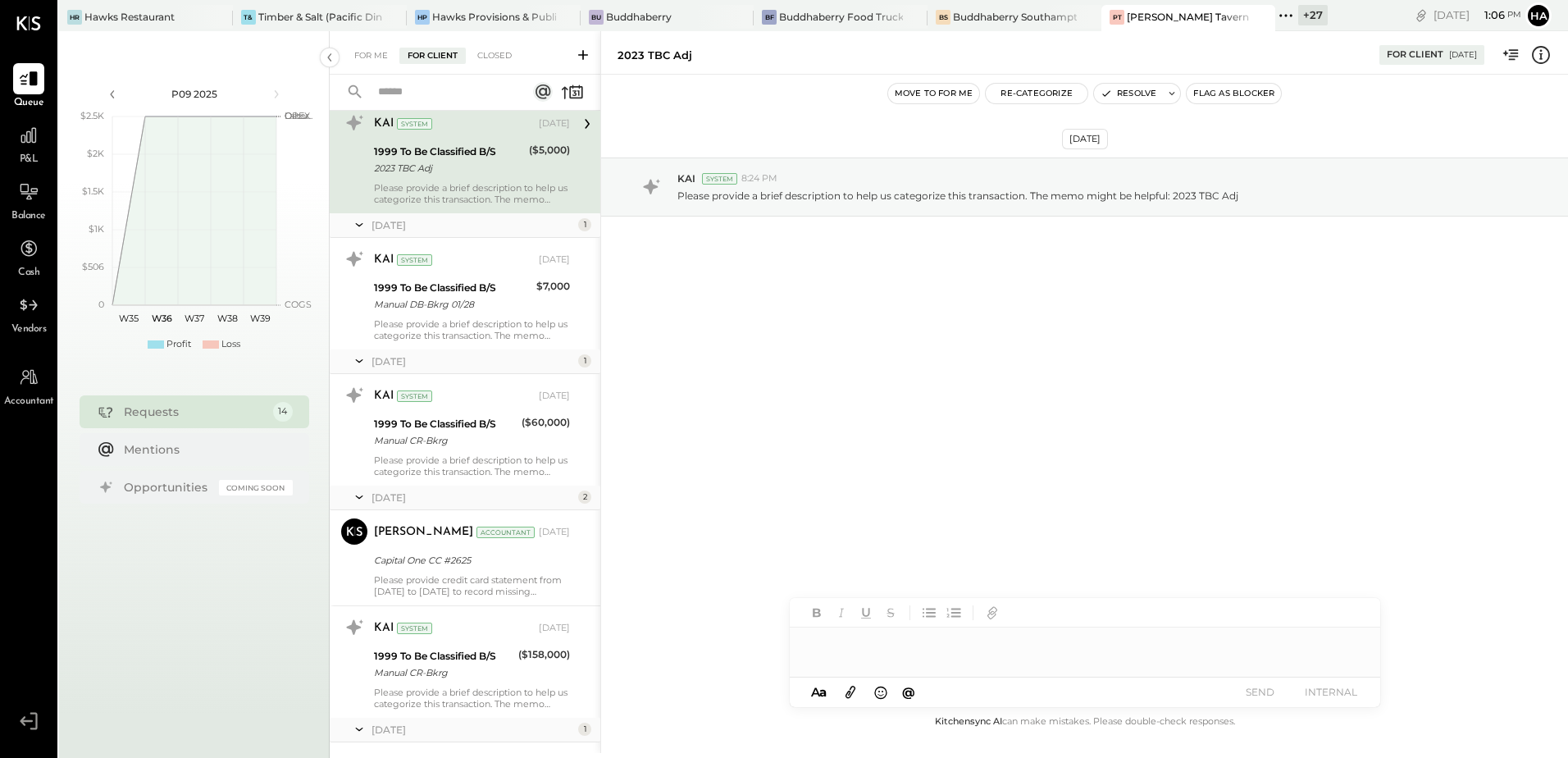
scroll to position [82, 0]
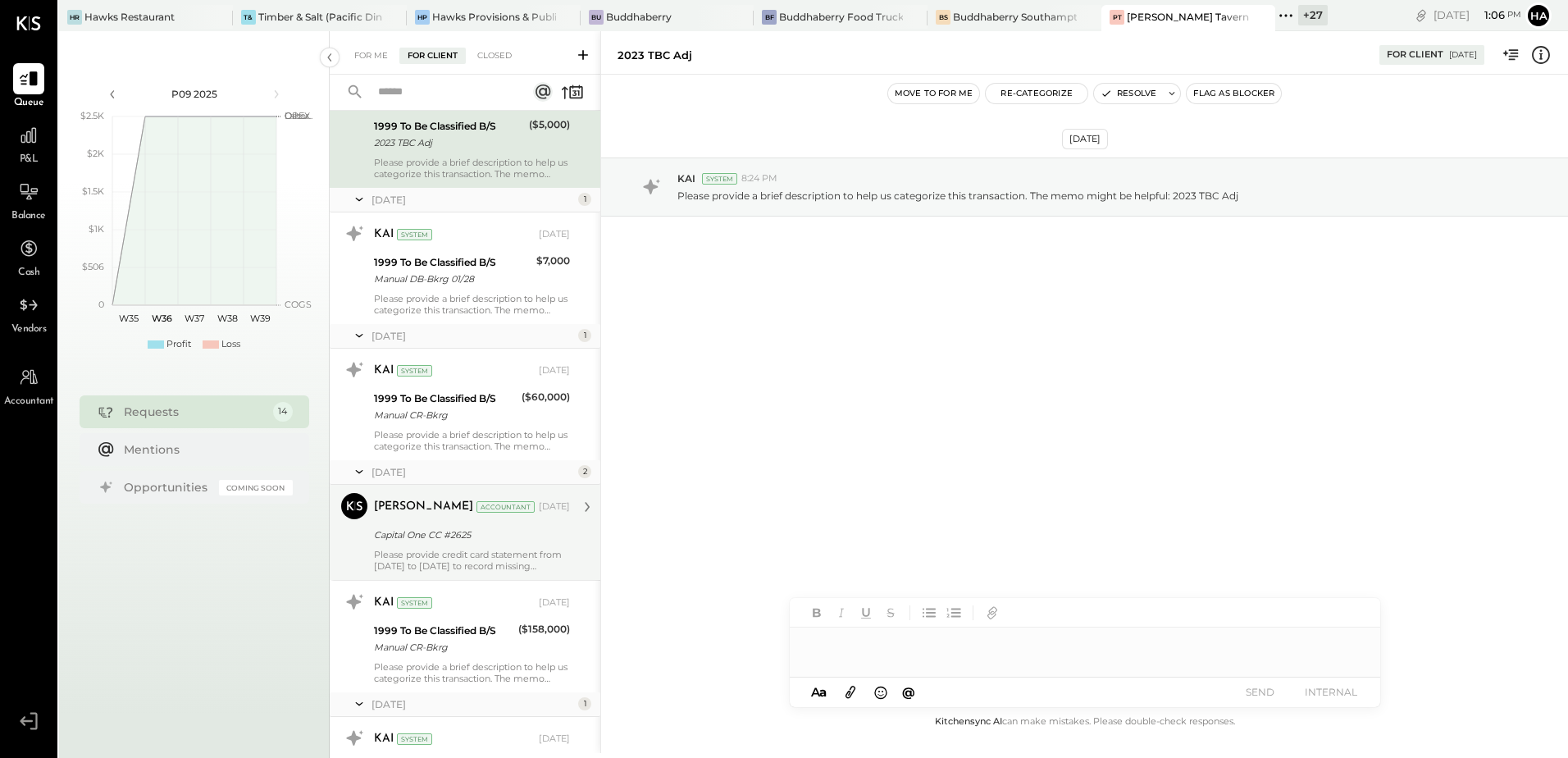
click at [458, 556] on div "Please provide credit card statement from [DATE] to [DATE] to record missing tr…" at bounding box center [471, 559] width 196 height 23
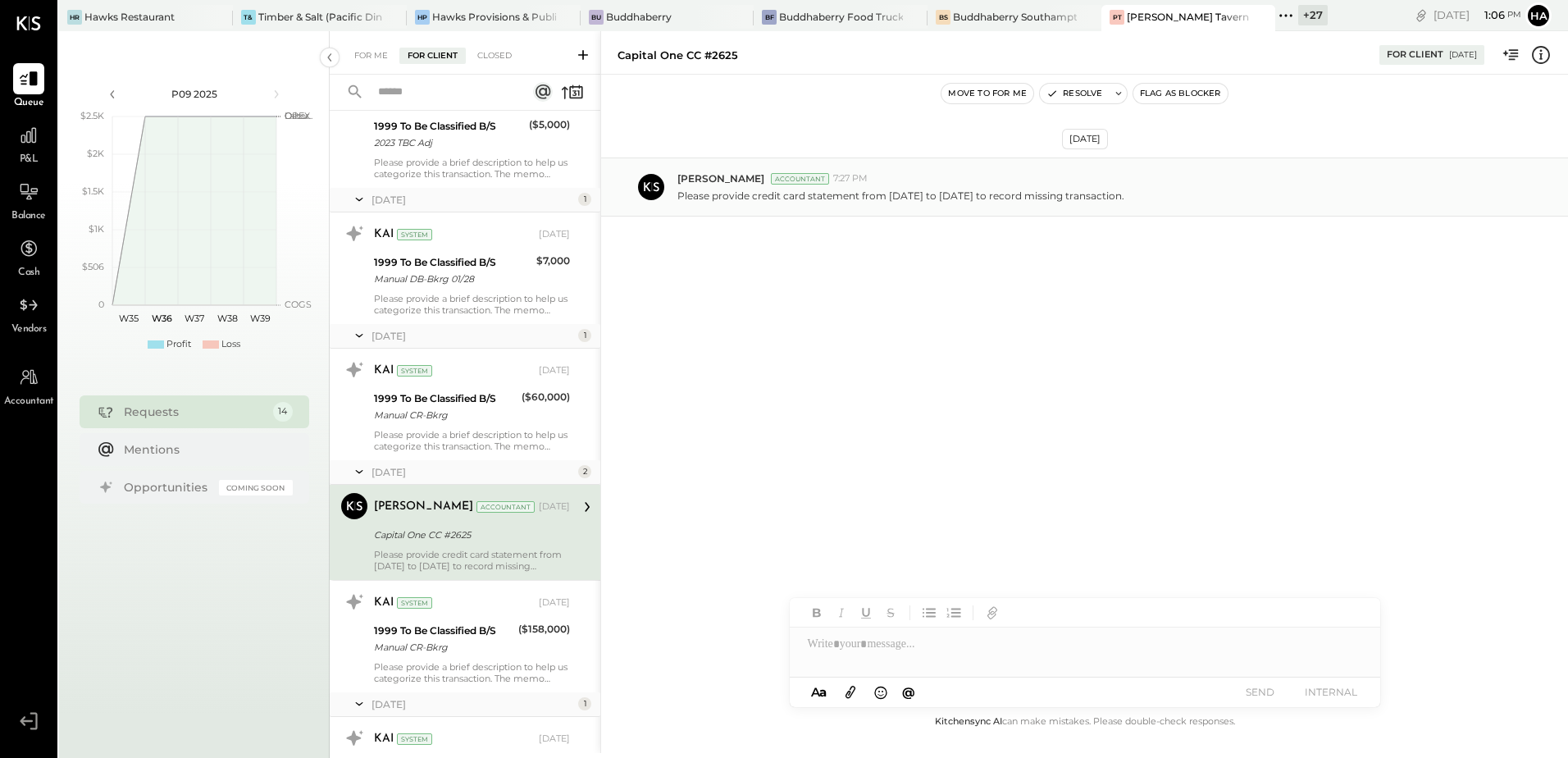
drag, startPoint x: 675, startPoint y: 196, endPoint x: 1150, endPoint y: 186, distance: 475.1
click at [1150, 186] on div "Manoj Bhagat Accountant 7:27 PM Please provide credit card statement from 3/30/…" at bounding box center [1083, 187] width 966 height 59
copy p "Please provide credit card statement from [DATE] to [DATE] to record missing tr…"
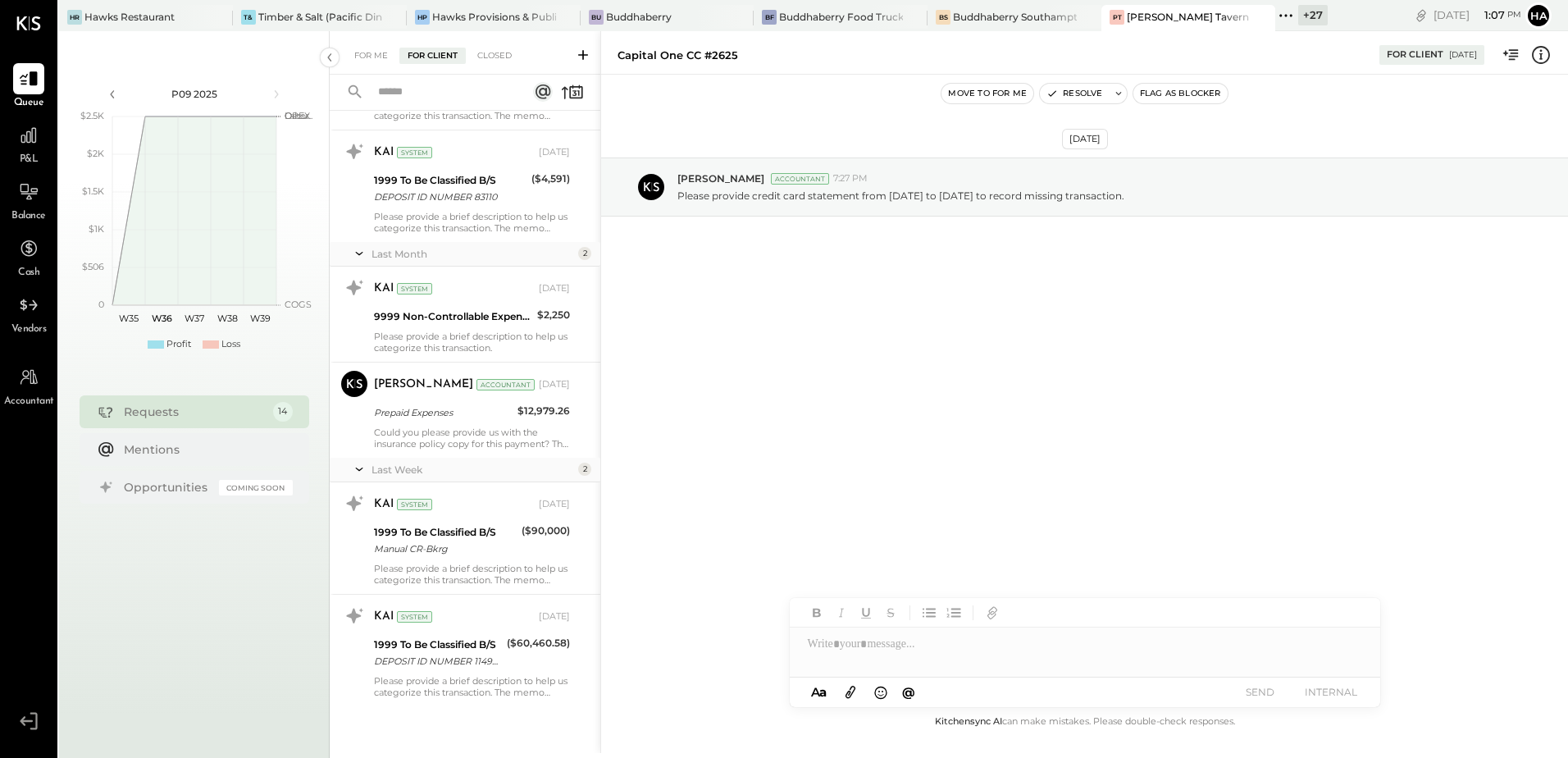
scroll to position [1141, 0]
click at [492, 57] on div "Closed" at bounding box center [494, 55] width 51 height 17
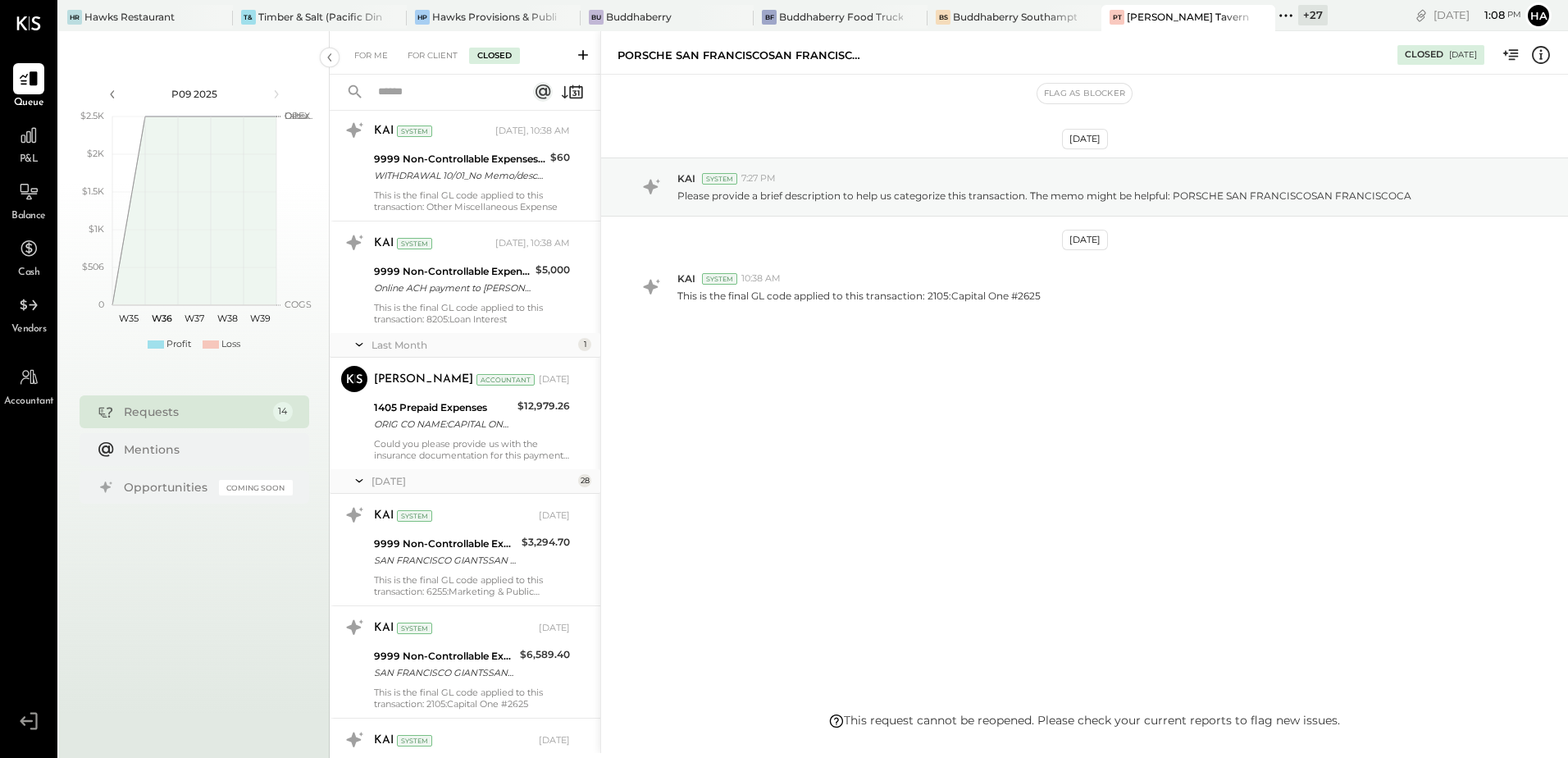
scroll to position [246, 0]
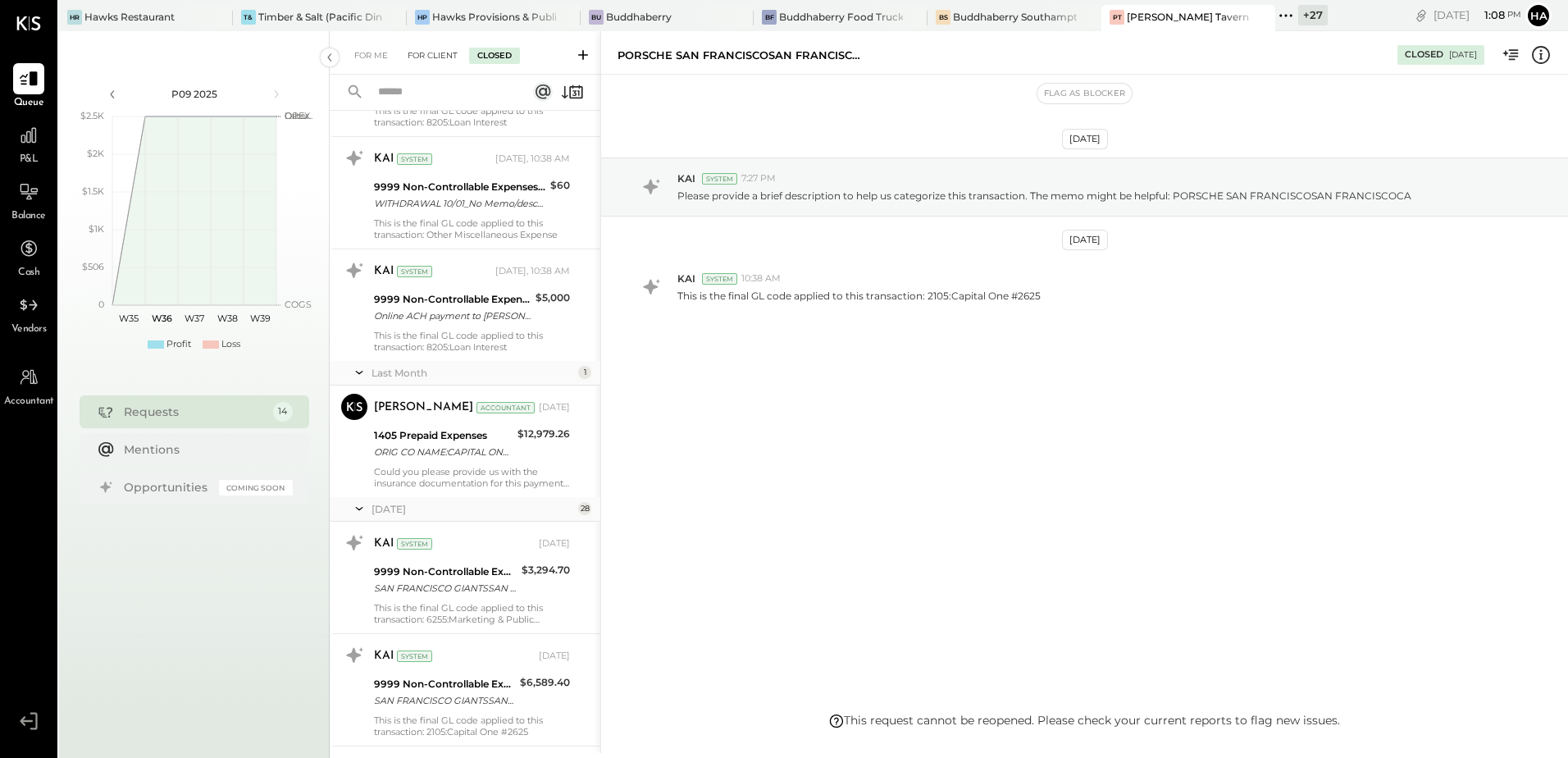
click at [437, 54] on div "For Client" at bounding box center [433, 55] width 67 height 17
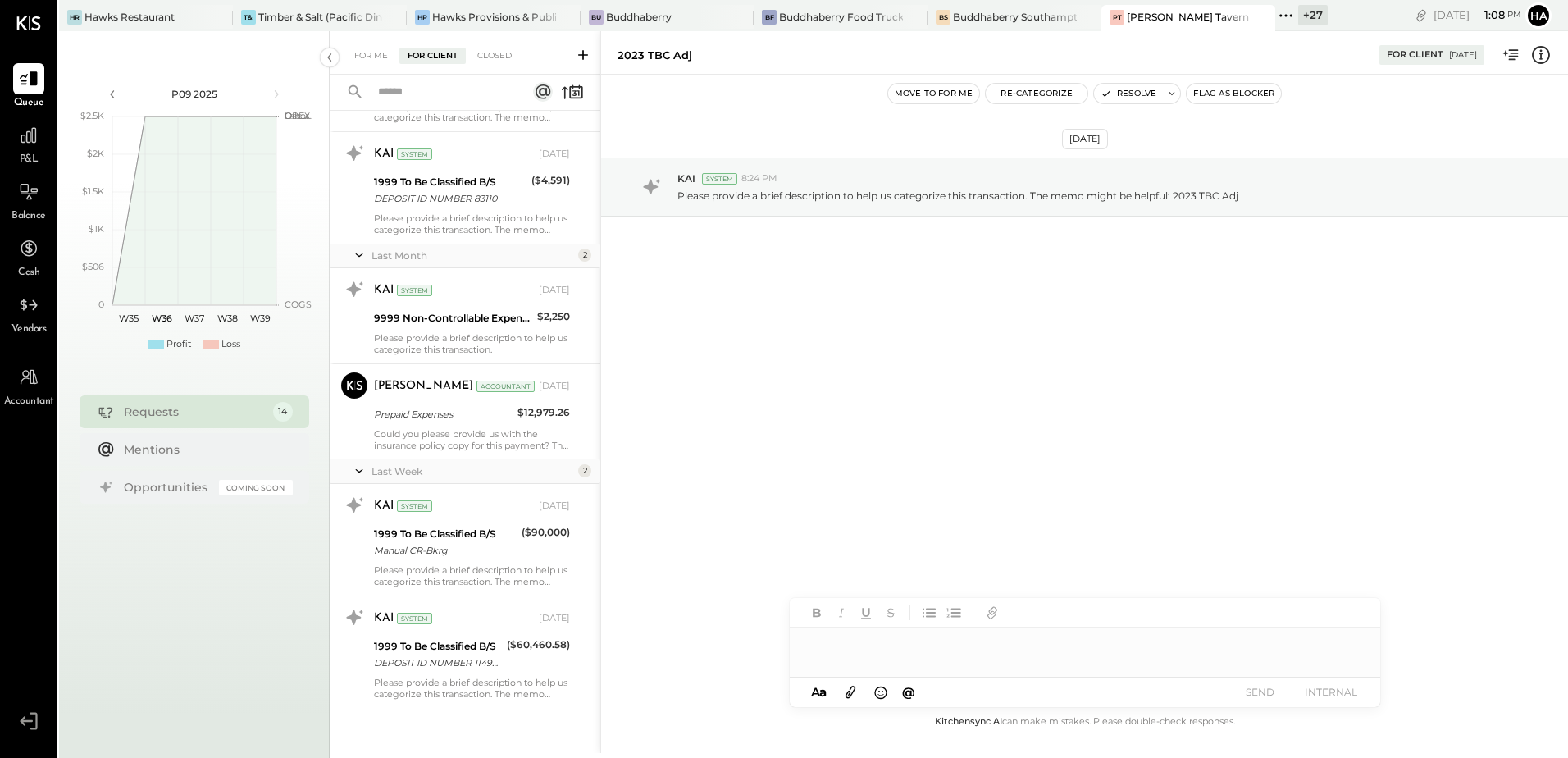
scroll to position [1141, 0]
click at [499, 54] on div "Closed" at bounding box center [494, 55] width 51 height 17
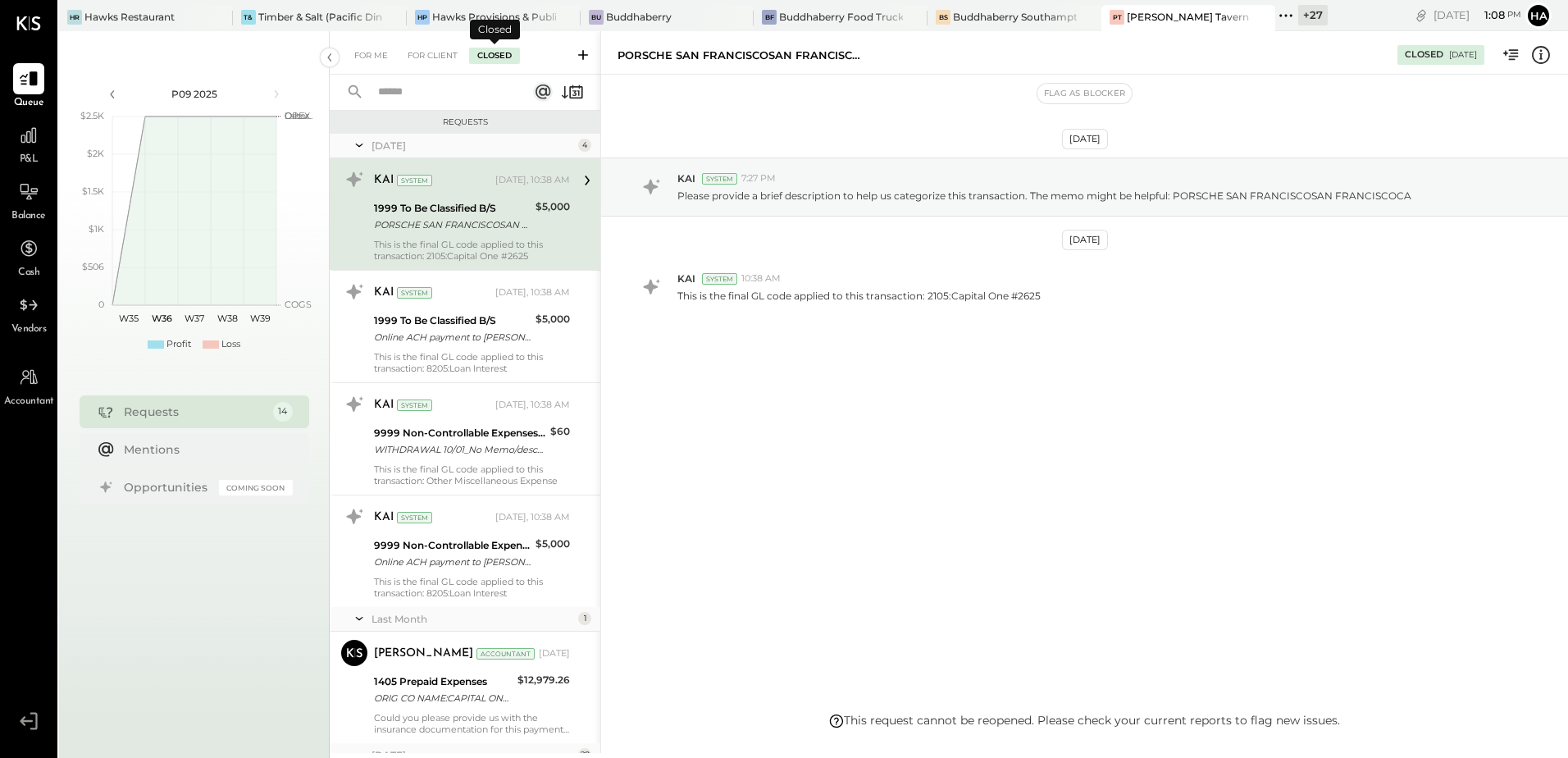
click at [373, 141] on div "[DATE]" at bounding box center [473, 146] width 203 height 14
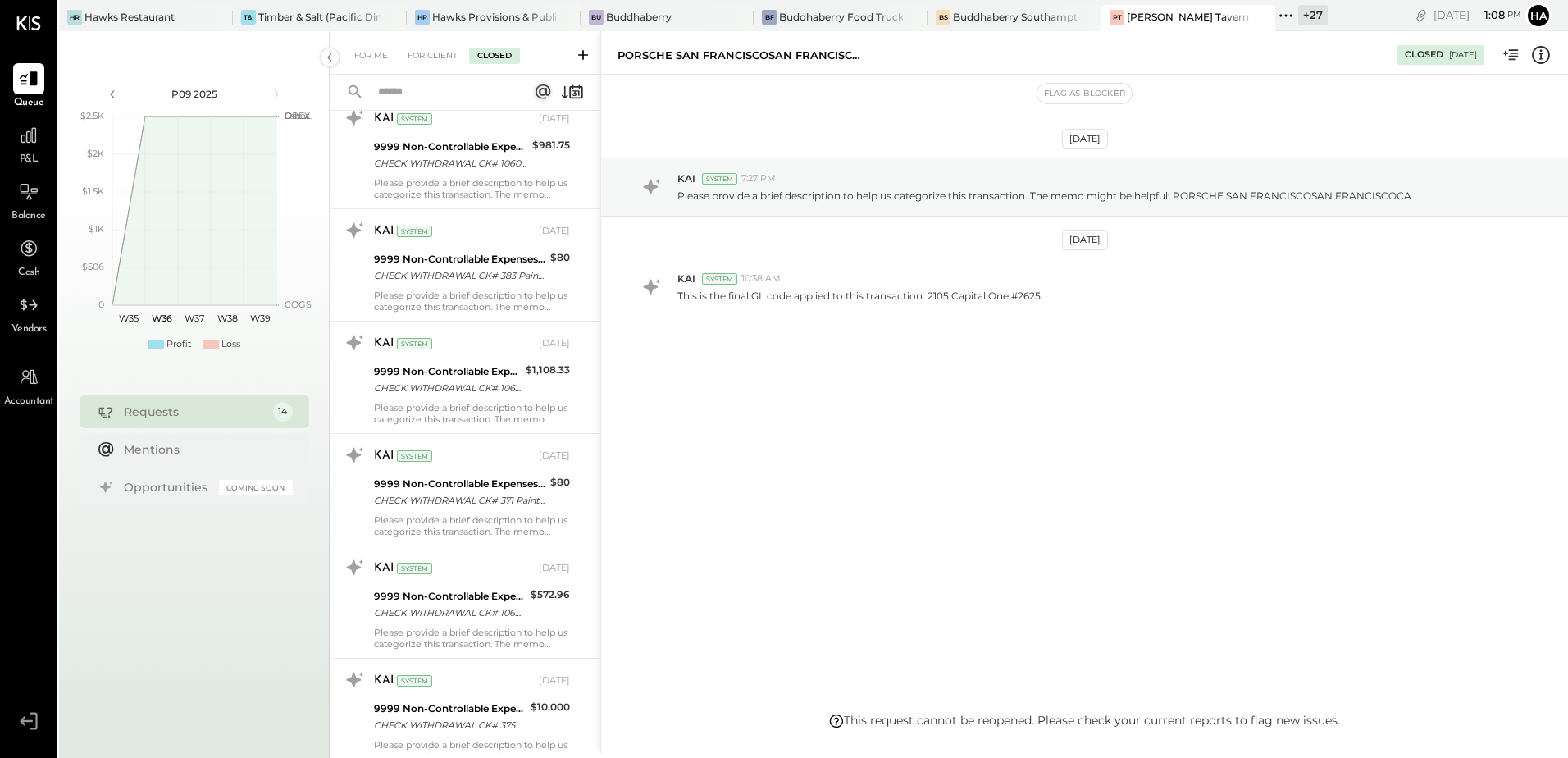
scroll to position [2214, 0]
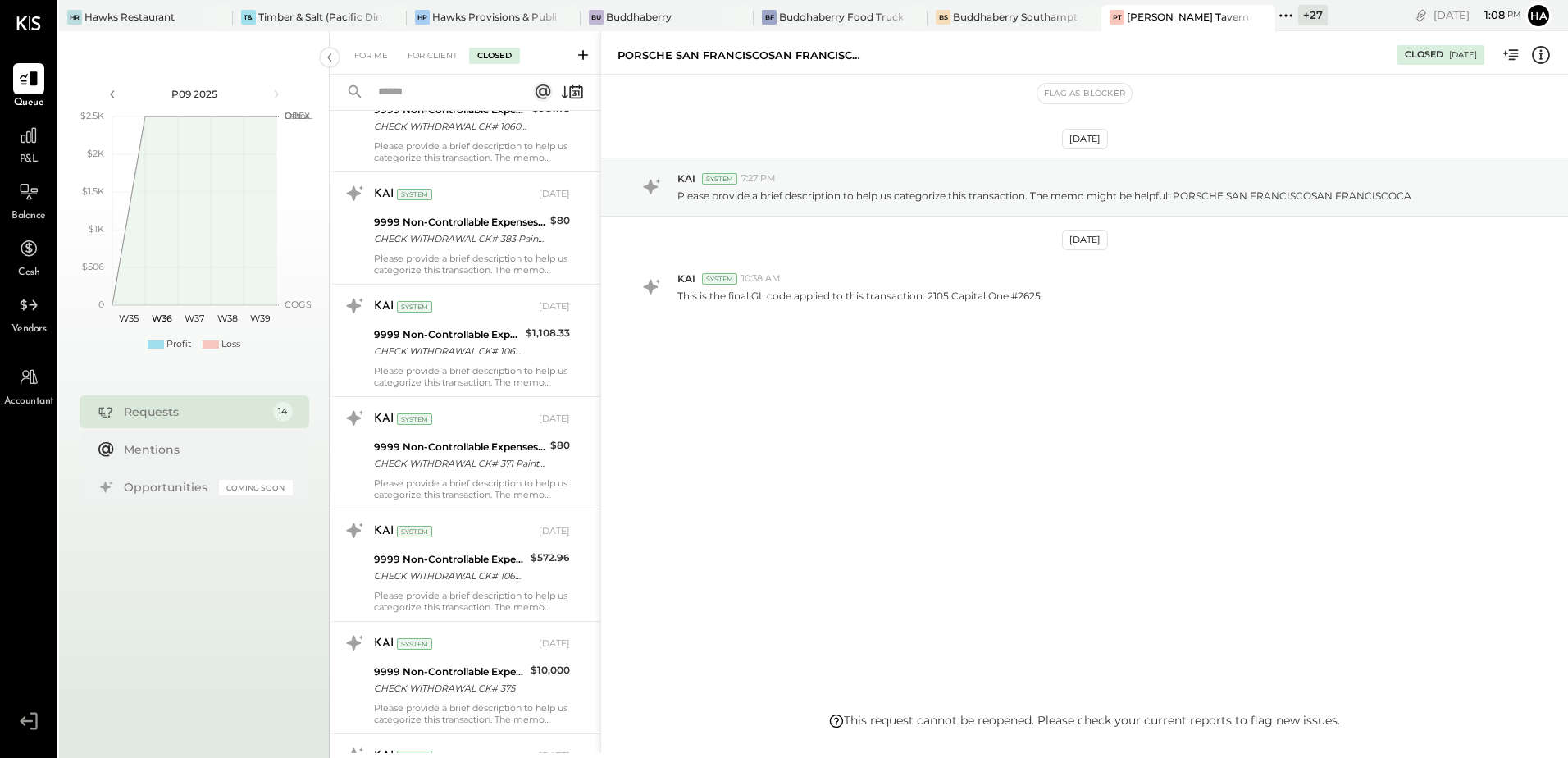
click at [473, 353] on div "CHECK WITHDRAWAL CK# 106029" at bounding box center [446, 351] width 146 height 17
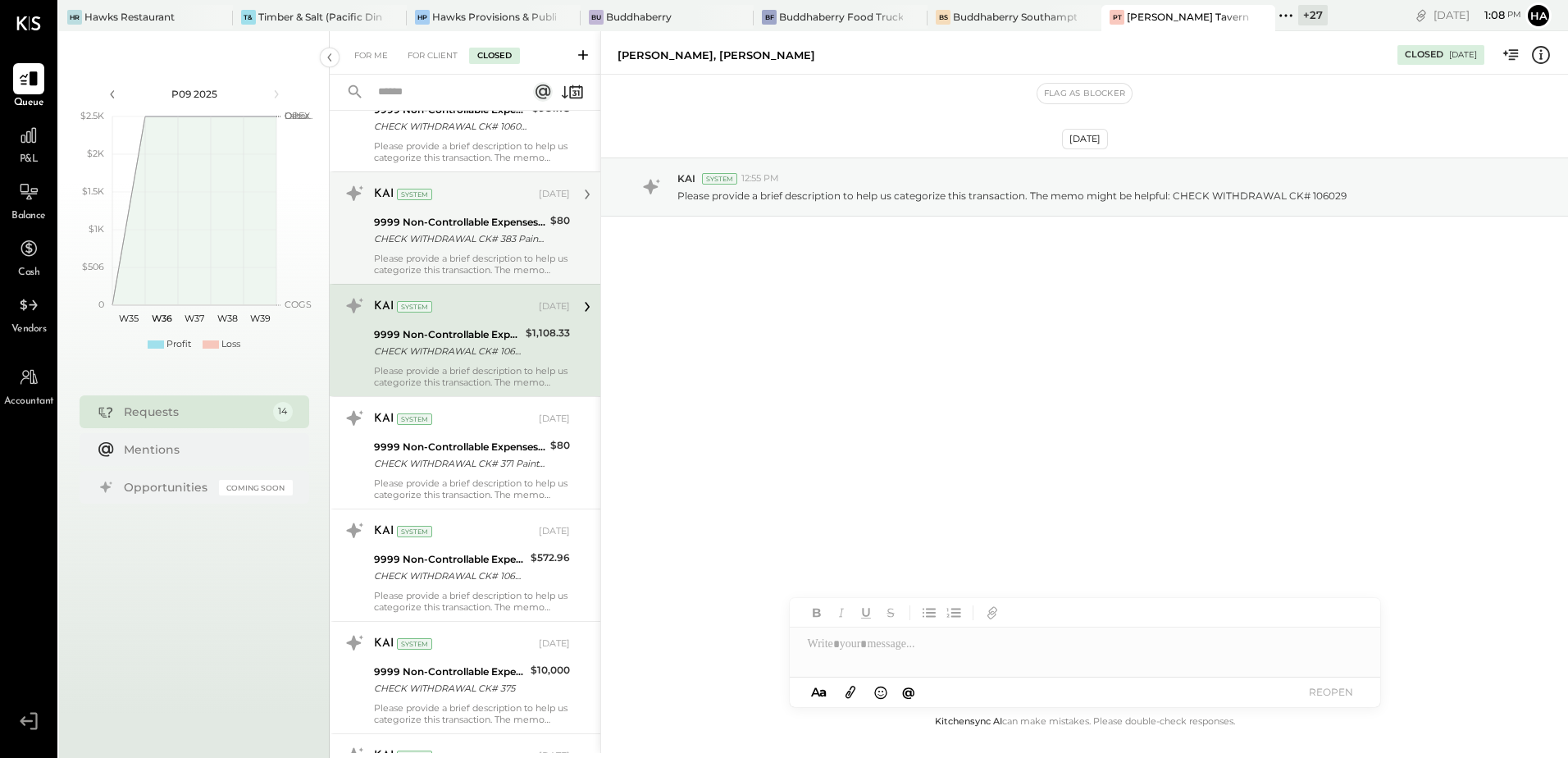
click at [482, 247] on div "9999 Non-Controllable Expenses:Other Income and Expenses:To Be Classified P&L C…" at bounding box center [459, 230] width 171 height 36
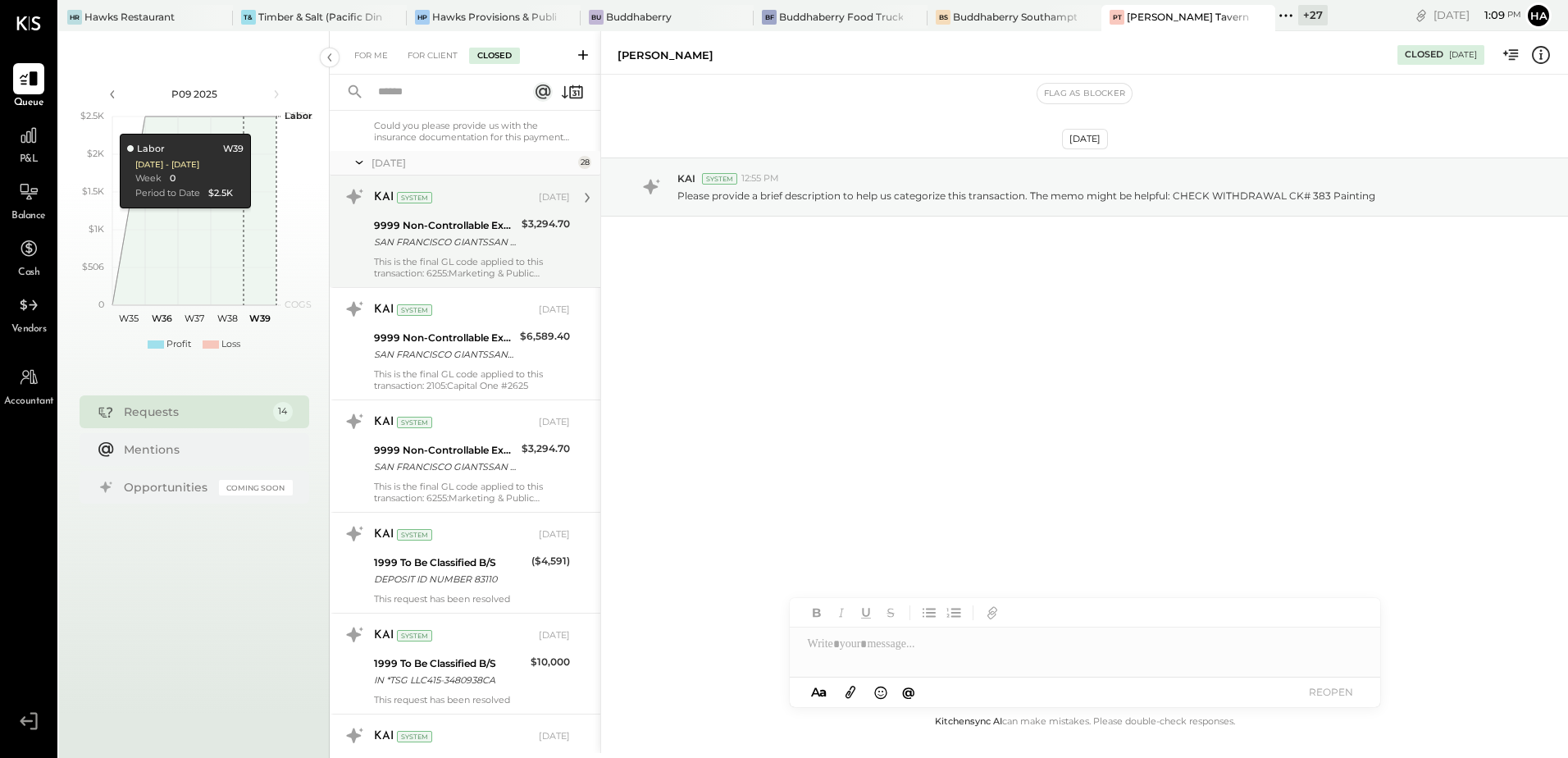
scroll to position [246, 0]
